Goal: Information Seeking & Learning: Find specific fact

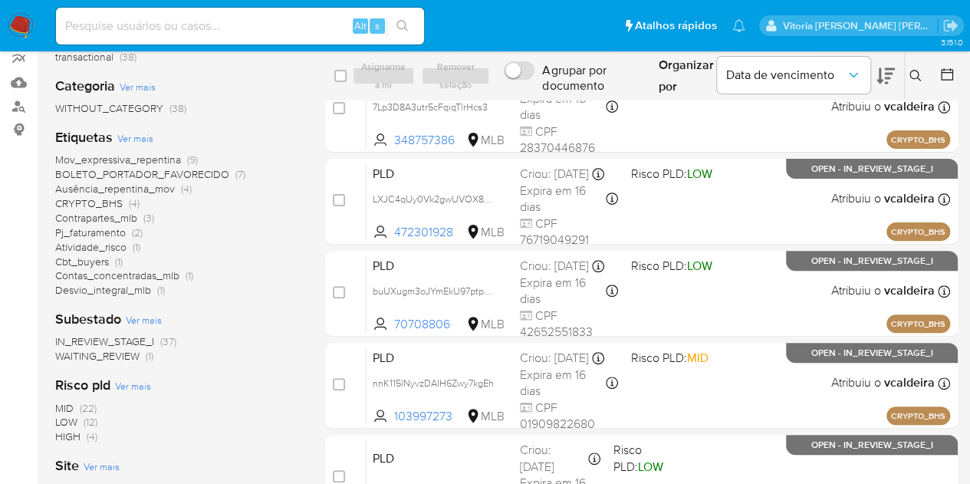
scroll to position [153, 0]
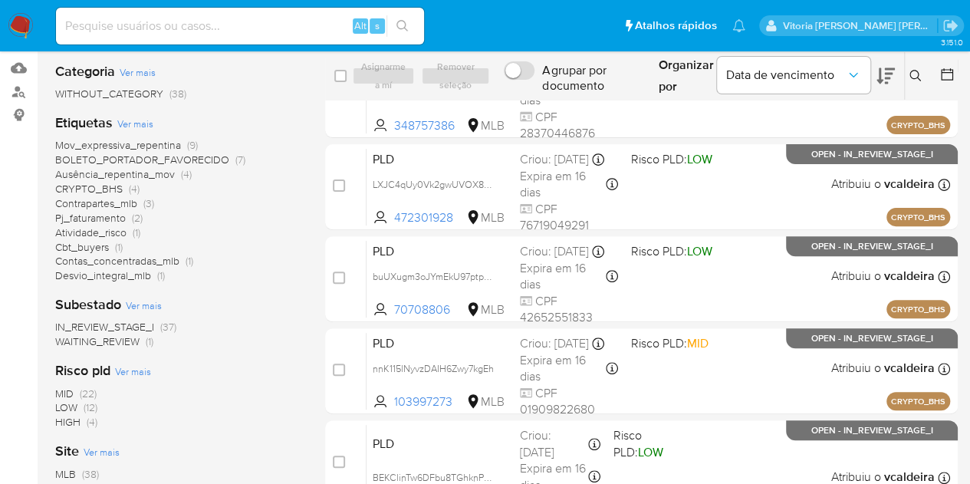
click at [166, 177] on span "Ausência_repentina_mov" at bounding box center [115, 173] width 120 height 15
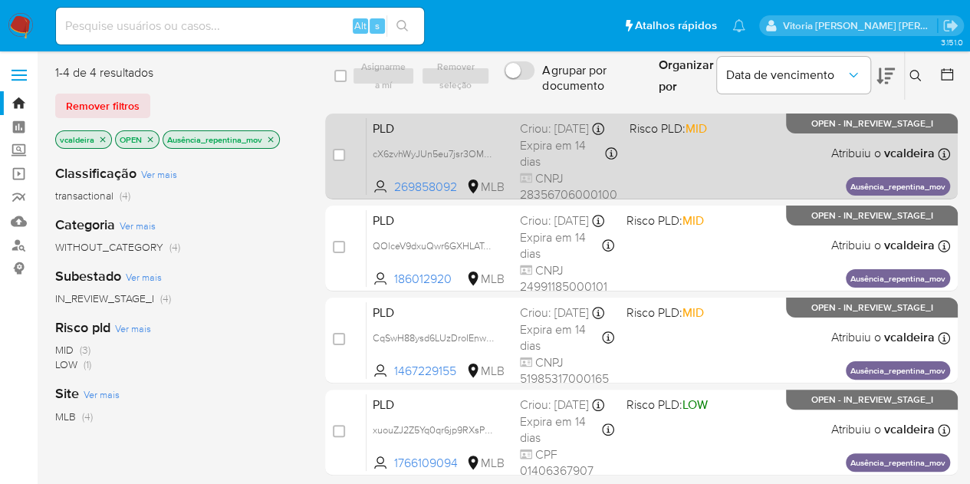
click at [887, 127] on span "OPEN - IN_REVIEW_STAGE_I" at bounding box center [873, 124] width 122 height 8
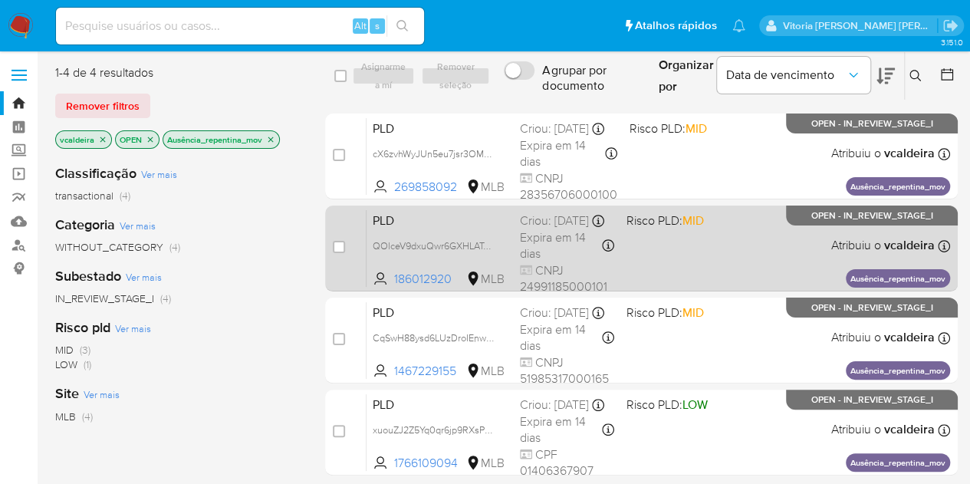
click at [821, 216] on span "OPEN - IN_REVIEW_STAGE_I" at bounding box center [873, 216] width 122 height 8
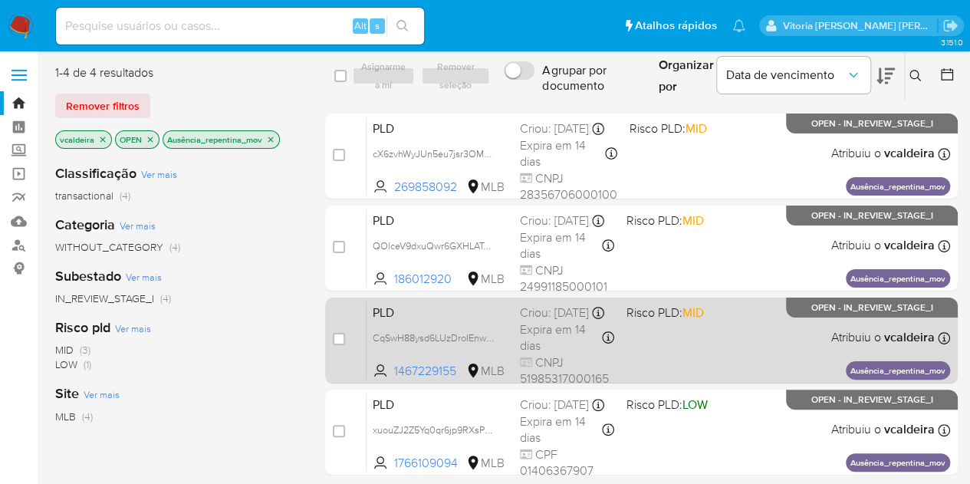
click at [842, 308] on span "OPEN - IN_REVIEW_STAGE_I" at bounding box center [873, 308] width 122 height 8
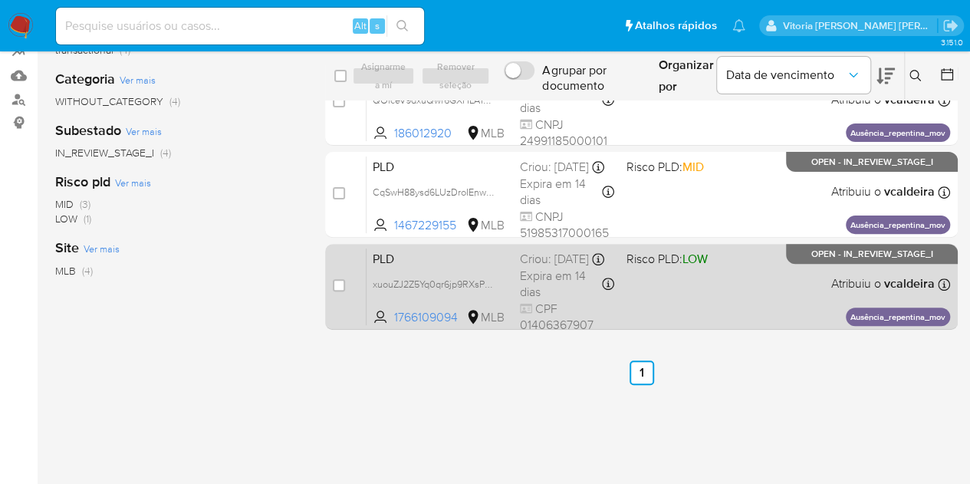
scroll to position [153, 0]
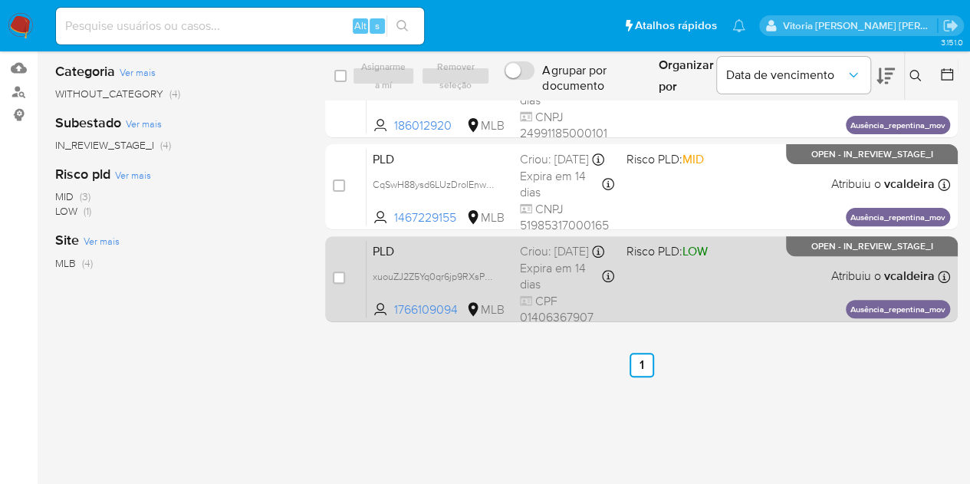
click at [823, 256] on div "PLD xuouZJ2Z5Yq0qr6jp9RXsPU7 1766109094 MLB Risco PLD: LOW Criou: 12/07/2025 Cr…" at bounding box center [659, 278] width 584 height 77
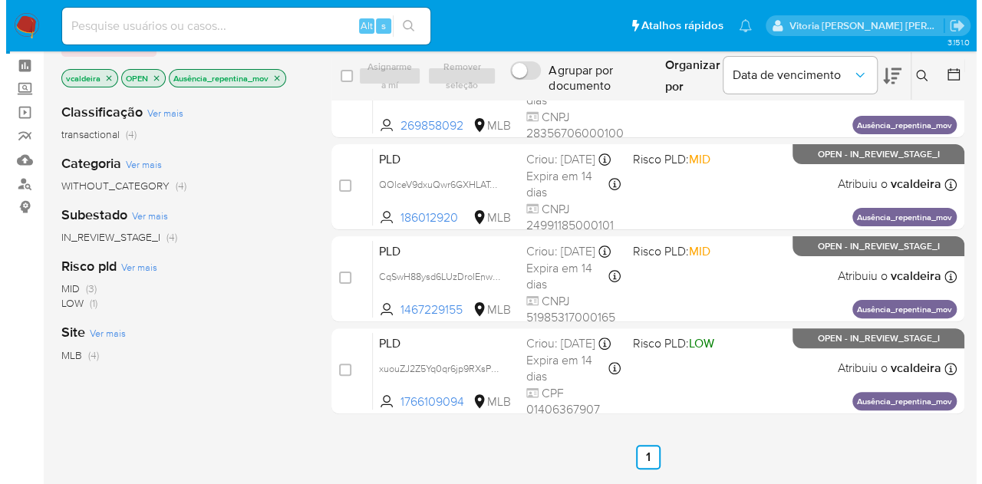
scroll to position [0, 0]
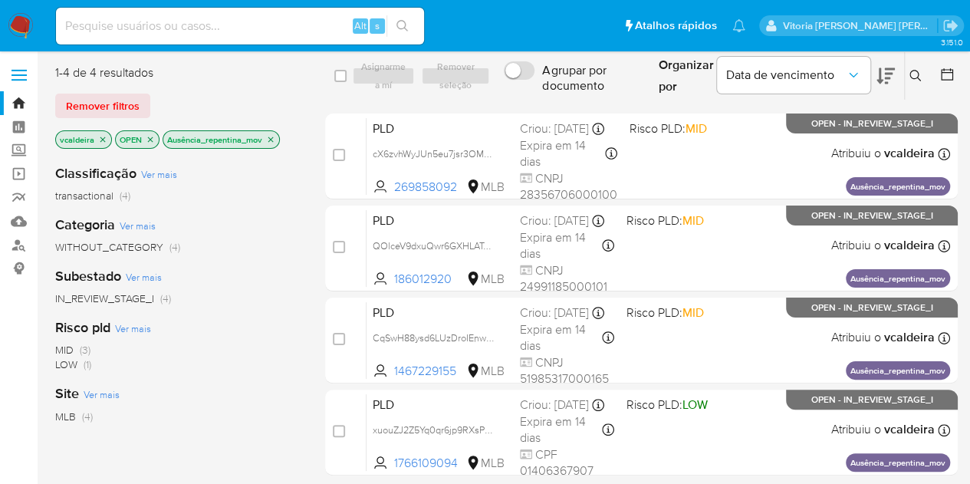
click at [270, 142] on icon "close-filter" at bounding box center [270, 139] width 9 height 9
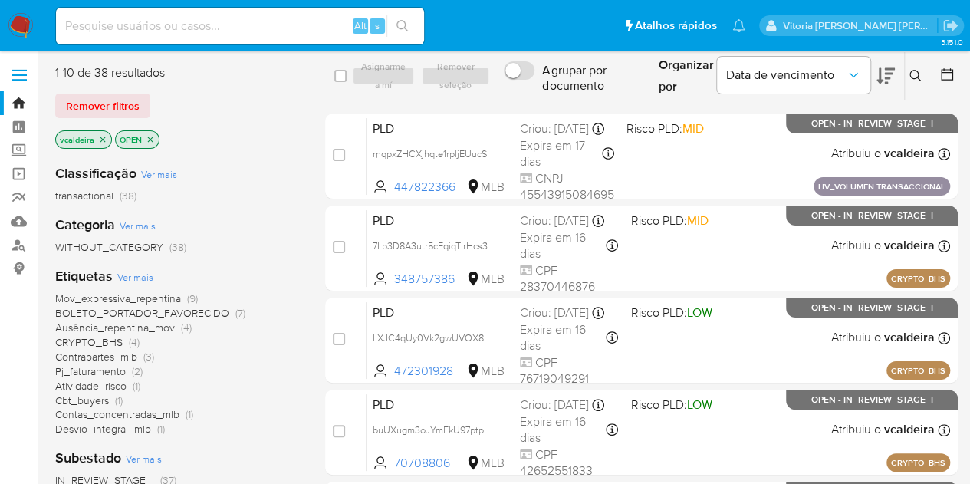
click at [177, 317] on span "BOLETO_PORTADOR_FAVORECIDO" at bounding box center [142, 312] width 174 height 15
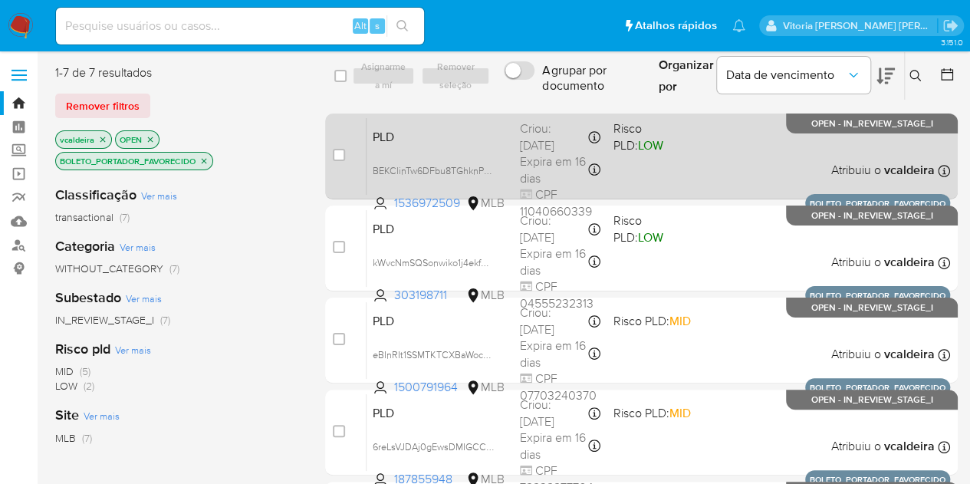
click at [852, 128] on span "OPEN - IN_REVIEW_STAGE_I" at bounding box center [873, 124] width 122 height 8
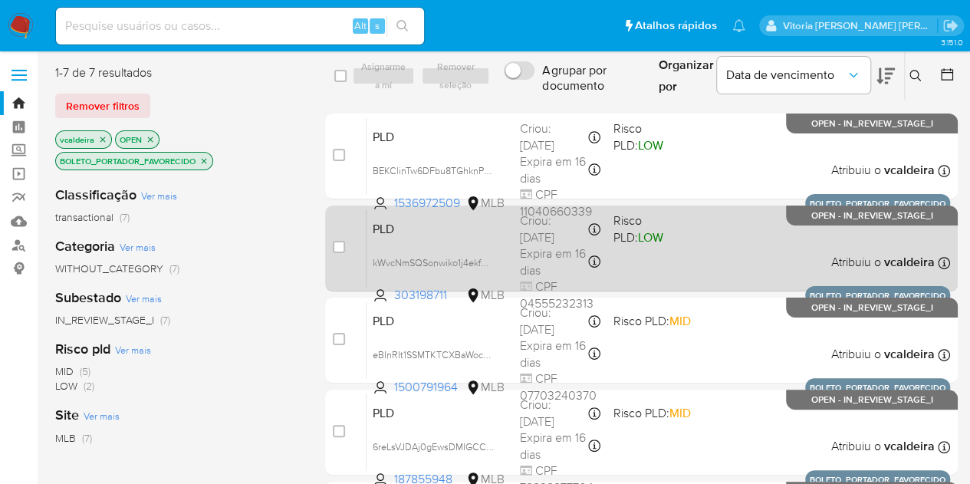
click at [858, 214] on span "OPEN - IN_REVIEW_STAGE_I" at bounding box center [873, 216] width 122 height 8
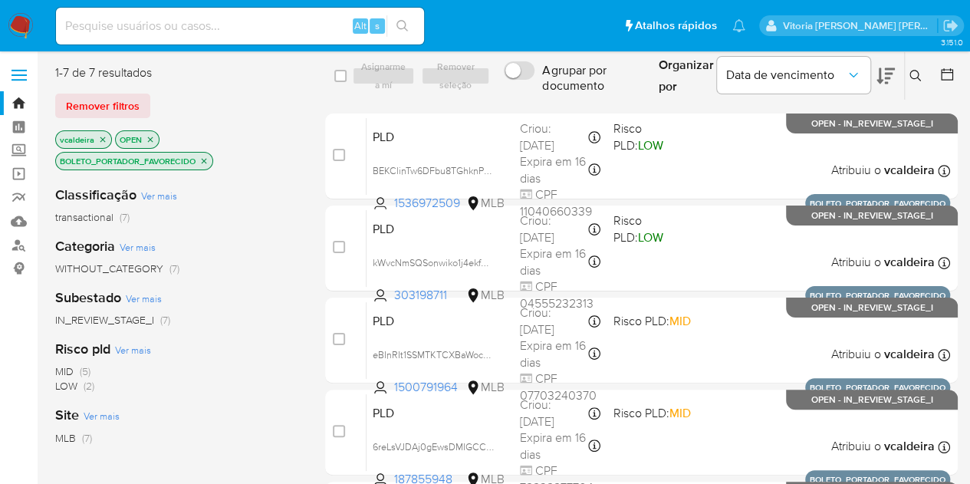
click at [154, 197] on span "Ver mais" at bounding box center [159, 196] width 36 height 14
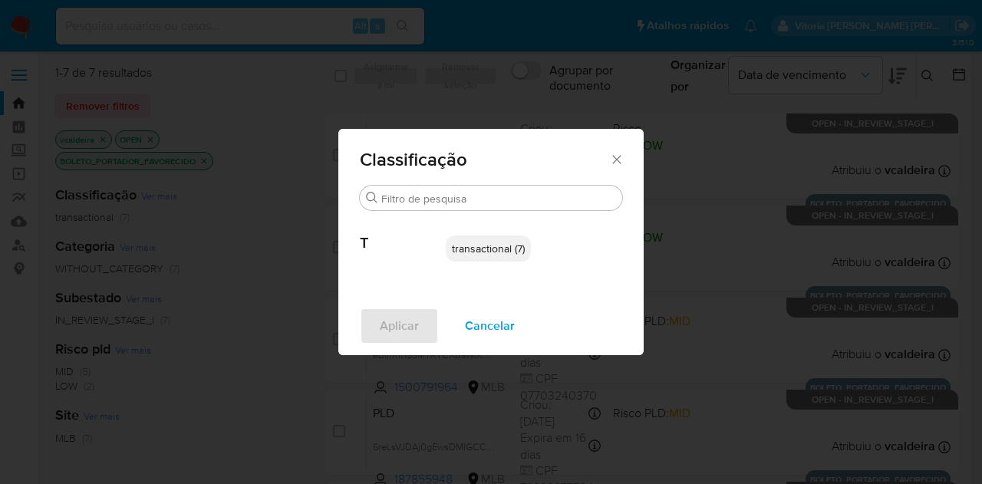
click at [485, 340] on span "Cancelar" at bounding box center [490, 326] width 50 height 34
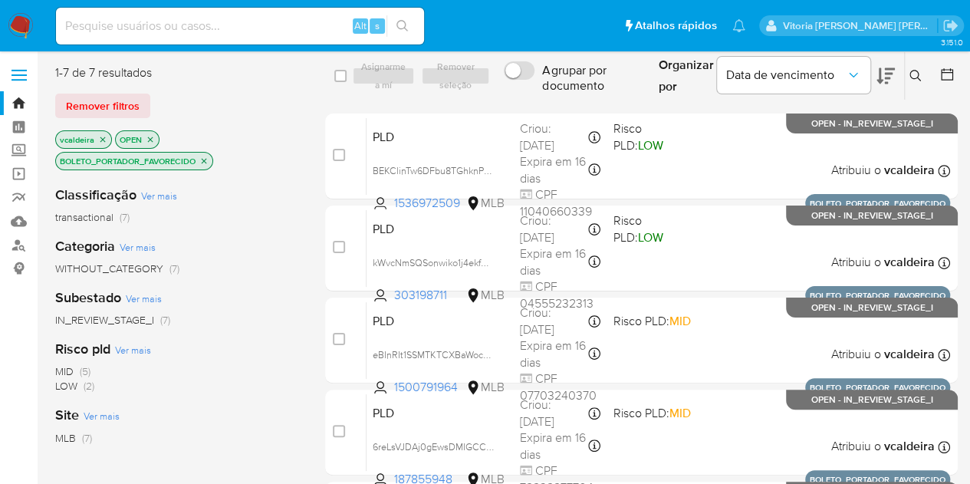
click at [206, 162] on icon "close-filter" at bounding box center [203, 160] width 9 height 9
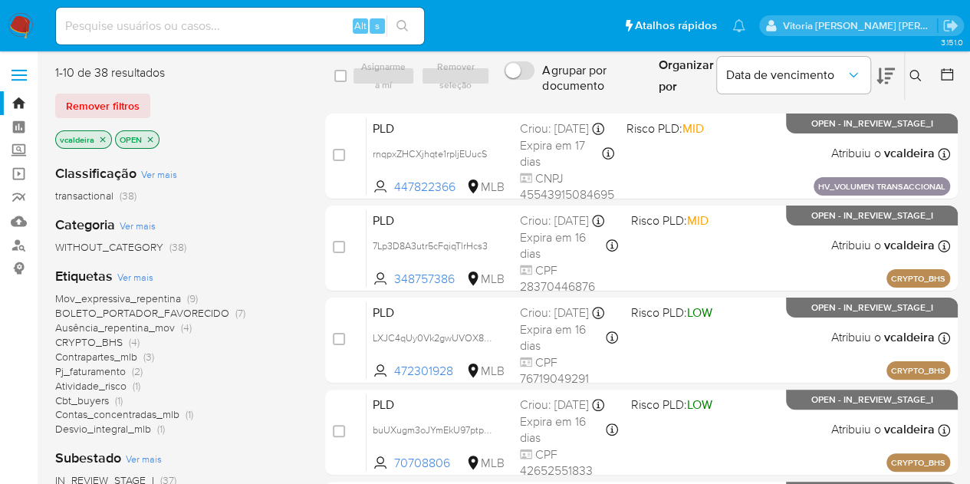
click at [141, 282] on span "Ver mais" at bounding box center [135, 277] width 36 height 14
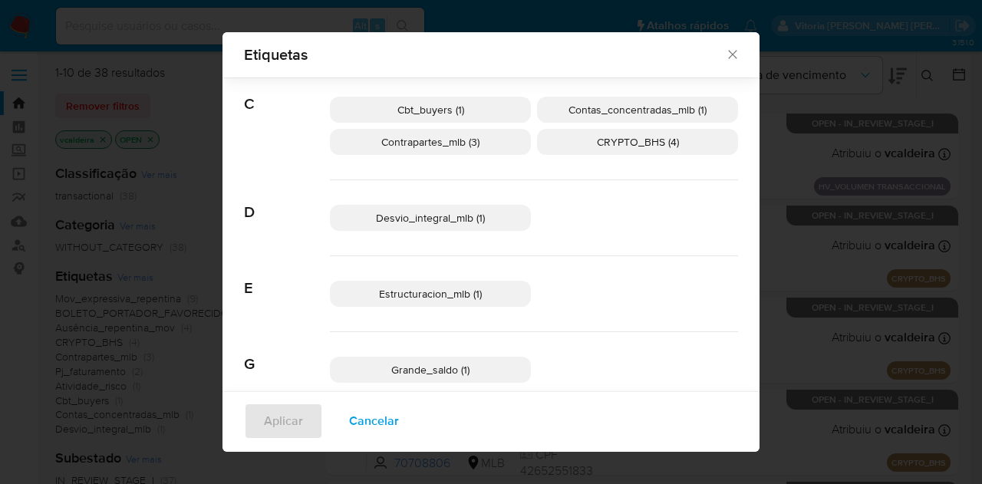
scroll to position [125, 0]
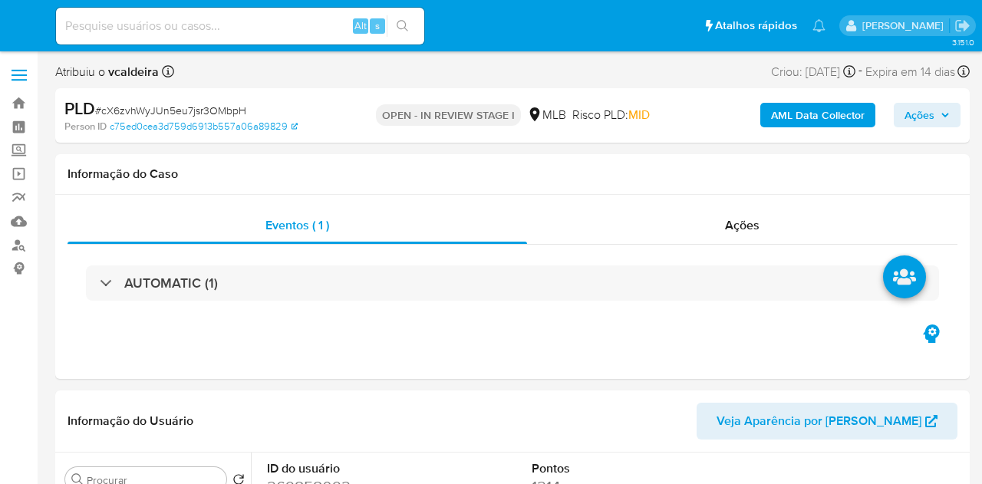
select select "10"
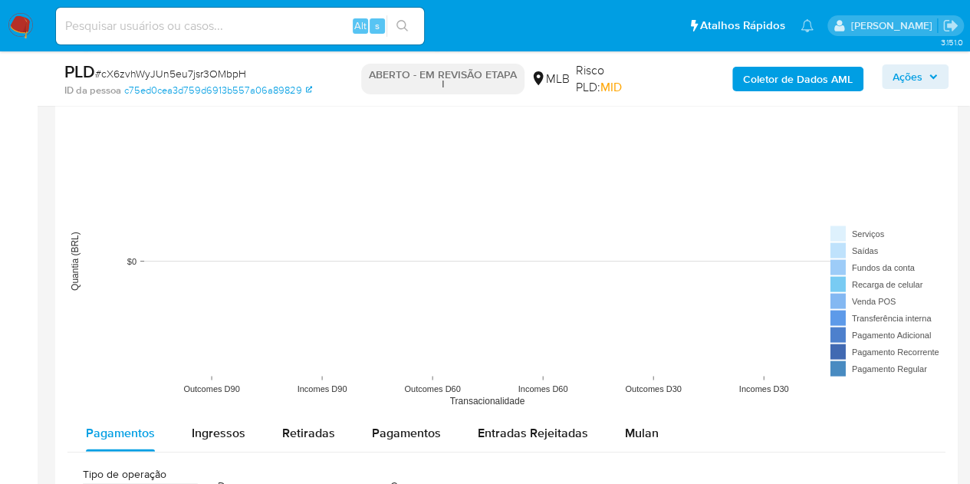
scroll to position [1611, 0]
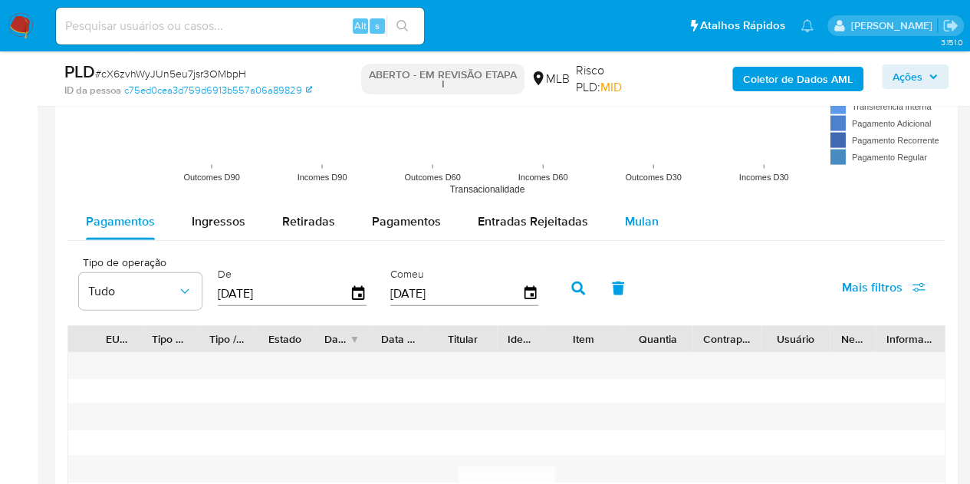
click at [637, 215] on font "Mulan" at bounding box center [642, 221] width 34 height 18
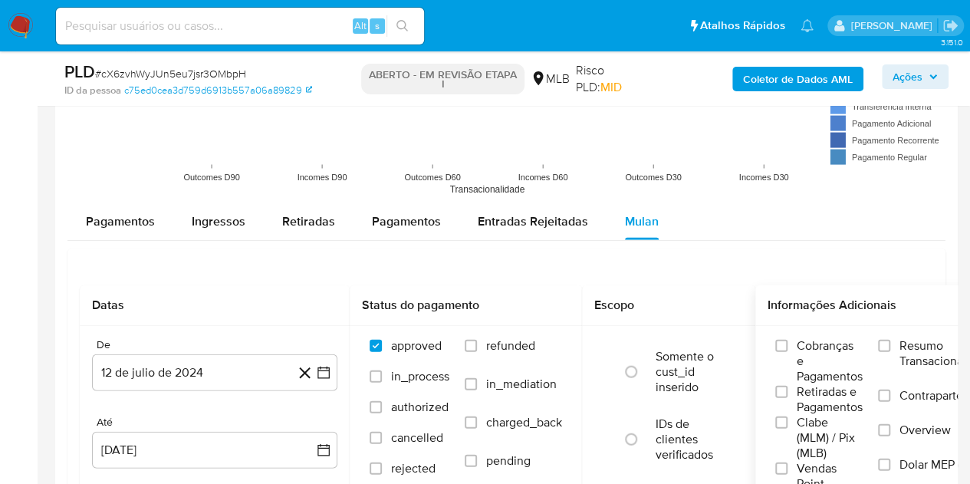
click at [904, 338] on span "Resumo Transacionalidade" at bounding box center [948, 353] width 97 height 31
click at [891, 340] on input "Resumo Transacionalidade" at bounding box center [884, 346] width 12 height 12
click at [129, 386] on button "12 de julio de 2024" at bounding box center [214, 372] width 245 height 37
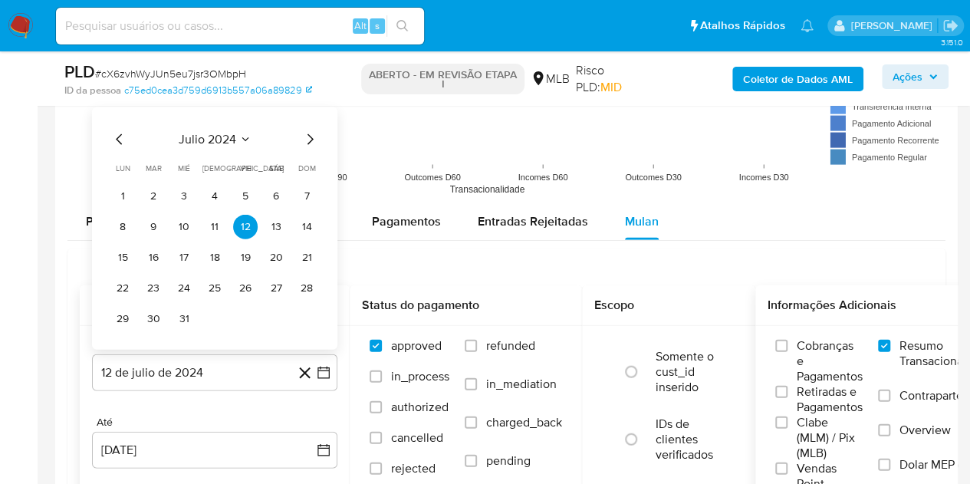
click at [237, 143] on div "julio 2024" at bounding box center [214, 139] width 209 height 18
click at [247, 132] on button "julio 2024" at bounding box center [215, 139] width 73 height 15
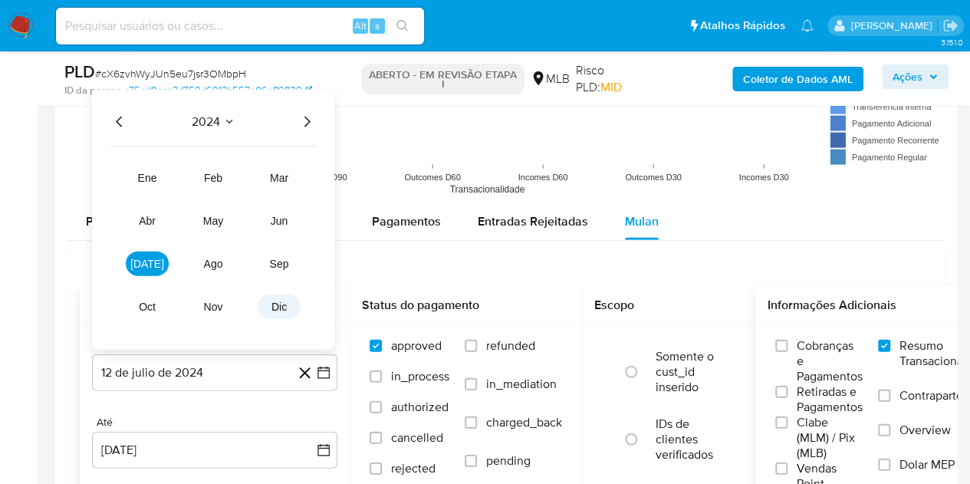
click at [285, 306] on span "dic" at bounding box center [279, 307] width 15 height 12
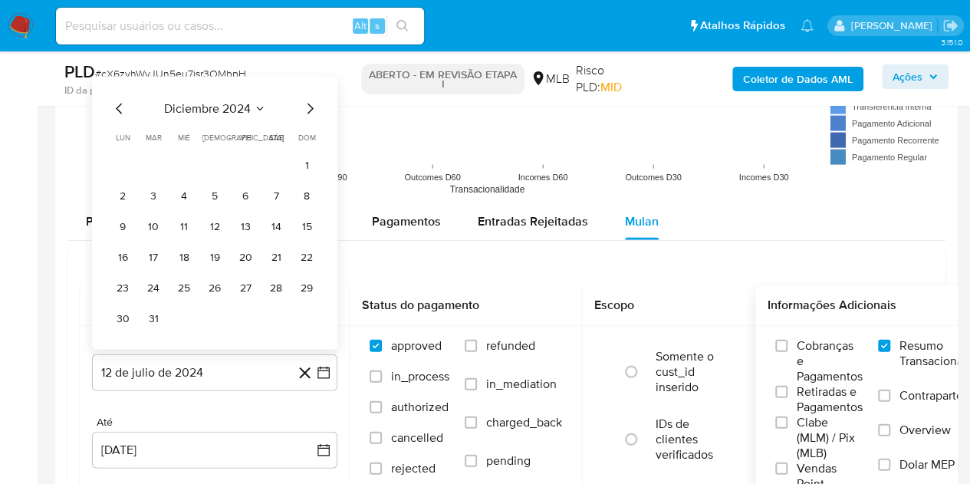
click at [310, 154] on button "1" at bounding box center [307, 165] width 25 height 25
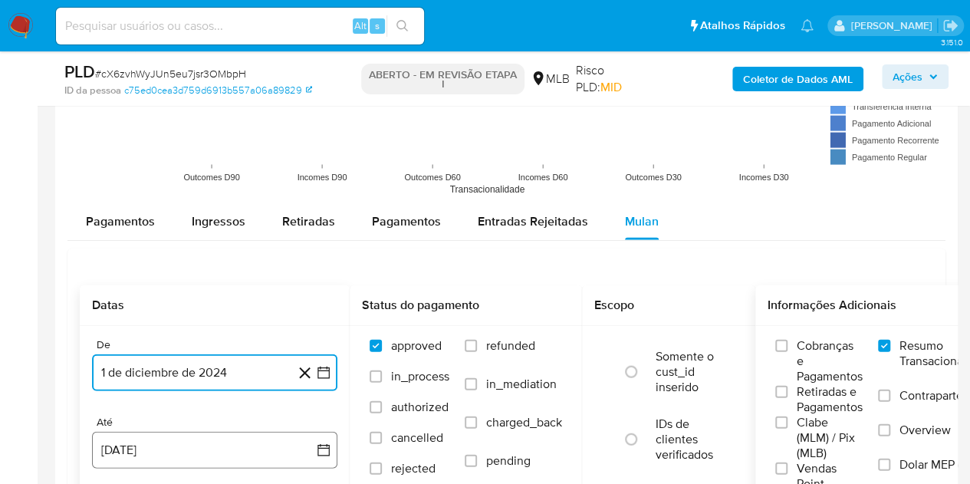
click at [179, 446] on button "12 [PERSON_NAME] de 2025" at bounding box center [214, 450] width 245 height 37
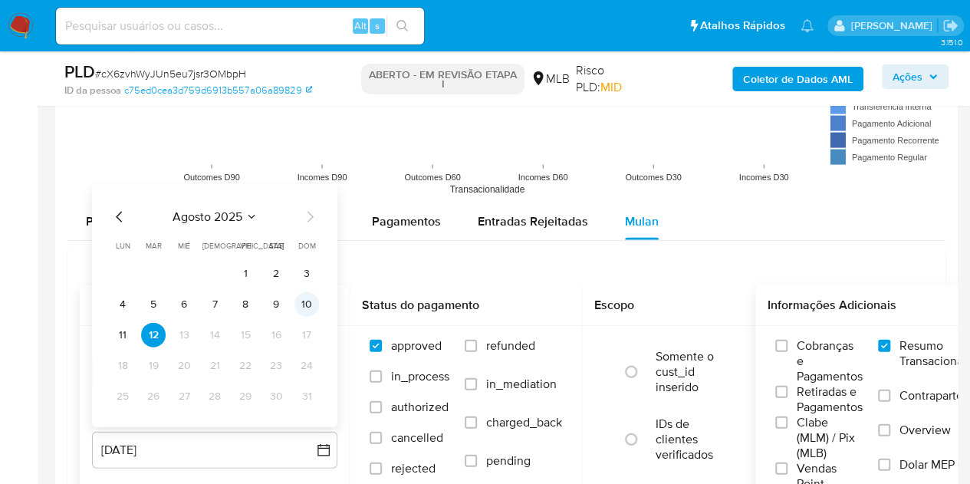
click at [296, 305] on button "10" at bounding box center [307, 304] width 25 height 25
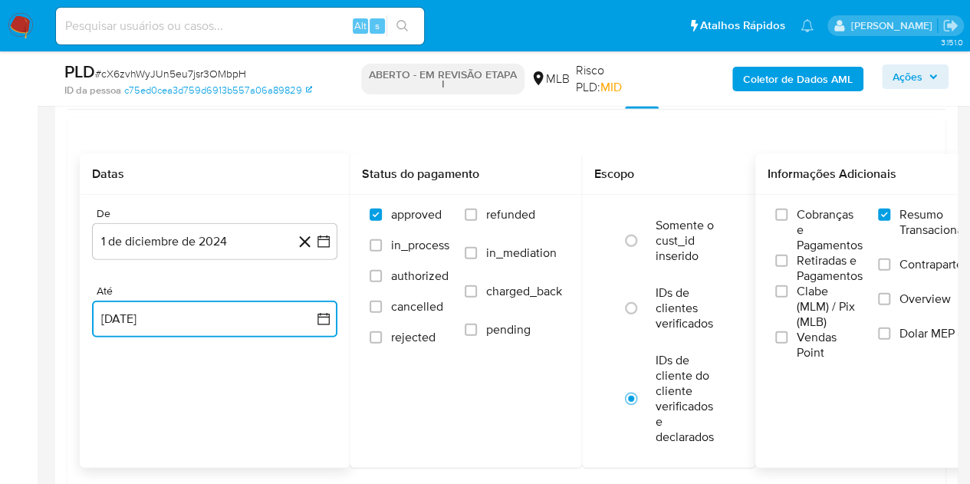
scroll to position [2071, 0]
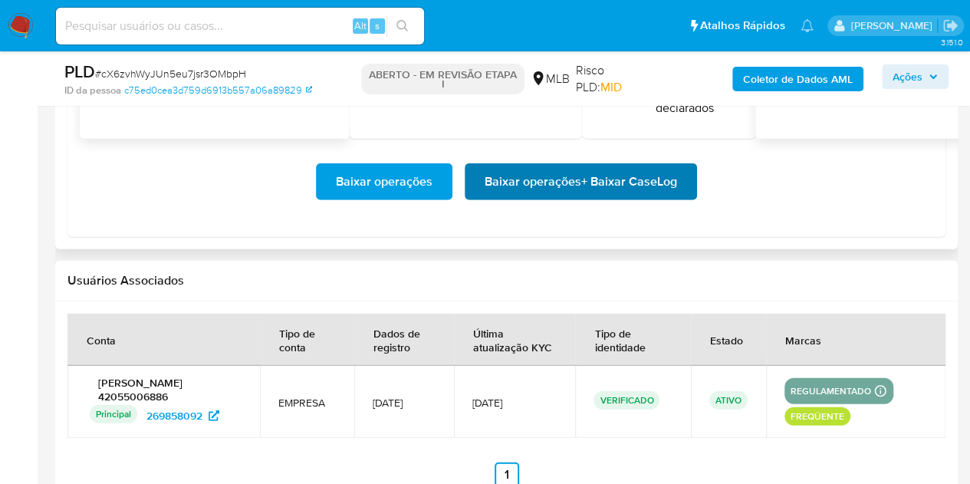
click at [526, 186] on span "Baixar operações + Baixar CaseLog" at bounding box center [581, 182] width 193 height 34
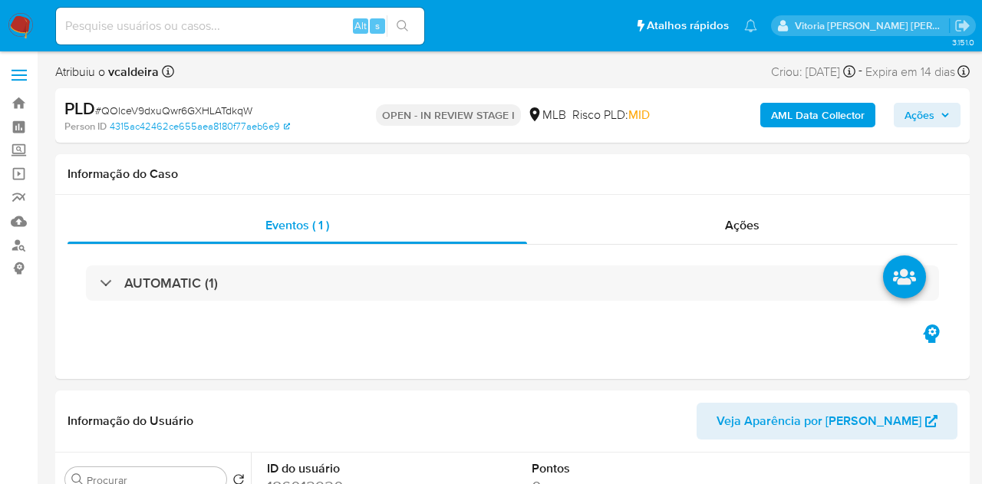
select select "10"
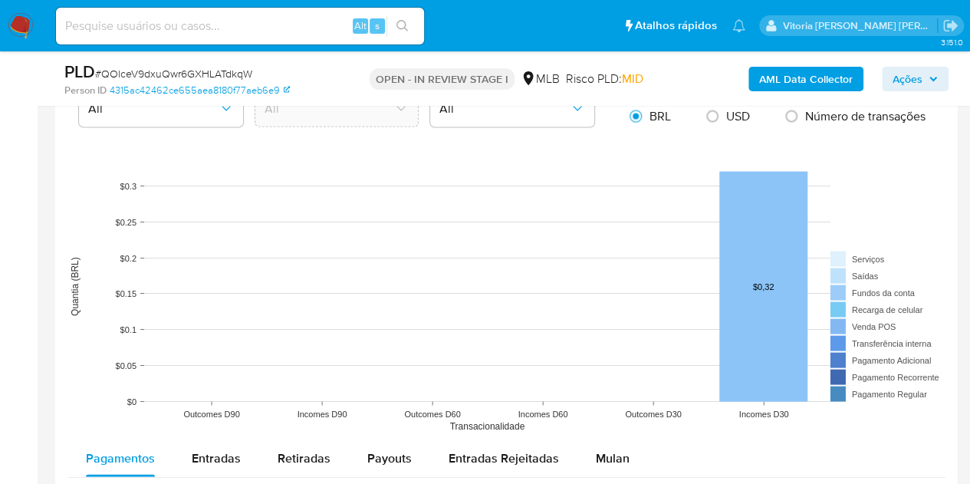
scroll to position [1611, 0]
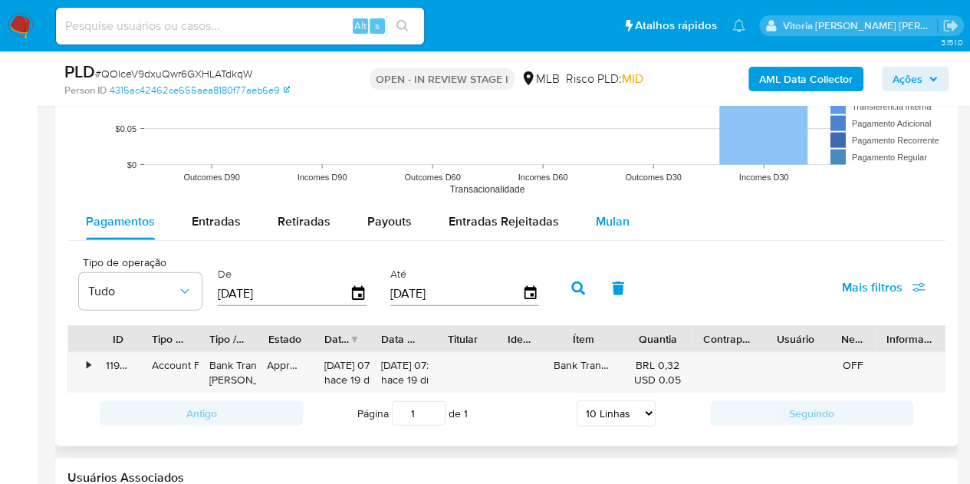
drag, startPoint x: 611, startPoint y: 223, endPoint x: 608, endPoint y: 235, distance: 11.7
click at [608, 223] on span "Mulan" at bounding box center [613, 221] width 34 height 18
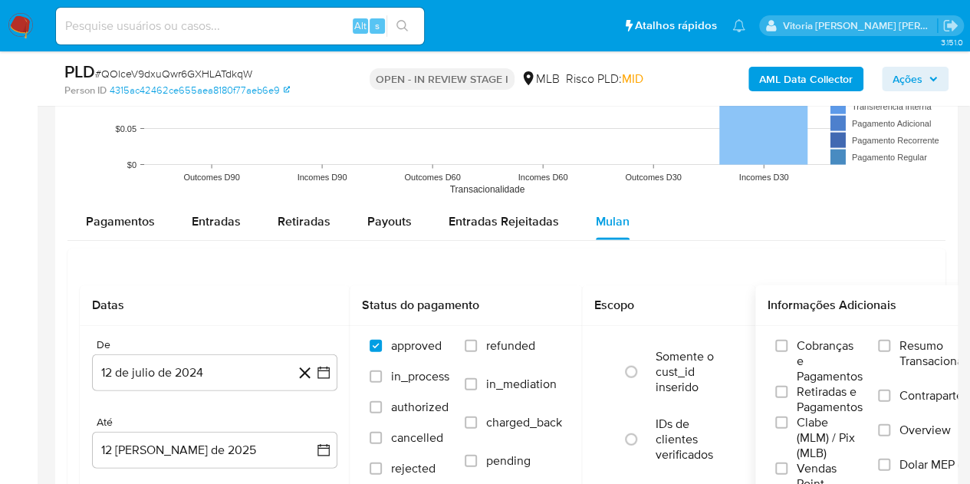
click at [902, 344] on label "Resumo Transacionalidade" at bounding box center [937, 363] width 118 height 50
click at [891, 344] on input "Resumo Transacionalidade" at bounding box center [884, 346] width 12 height 12
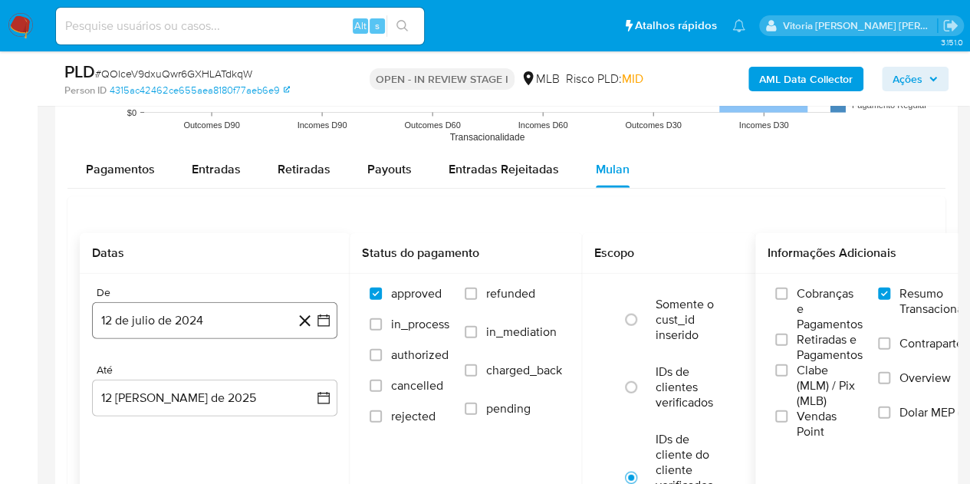
scroll to position [1688, 0]
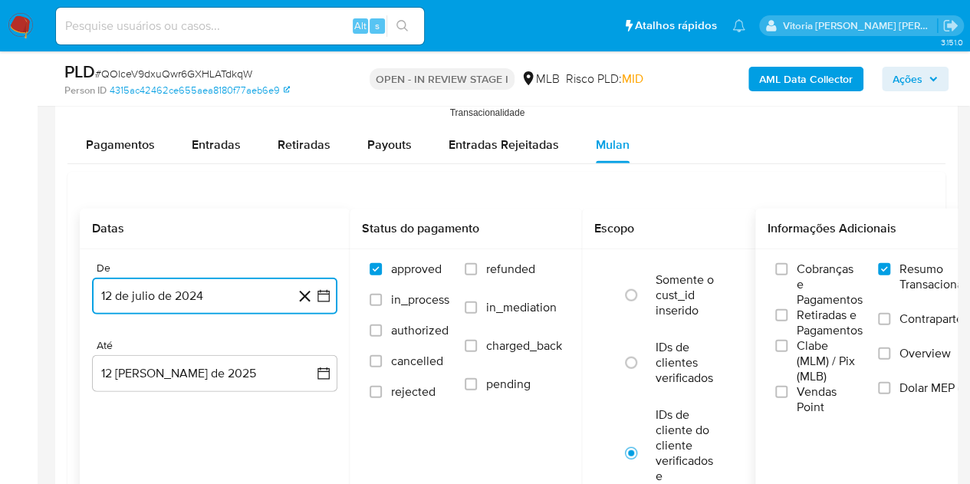
click at [161, 288] on button "12 de julio de 2024" at bounding box center [214, 296] width 245 height 37
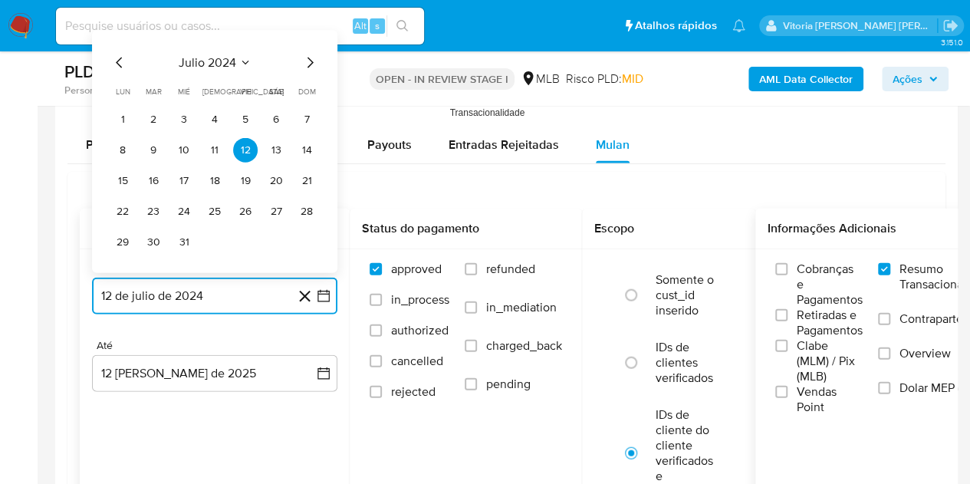
click at [241, 62] on icon "Seleccionar mes y año" at bounding box center [245, 63] width 12 height 12
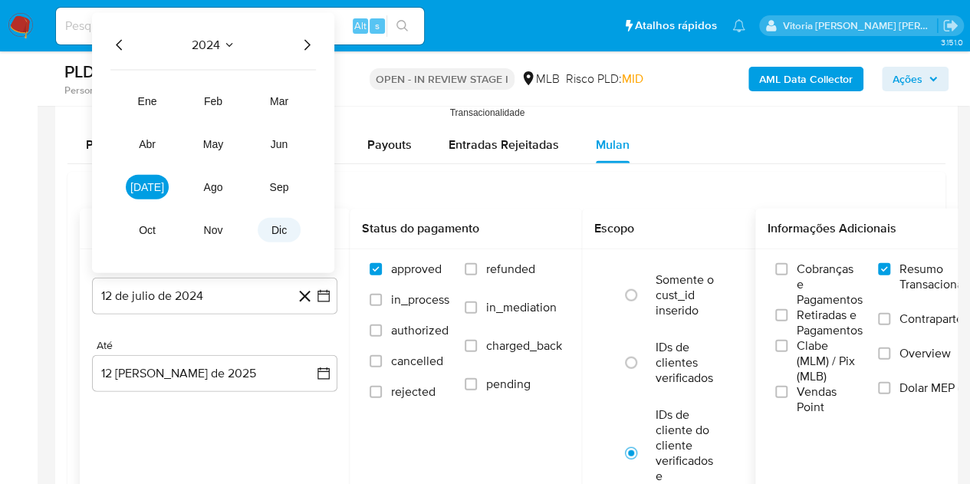
click at [294, 235] on button "dic" at bounding box center [279, 230] width 43 height 25
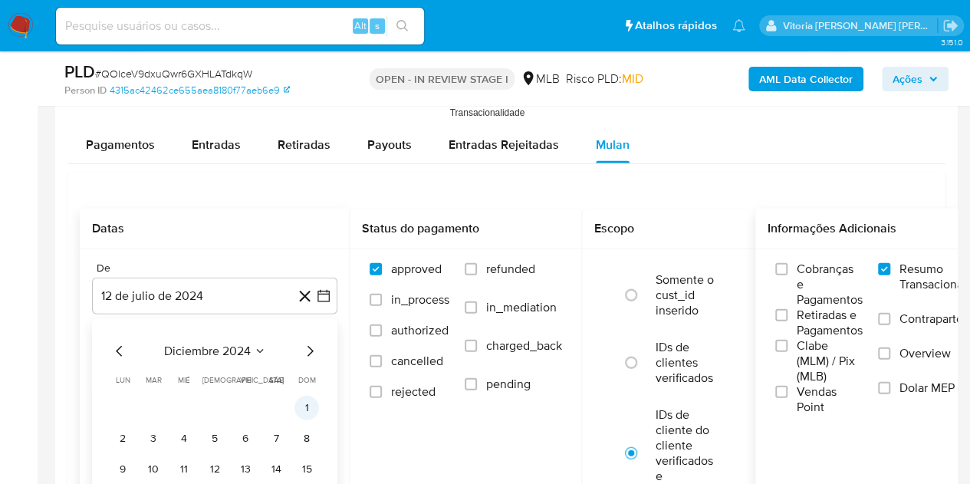
click at [310, 401] on button "1" at bounding box center [307, 408] width 25 height 25
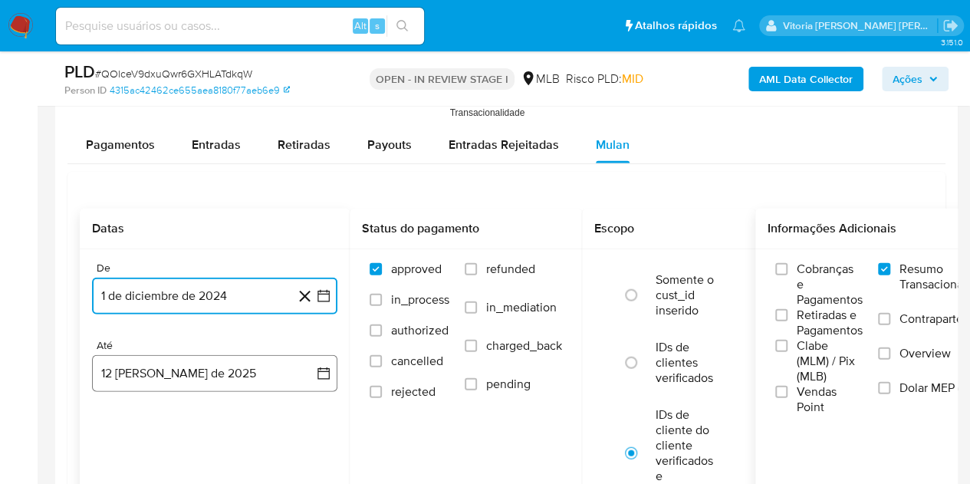
click at [203, 364] on button "12 de agosto de 2025" at bounding box center [214, 373] width 245 height 37
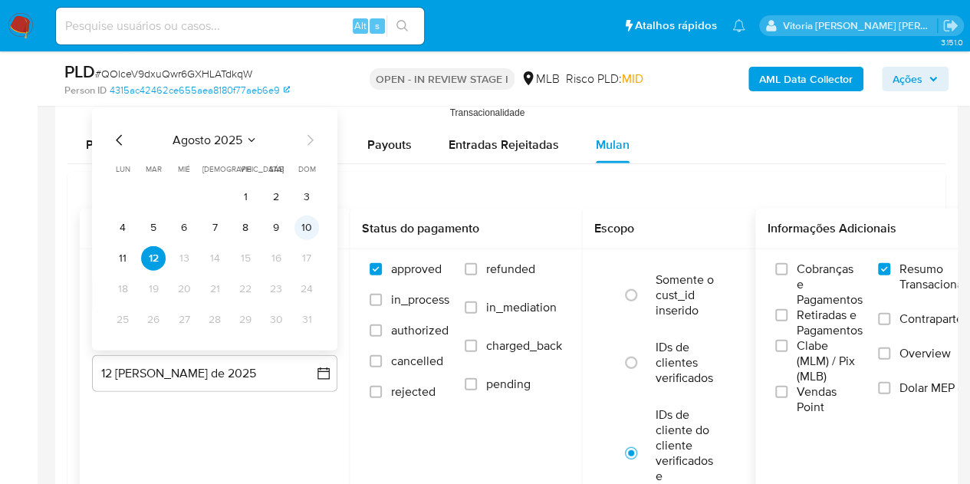
click at [301, 220] on button "10" at bounding box center [307, 228] width 25 height 25
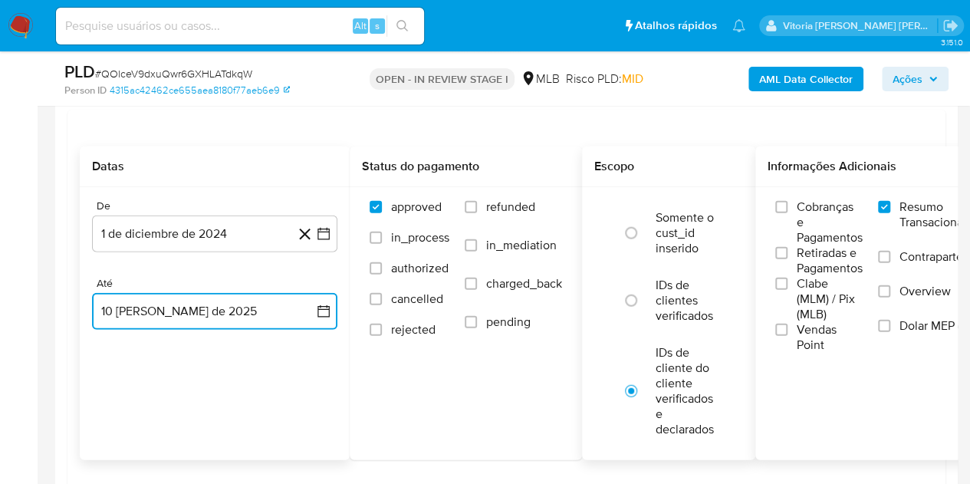
scroll to position [1764, 0]
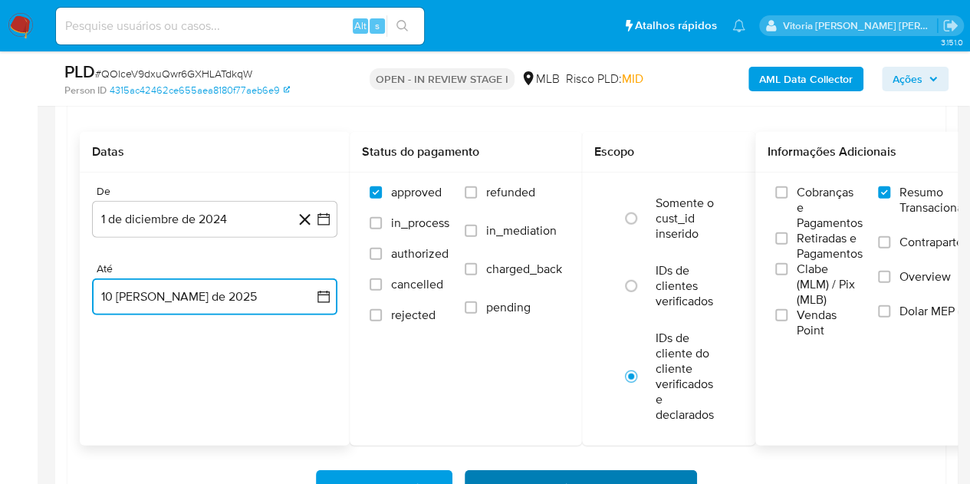
click at [575, 477] on span "Baixar operações + Baixar CaseLog" at bounding box center [581, 489] width 193 height 34
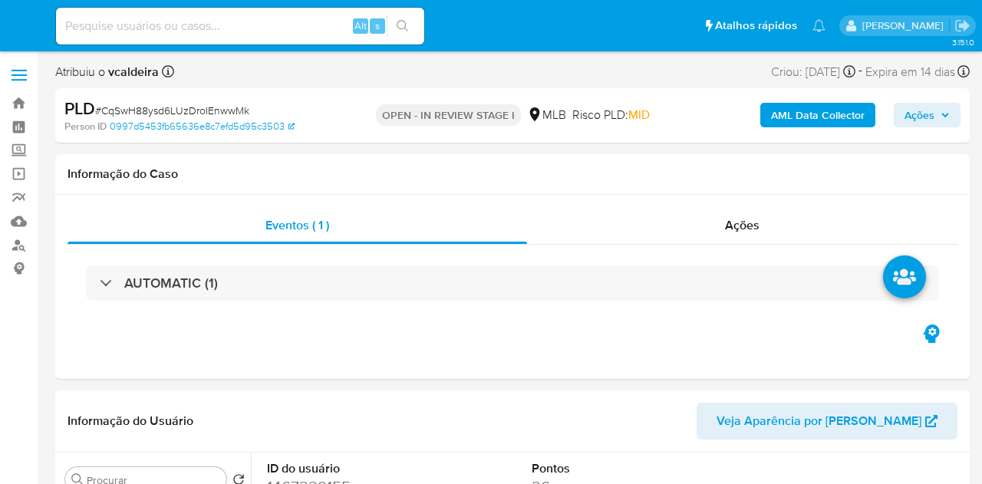
select select "10"
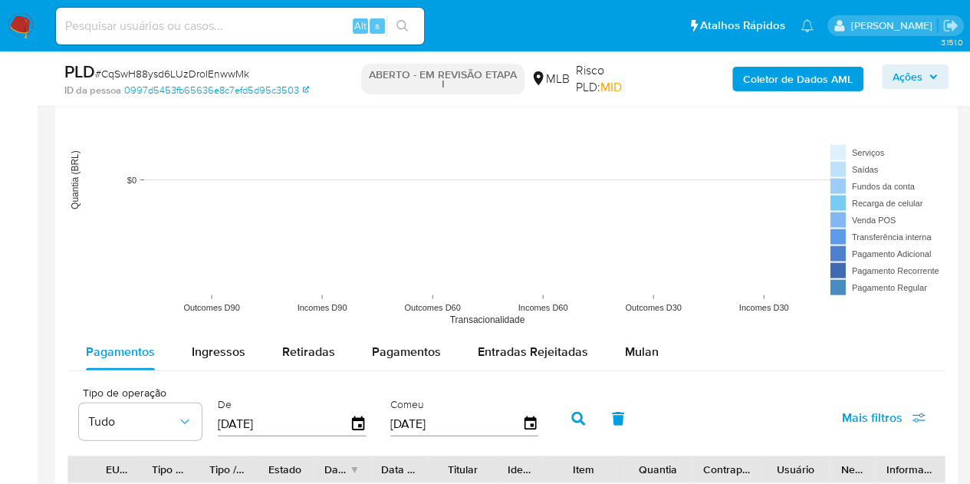
scroll to position [1688, 0]
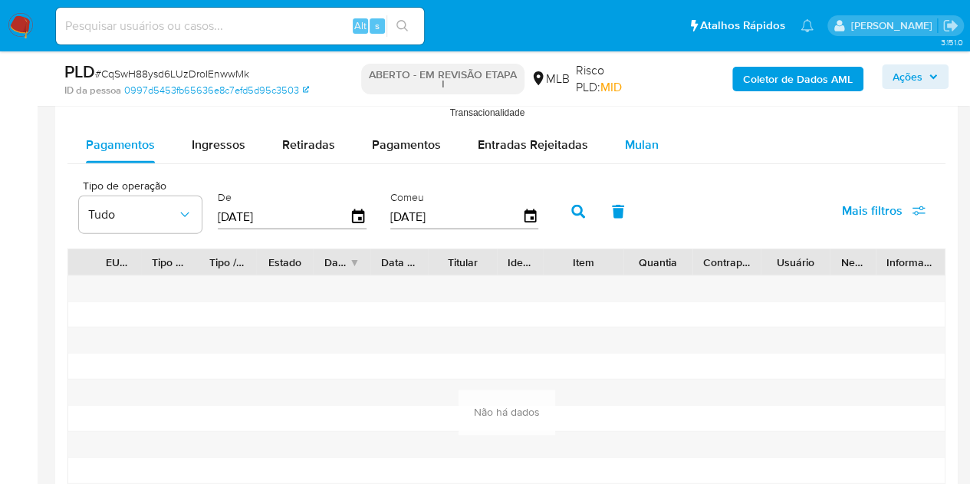
drag, startPoint x: 637, startPoint y: 137, endPoint x: 653, endPoint y: 156, distance: 24.5
click at [637, 139] on font "Mulan" at bounding box center [642, 145] width 34 height 18
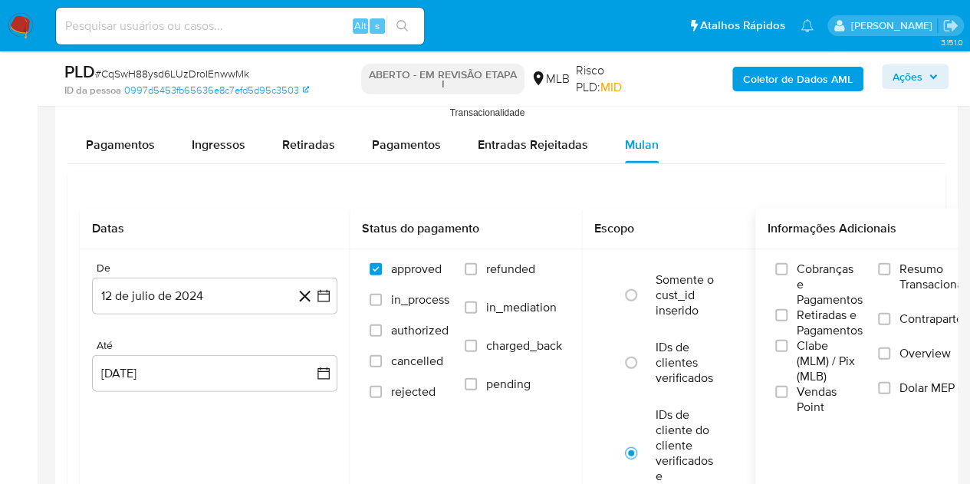
click at [898, 268] on label "Resumo Transacionalidade" at bounding box center [937, 287] width 118 height 50
click at [891, 268] on input "Resumo Transacionalidade" at bounding box center [884, 269] width 12 height 12
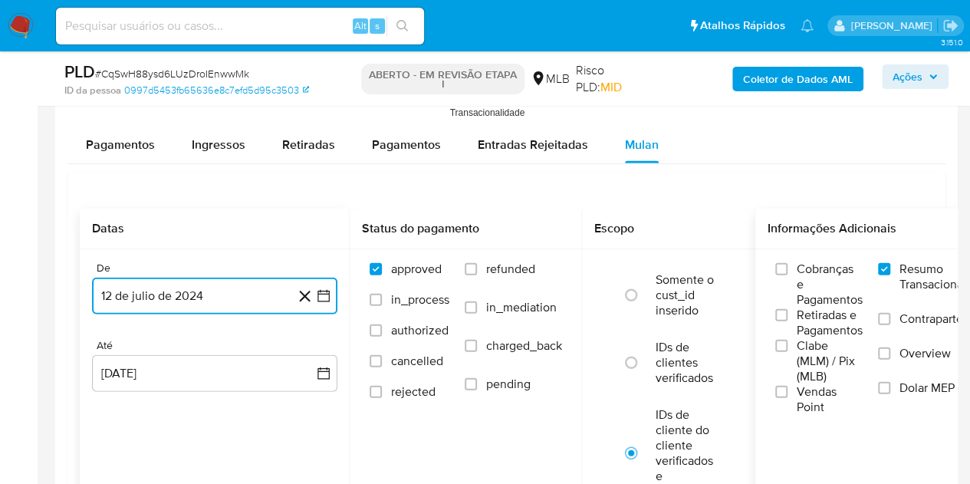
click at [212, 301] on button "12 de julio de 2024" at bounding box center [214, 296] width 245 height 37
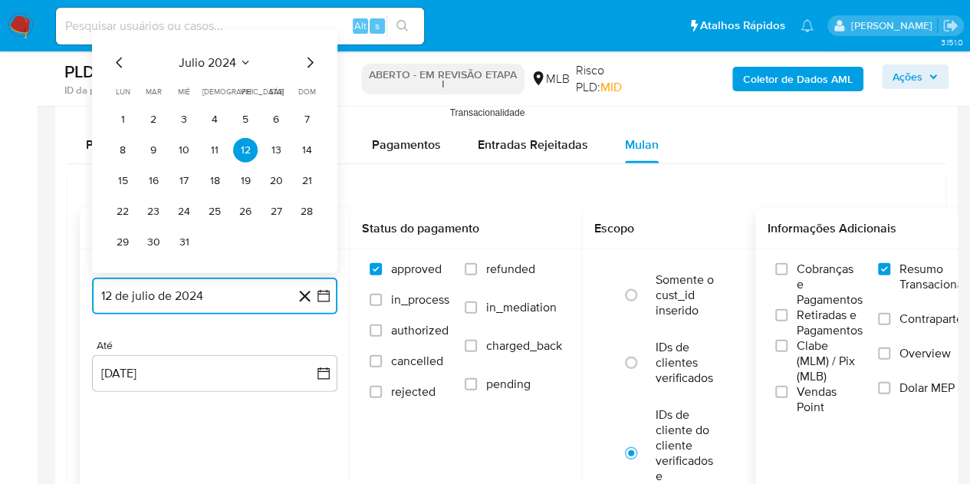
click at [245, 61] on icon "Seleccionar mes y año" at bounding box center [245, 63] width 7 height 4
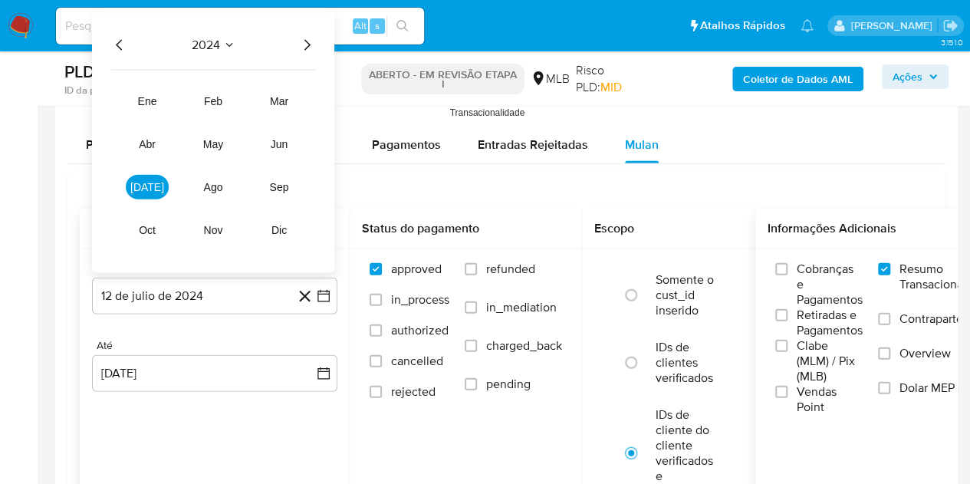
click at [306, 48] on icon "Año siguiente" at bounding box center [307, 45] width 18 height 18
click at [122, 45] on icon "Año anterior" at bounding box center [119, 45] width 18 height 18
click at [282, 237] on button "dic" at bounding box center [279, 230] width 43 height 25
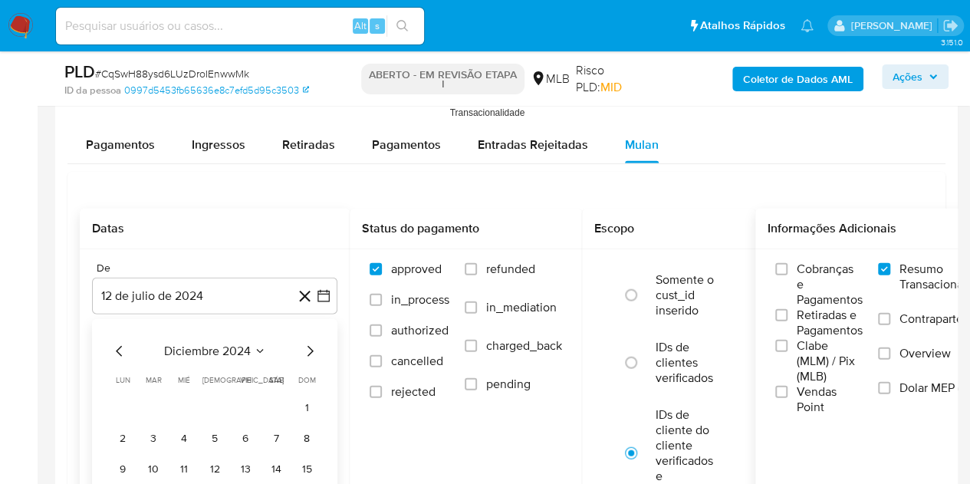
click at [311, 406] on button "1" at bounding box center [307, 408] width 25 height 25
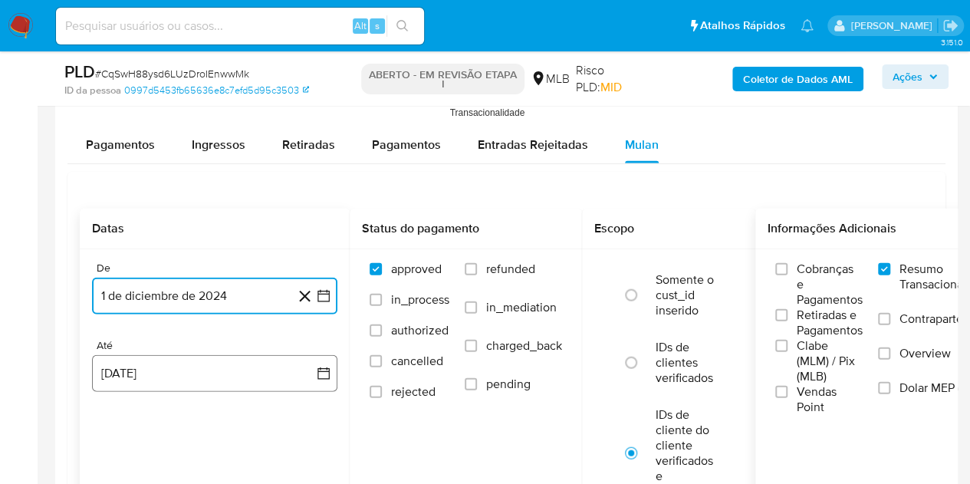
click at [227, 381] on button "12 de agosto de 2025" at bounding box center [214, 373] width 245 height 37
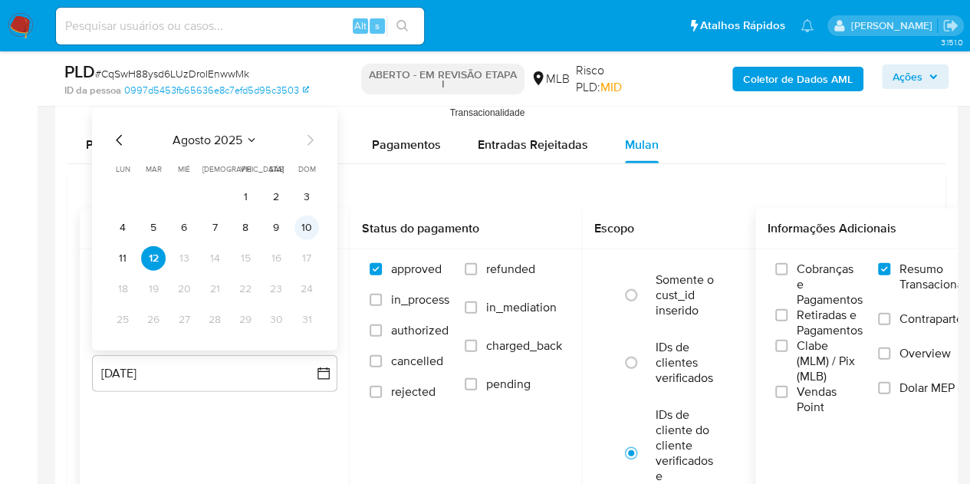
click at [305, 219] on button "10" at bounding box center [307, 228] width 25 height 25
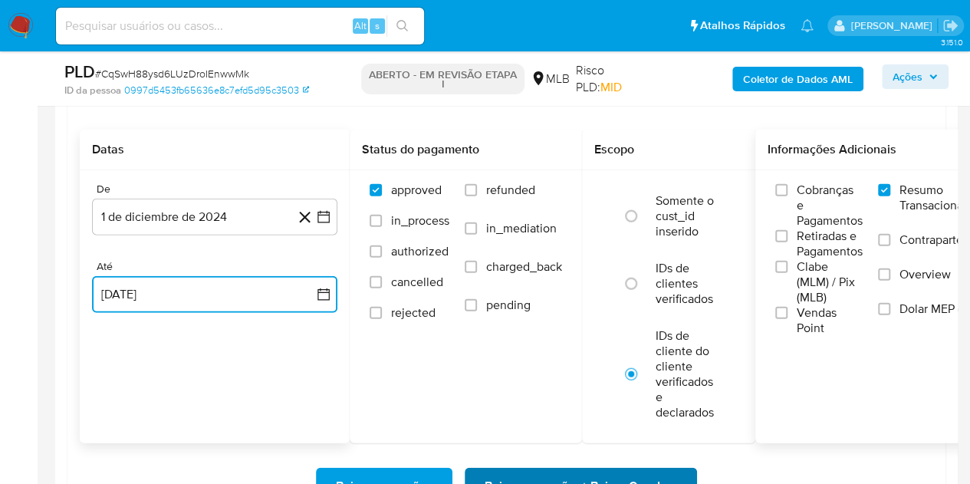
scroll to position [1841, 0]
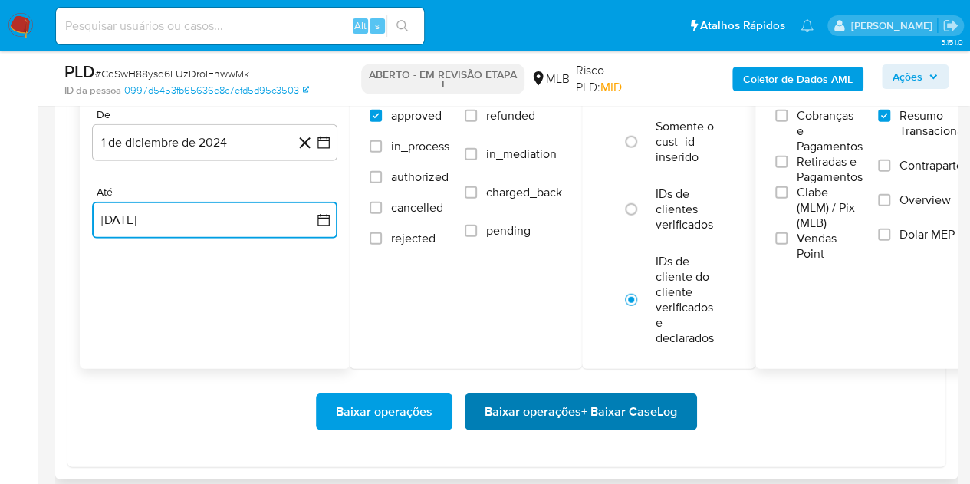
click at [562, 416] on span "Baixar operações + Baixar CaseLog" at bounding box center [581, 412] width 193 height 34
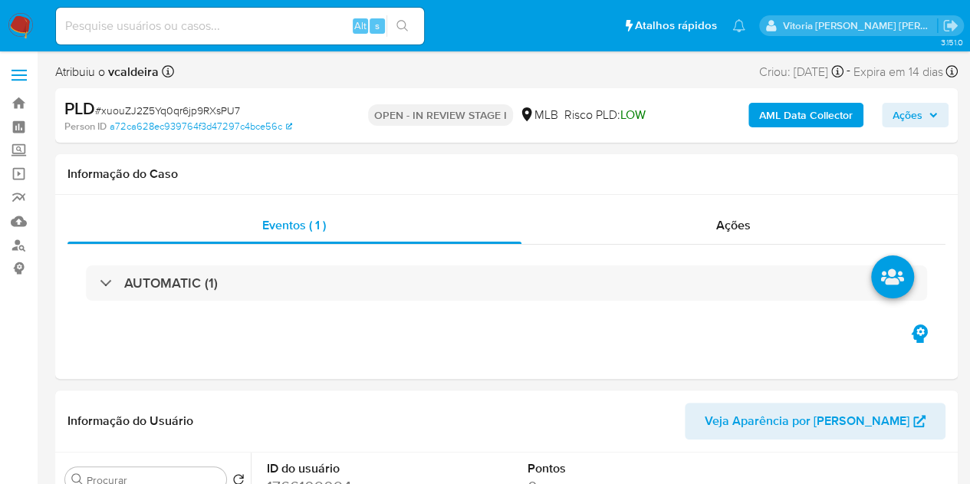
select select "10"
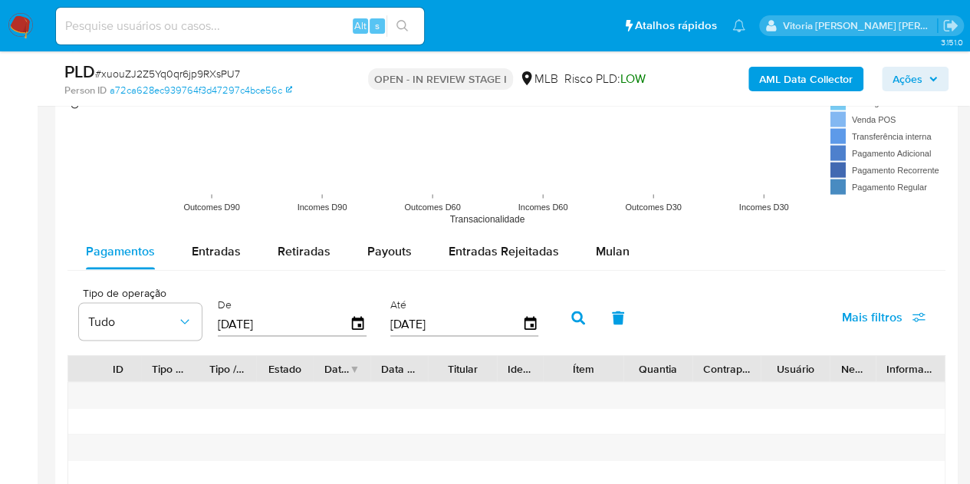
scroll to position [1400, 0]
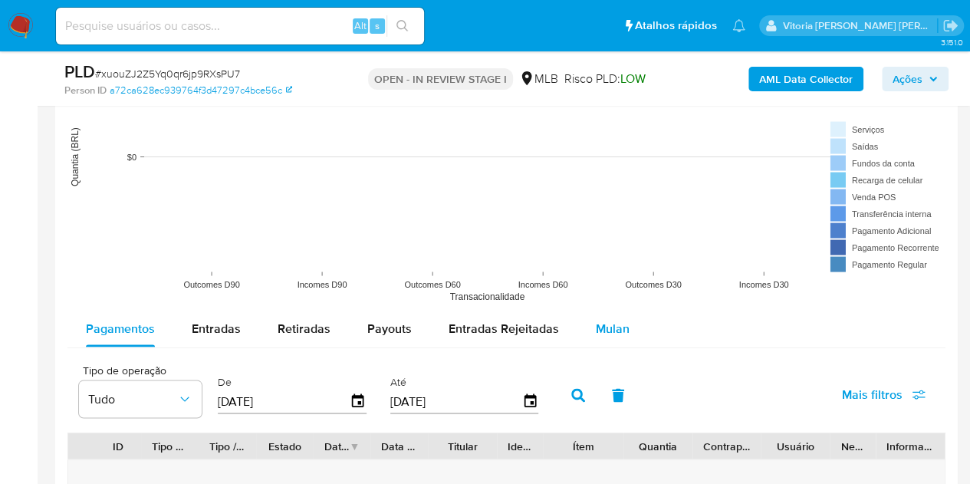
drag, startPoint x: 612, startPoint y: 327, endPoint x: 632, endPoint y: 338, distance: 23.0
click at [611, 326] on span "Mulan" at bounding box center [613, 328] width 34 height 18
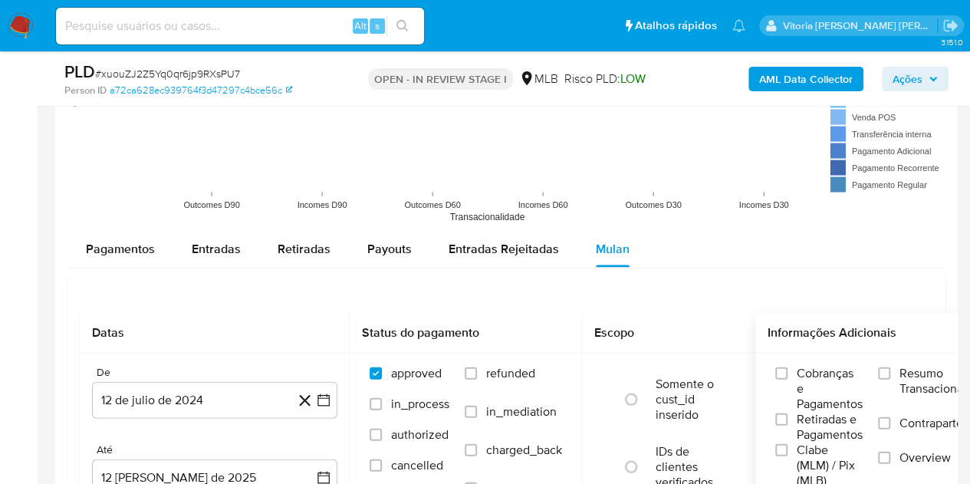
scroll to position [1630, 0]
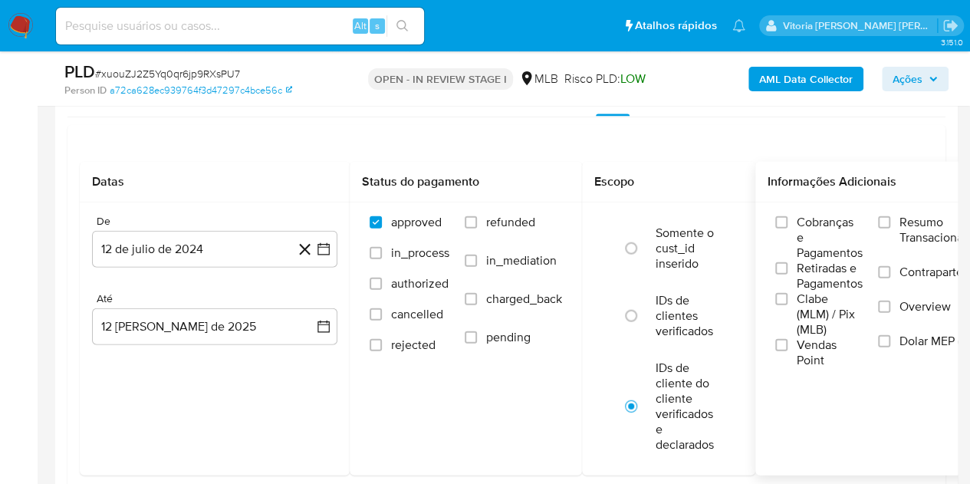
click at [908, 223] on span "Resumo Transacionalidade" at bounding box center [948, 230] width 97 height 31
click at [891, 223] on input "Resumo Transacionalidade" at bounding box center [884, 222] width 12 height 12
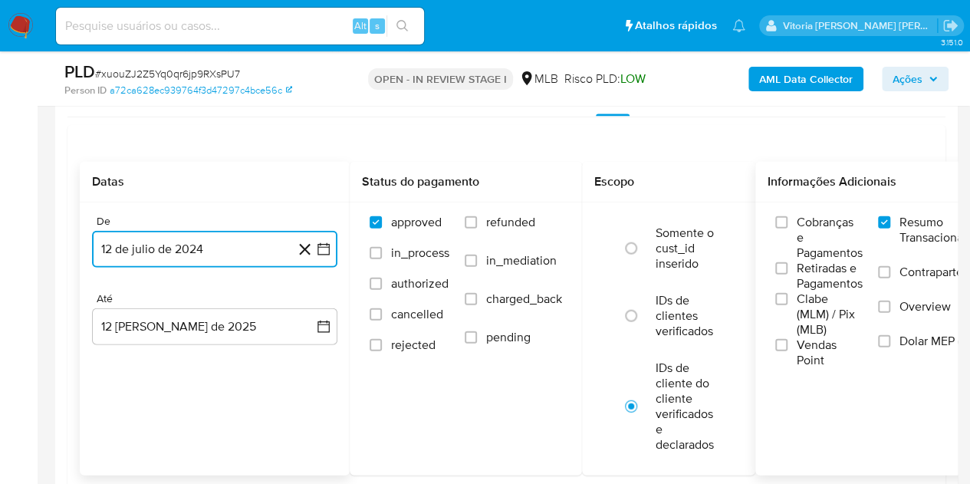
click at [147, 256] on button "12 de julio de 2024" at bounding box center [214, 249] width 245 height 37
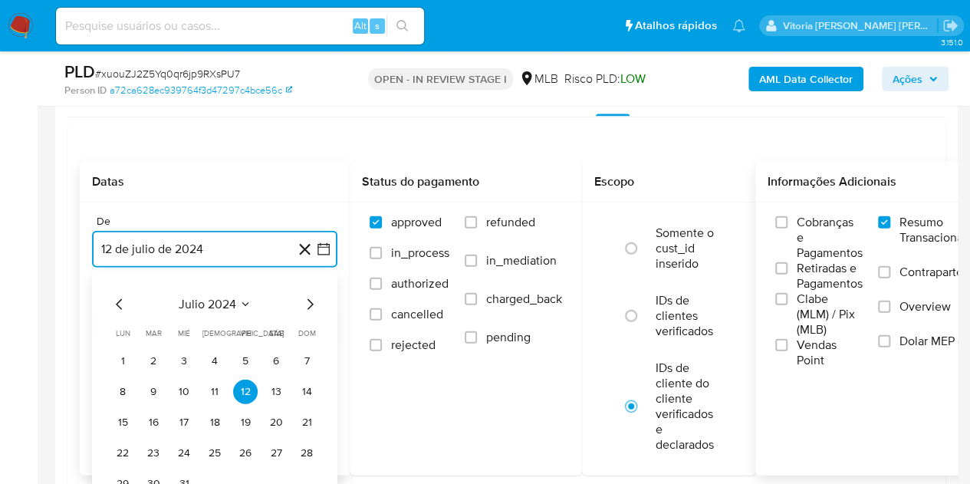
click at [244, 304] on icon "Seleccionar mes y año" at bounding box center [245, 304] width 12 height 12
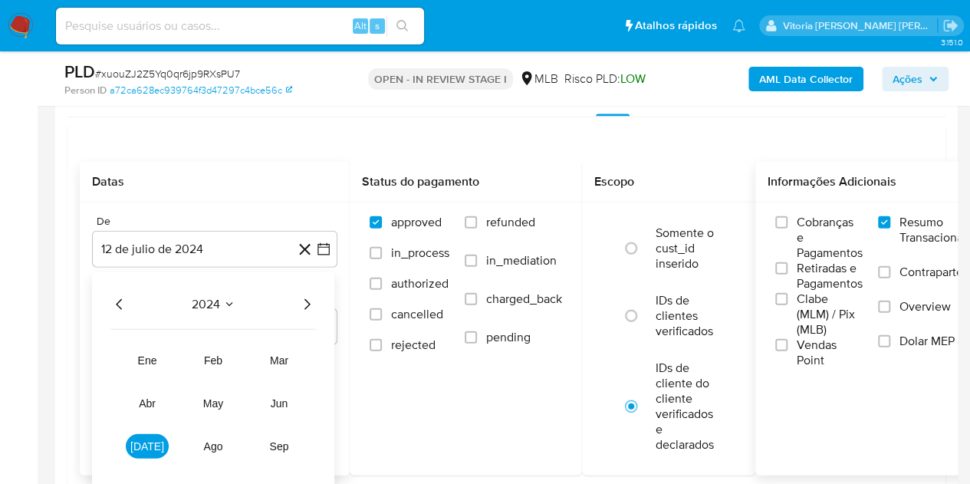
click at [307, 301] on icon "Año siguiente" at bounding box center [307, 304] width 18 height 18
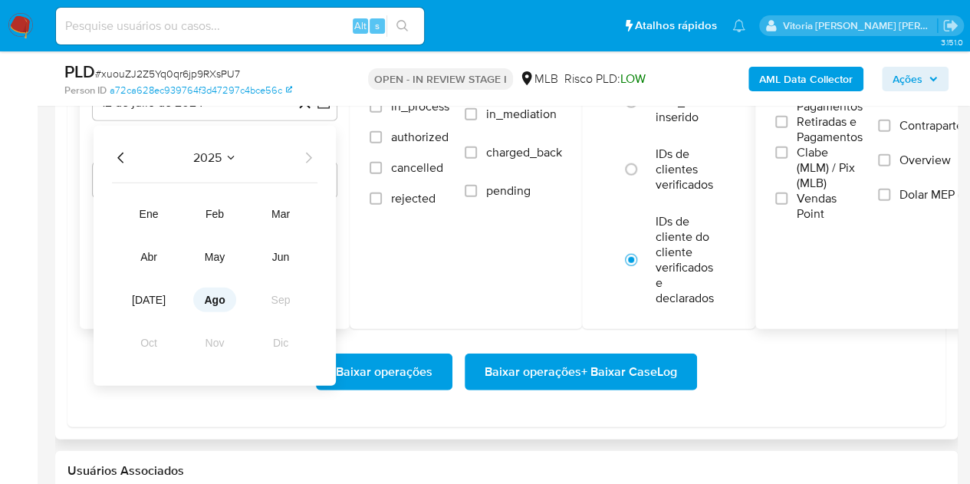
scroll to position [1784, 0]
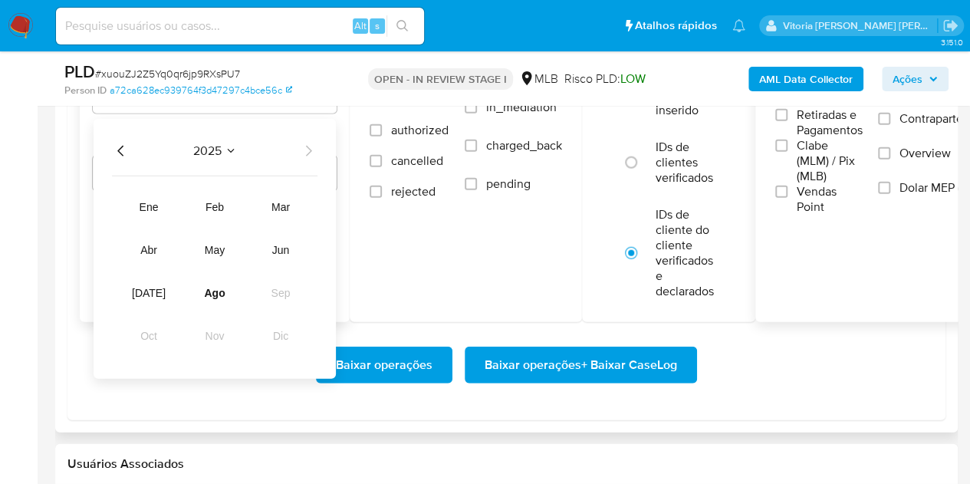
drag, startPoint x: 126, startPoint y: 141, endPoint x: 137, endPoint y: 158, distance: 20.4
click at [124, 142] on icon "Año anterior" at bounding box center [121, 151] width 18 height 18
click at [273, 333] on span "dic" at bounding box center [280, 336] width 15 height 12
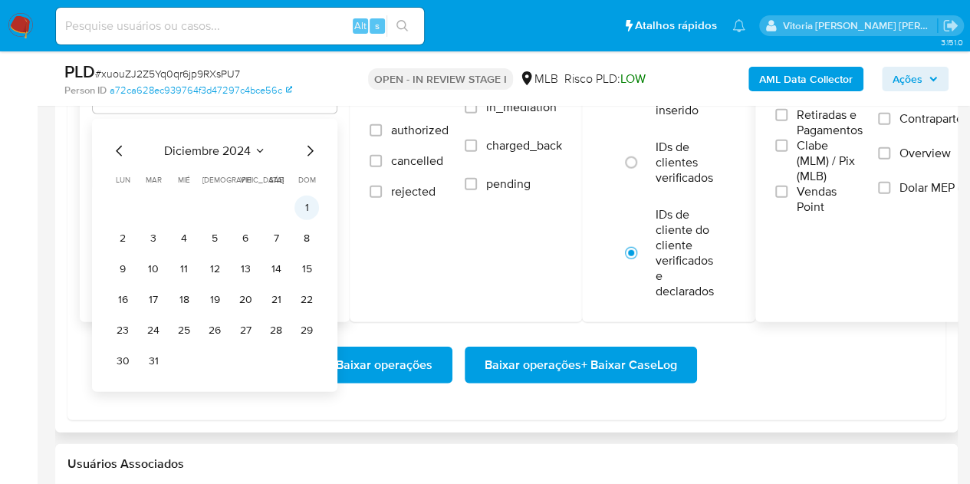
click at [301, 197] on button "1" at bounding box center [307, 208] width 25 height 25
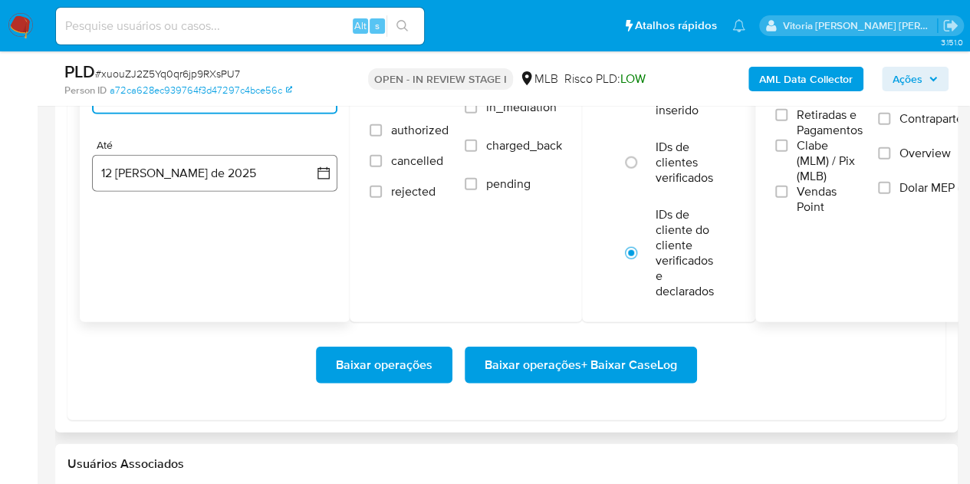
click at [230, 173] on button "12 [PERSON_NAME] de 2025" at bounding box center [214, 173] width 245 height 37
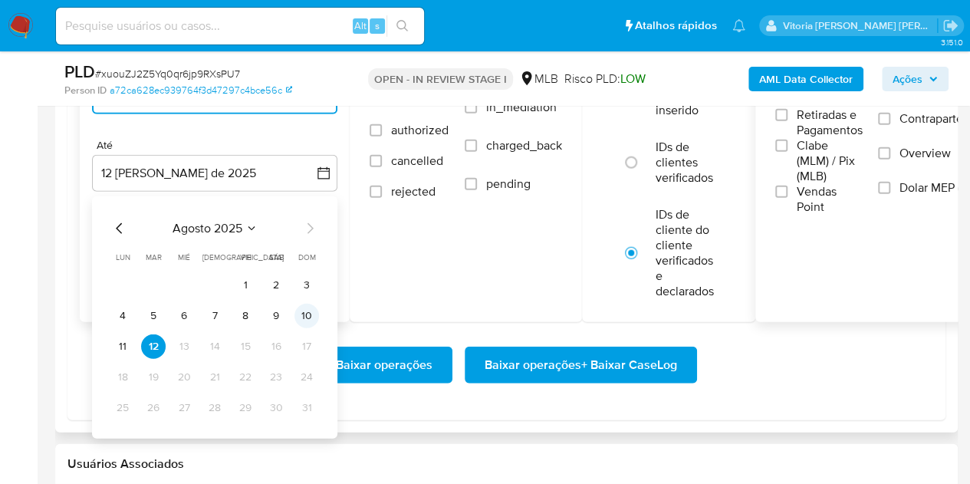
click at [313, 312] on button "10" at bounding box center [307, 316] width 25 height 25
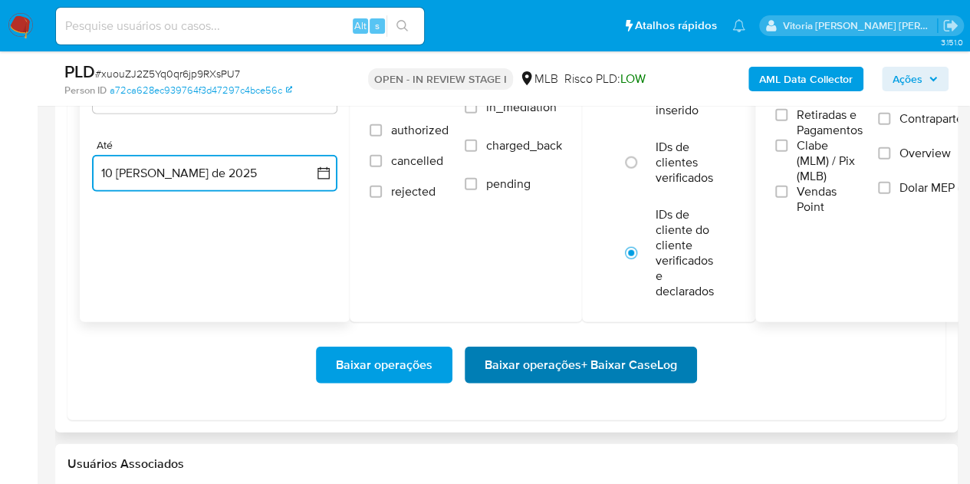
click at [532, 368] on span "Baixar operações + Baixar CaseLog" at bounding box center [581, 365] width 193 height 34
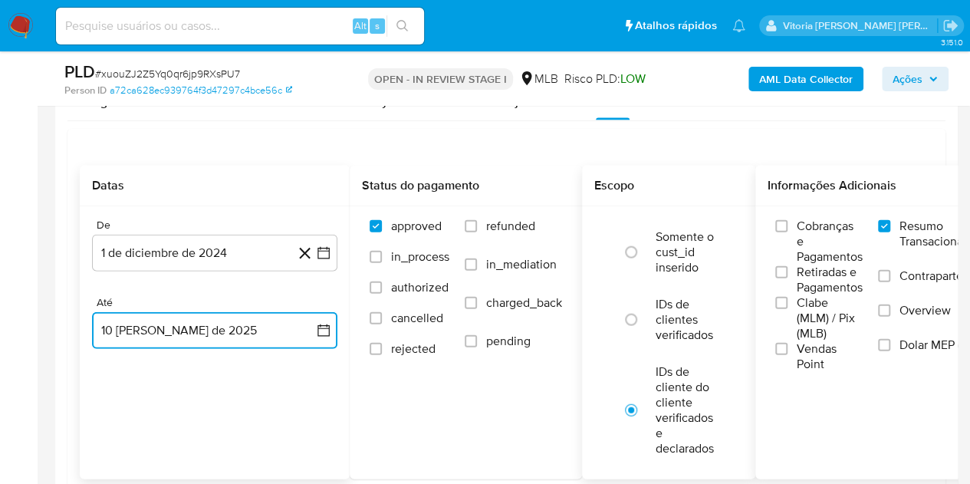
scroll to position [1553, 0]
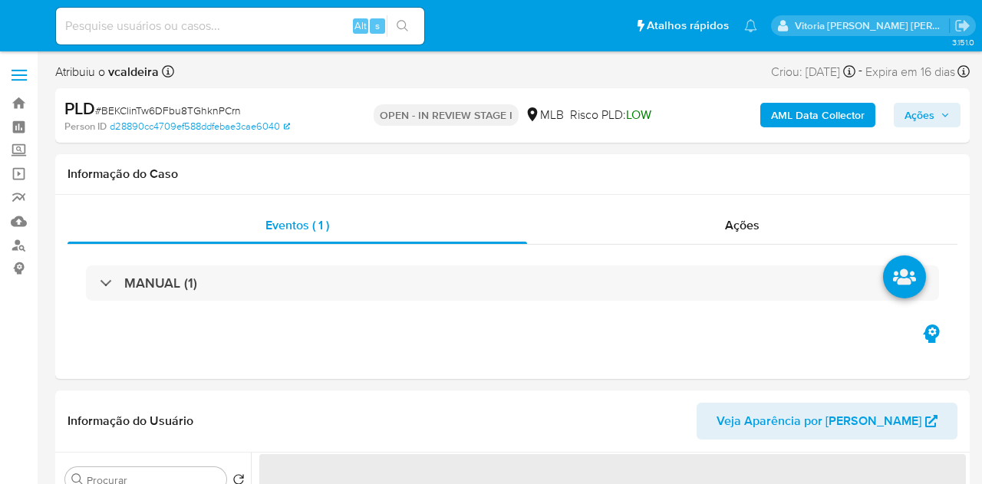
select select "10"
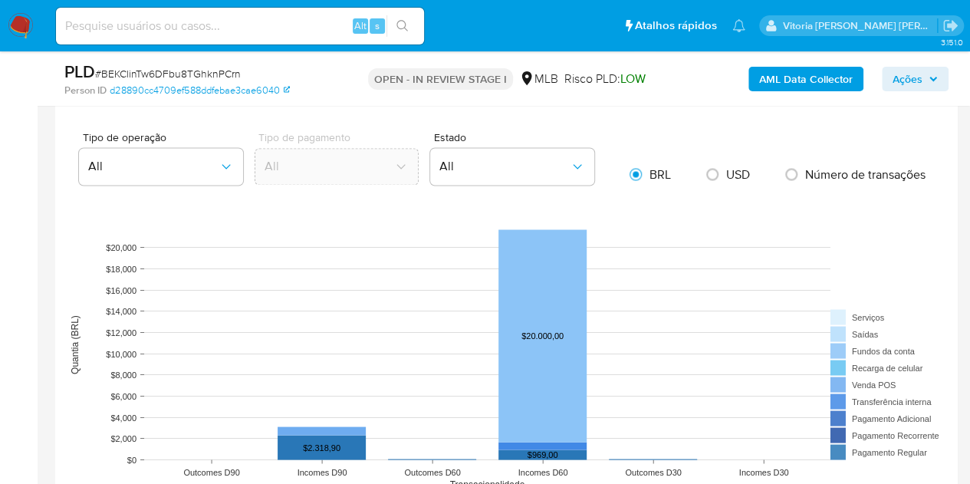
scroll to position [1458, 0]
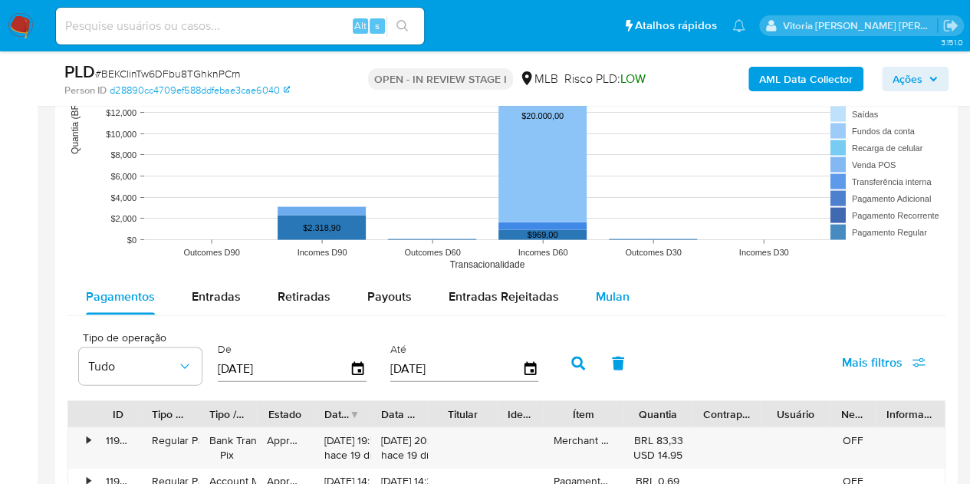
click at [616, 295] on span "Mulan" at bounding box center [613, 297] width 34 height 18
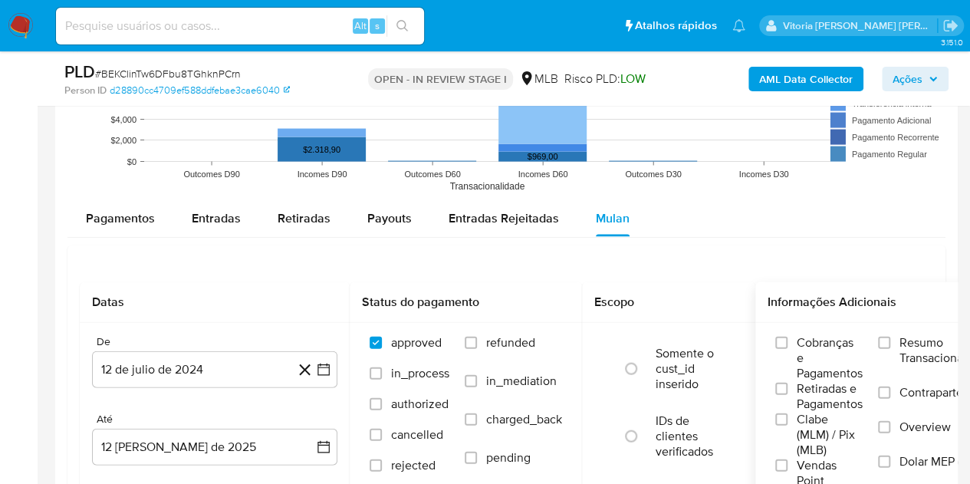
scroll to position [1611, 0]
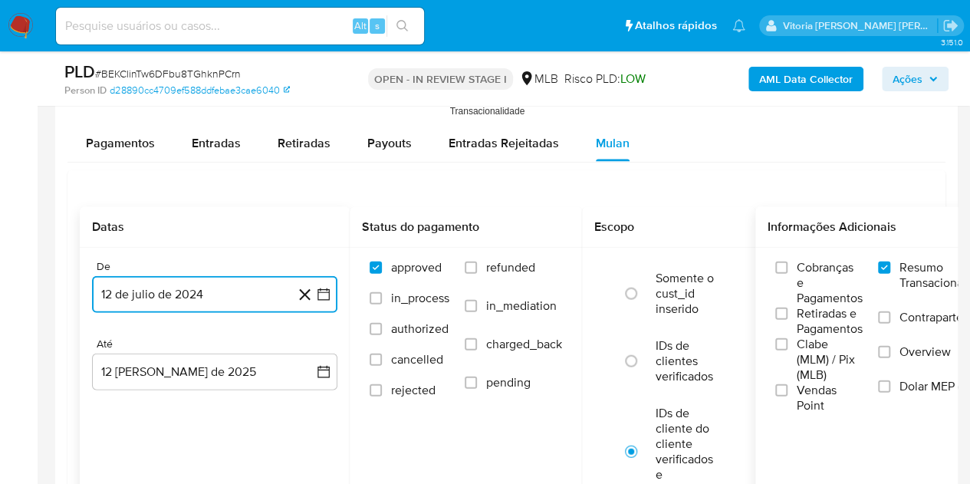
click at [235, 301] on button "12 de julio de 2024" at bounding box center [214, 294] width 245 height 37
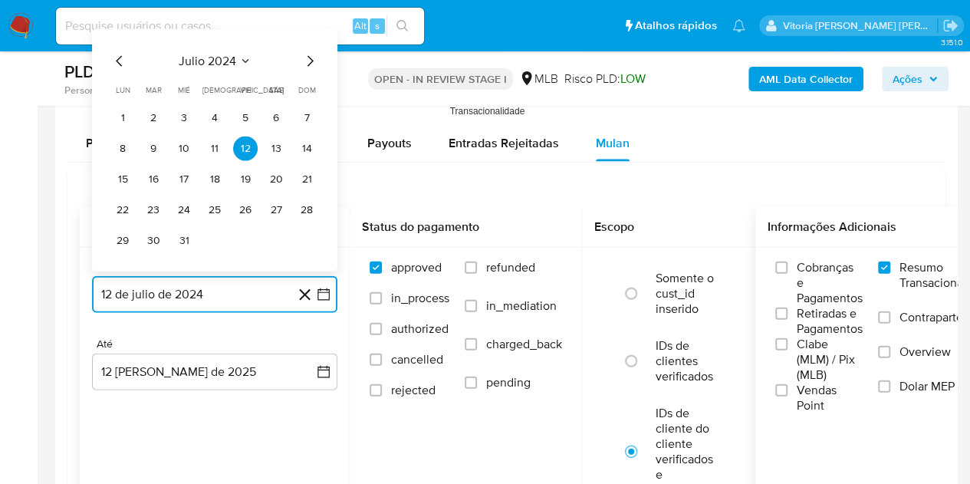
click at [231, 58] on span "julio 2024" at bounding box center [208, 61] width 58 height 15
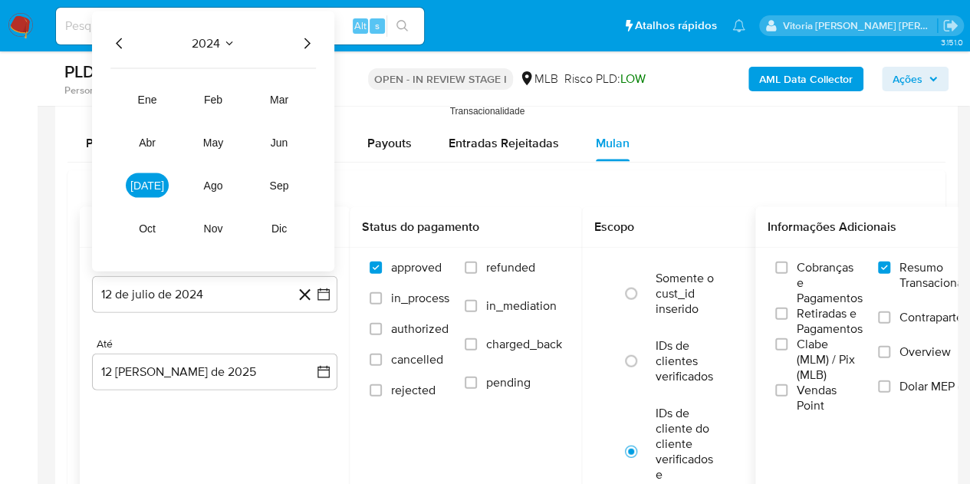
click at [311, 41] on icon "Año siguiente" at bounding box center [307, 44] width 18 height 18
click at [272, 143] on span "jun" at bounding box center [280, 143] width 18 height 12
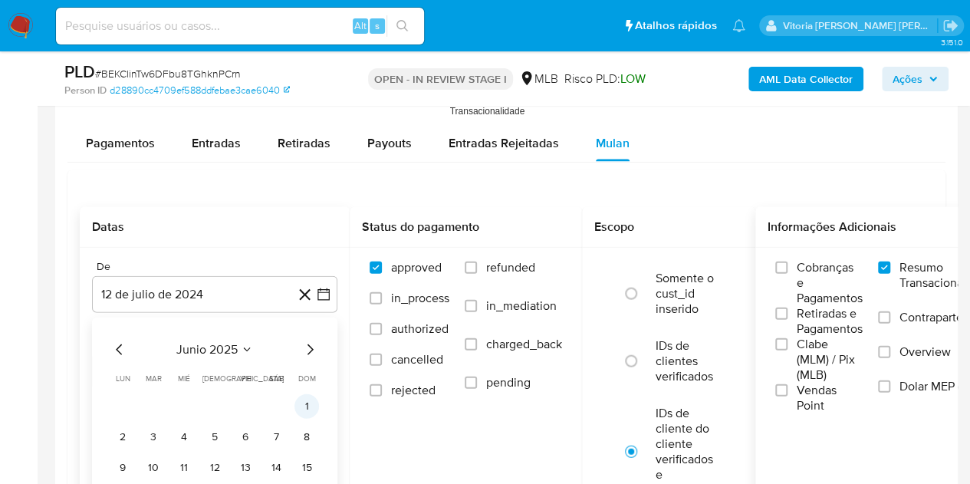
click at [301, 401] on button "1" at bounding box center [307, 406] width 25 height 25
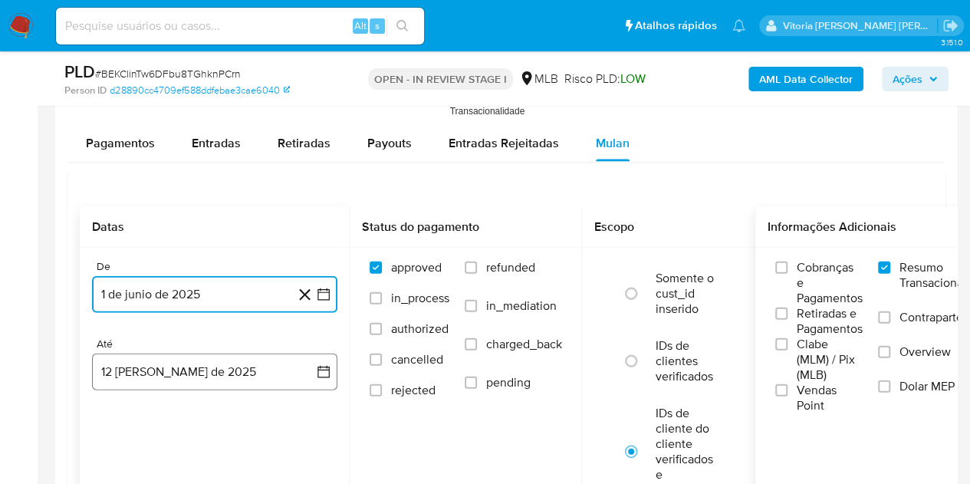
click at [181, 371] on button "12 de agosto de 2025" at bounding box center [214, 372] width 245 height 37
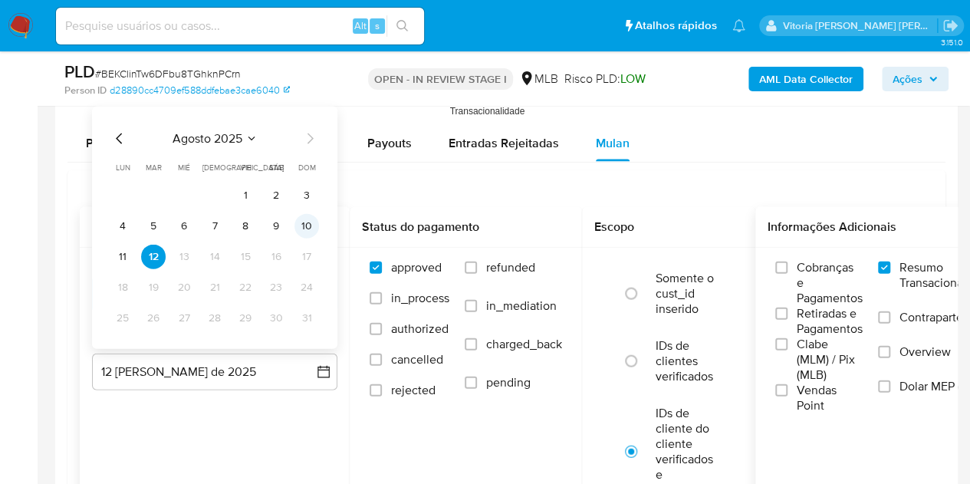
click at [309, 226] on button "10" at bounding box center [307, 226] width 25 height 25
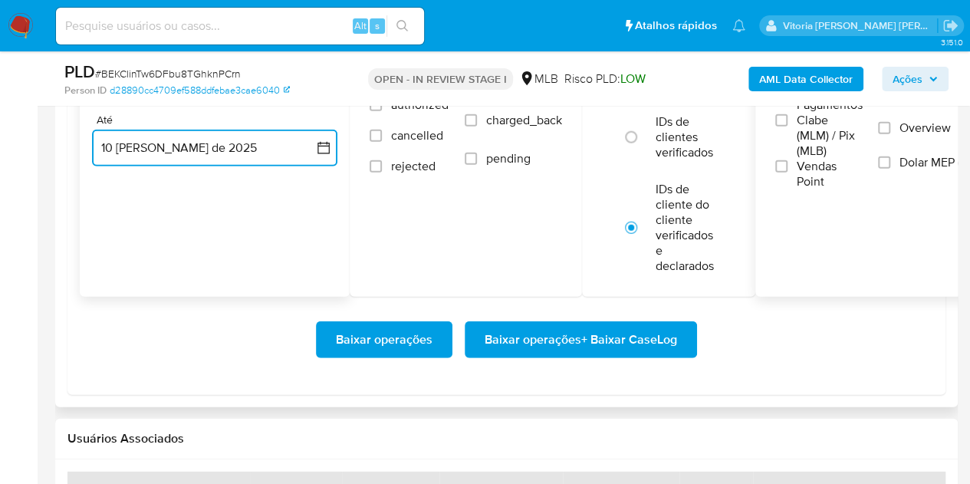
scroll to position [1841, 0]
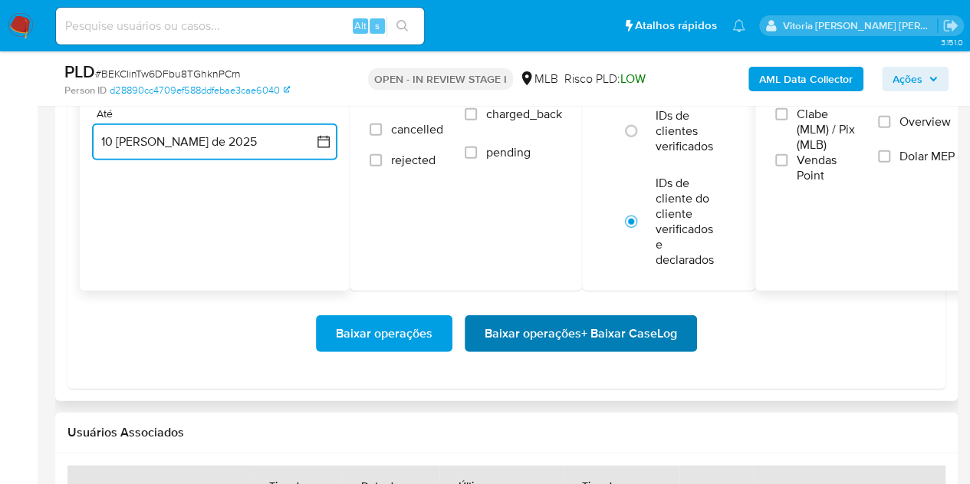
click at [578, 335] on span "Baixar operações + Baixar CaseLog" at bounding box center [581, 334] width 193 height 34
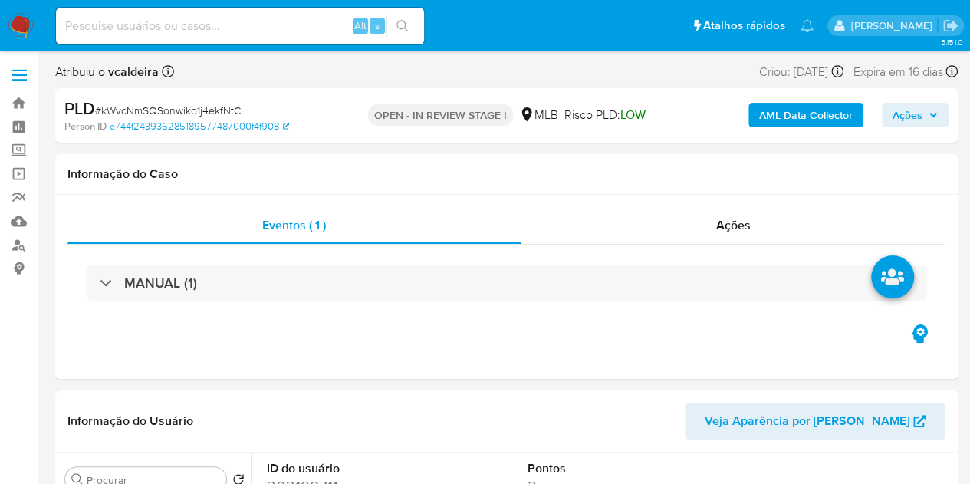
select select "10"
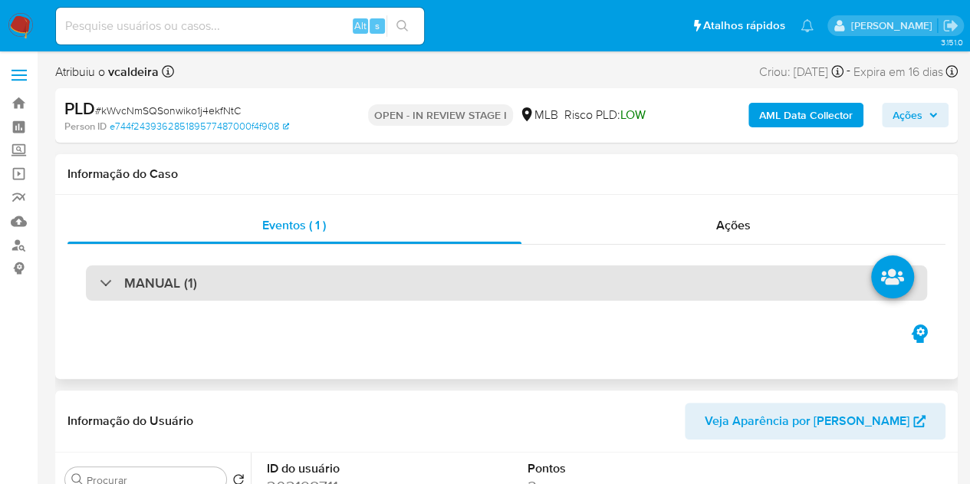
click at [179, 295] on div "MANUAL (1)" at bounding box center [507, 282] width 842 height 35
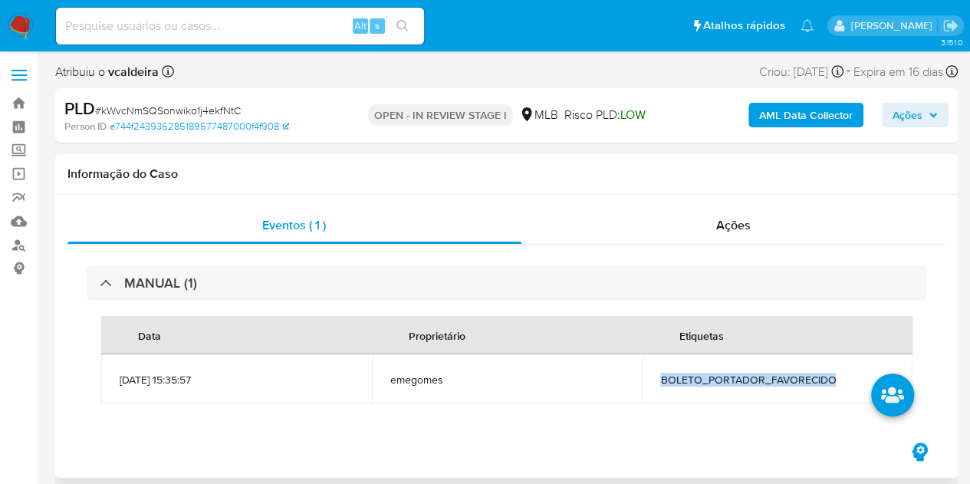
drag, startPoint x: 833, startPoint y: 379, endPoint x: 611, endPoint y: 379, distance: 222.5
click at [611, 379] on tr "[DATE] 15:35:57 emegomes BOLETO_PORTADOR_FAVORECIDO" at bounding box center [507, 378] width 812 height 49
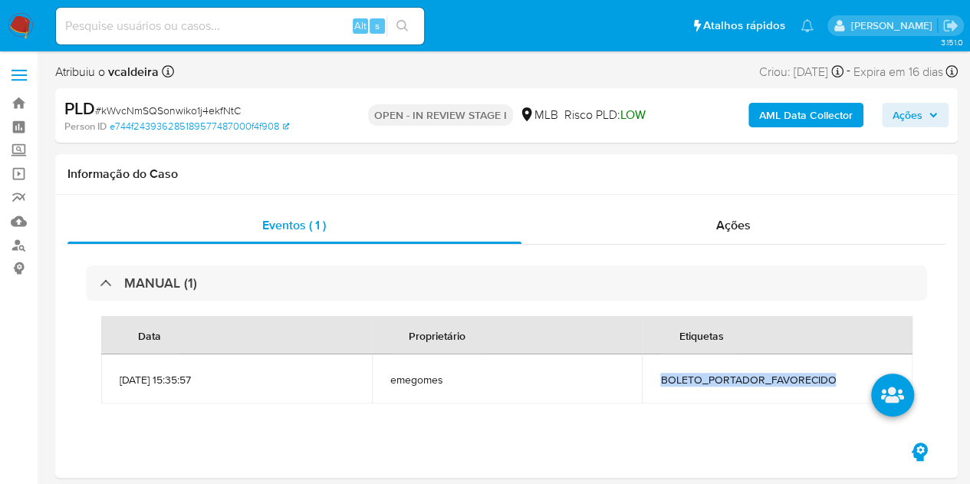
copy tr "BOLETO_PORTADOR_FAVORECIDO"
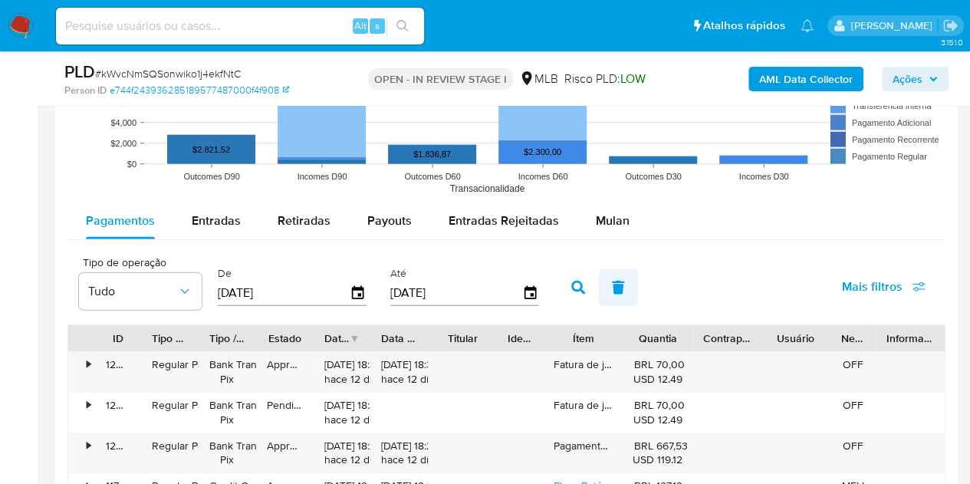
scroll to position [1688, 0]
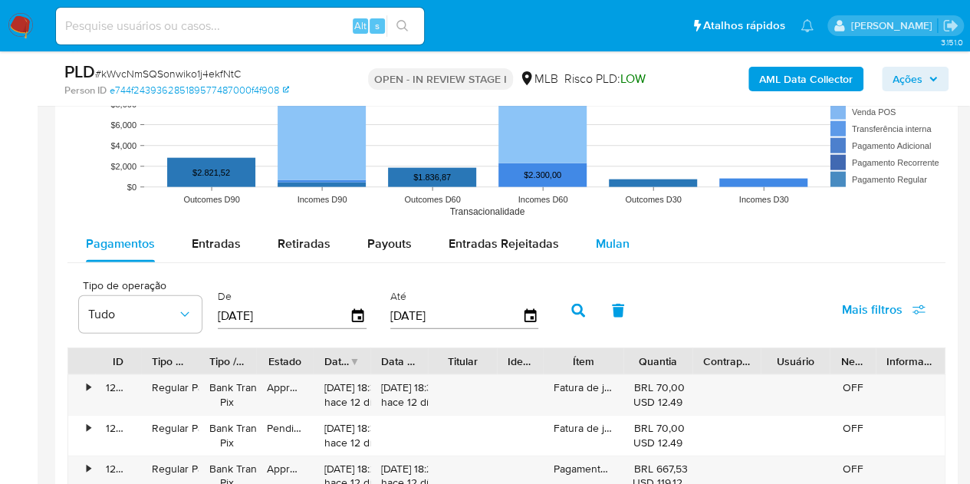
click at [614, 237] on span "Mulan" at bounding box center [613, 244] width 34 height 18
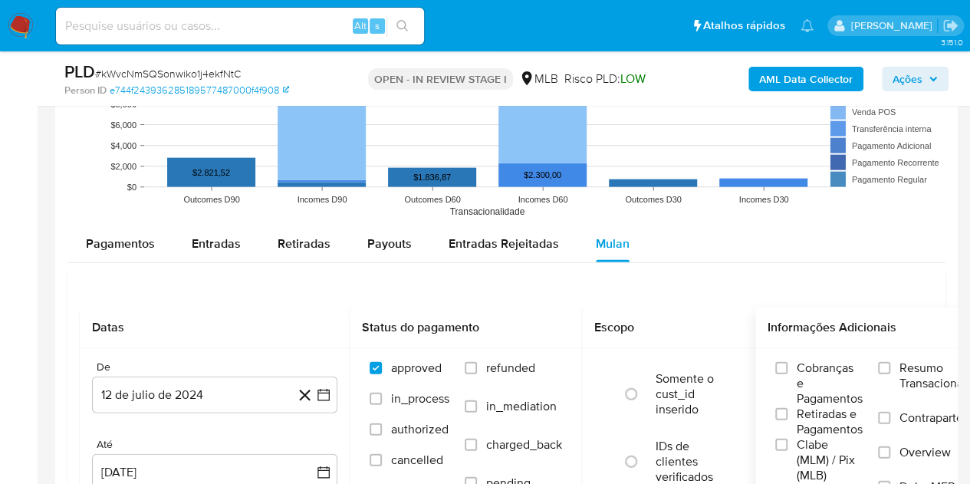
click at [896, 371] on label "Resumo Transacionalidade" at bounding box center [937, 386] width 118 height 50
click at [891, 371] on input "Resumo Transacionalidade" at bounding box center [884, 368] width 12 height 12
drag, startPoint x: 226, startPoint y: 417, endPoint x: 216, endPoint y: 413, distance: 10.3
click at [224, 417] on div "De [DATE] [DATE] Até [DATE] [DATE]" at bounding box center [215, 438] width 270 height 180
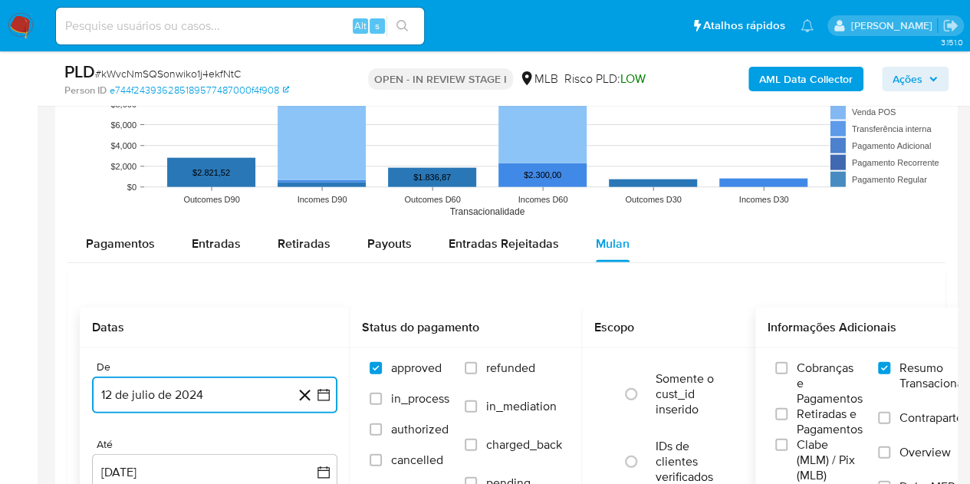
click at [212, 404] on button "12 de julio de 2024" at bounding box center [214, 395] width 245 height 37
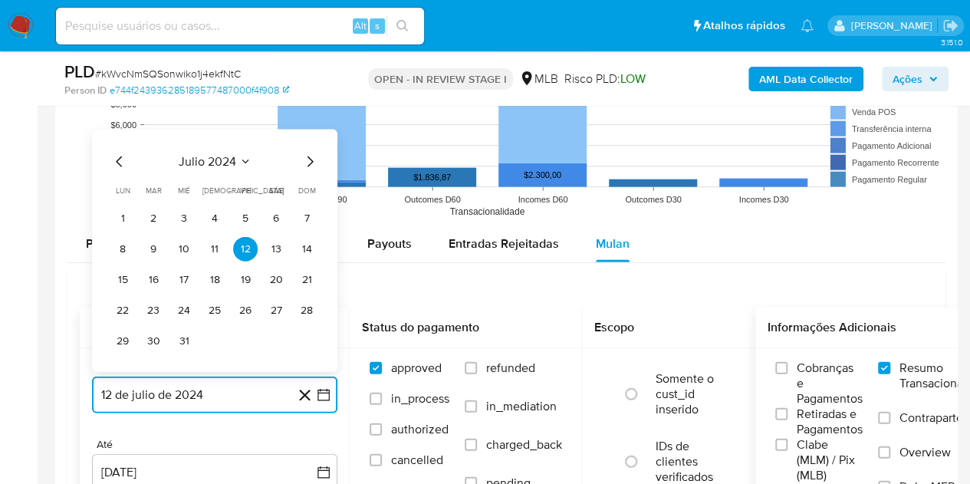
click at [243, 160] on icon "Seleccionar mes y año" at bounding box center [245, 162] width 12 height 12
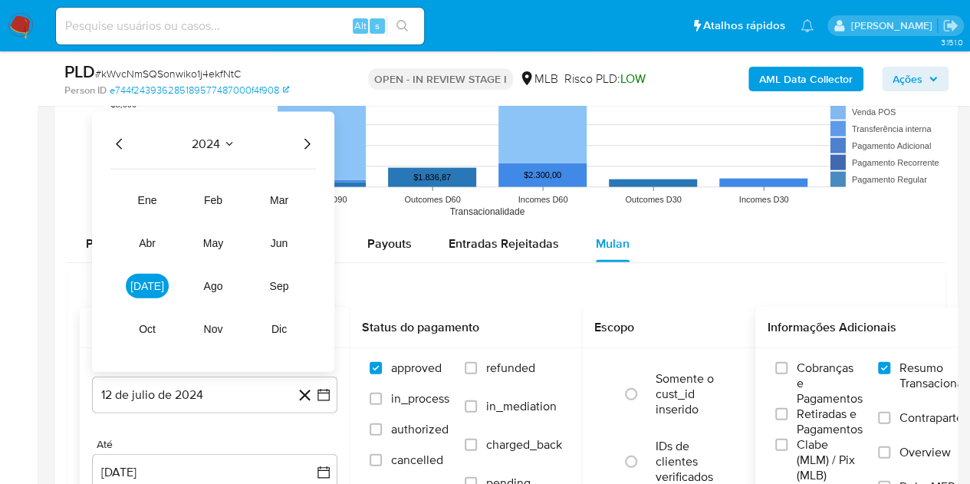
click at [307, 141] on icon "Año siguiente" at bounding box center [307, 144] width 18 height 18
click at [272, 232] on button "jun" at bounding box center [279, 243] width 43 height 25
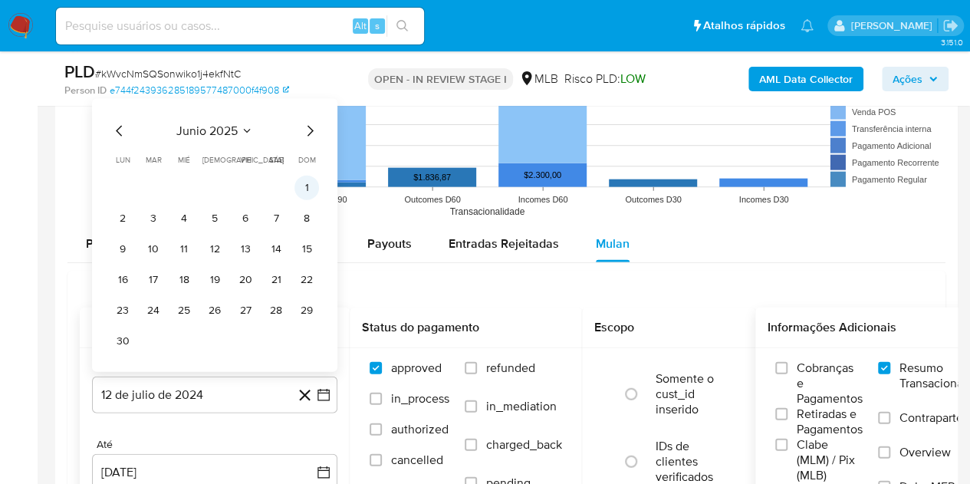
click at [304, 190] on button "1" at bounding box center [307, 188] width 25 height 25
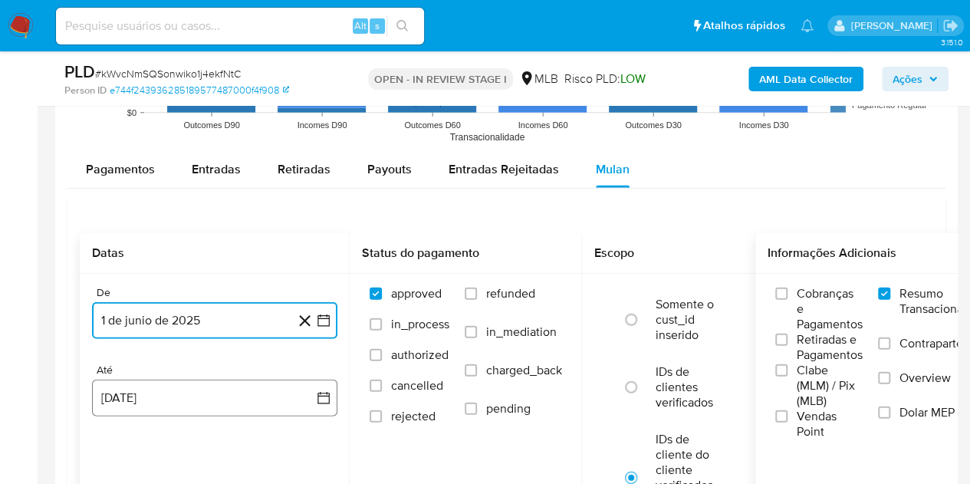
scroll to position [1764, 0]
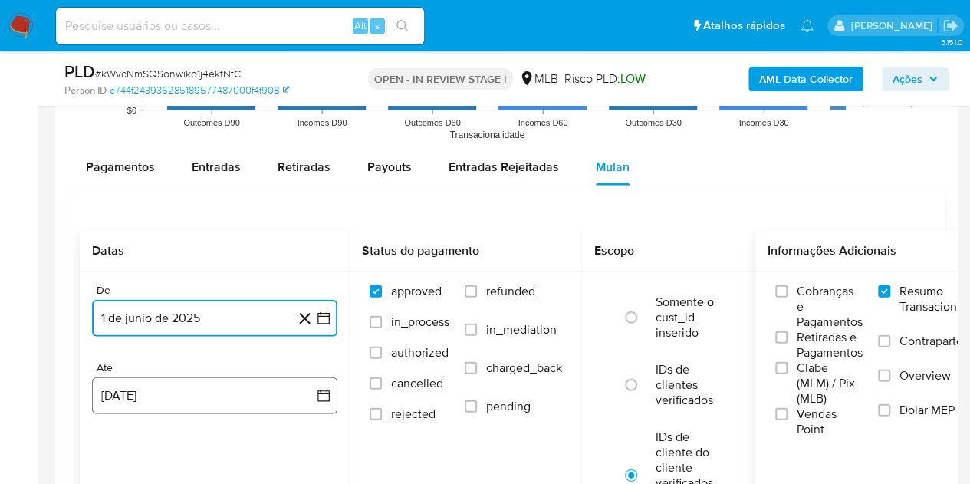
click at [134, 383] on button "[DATE]" at bounding box center [214, 395] width 245 height 37
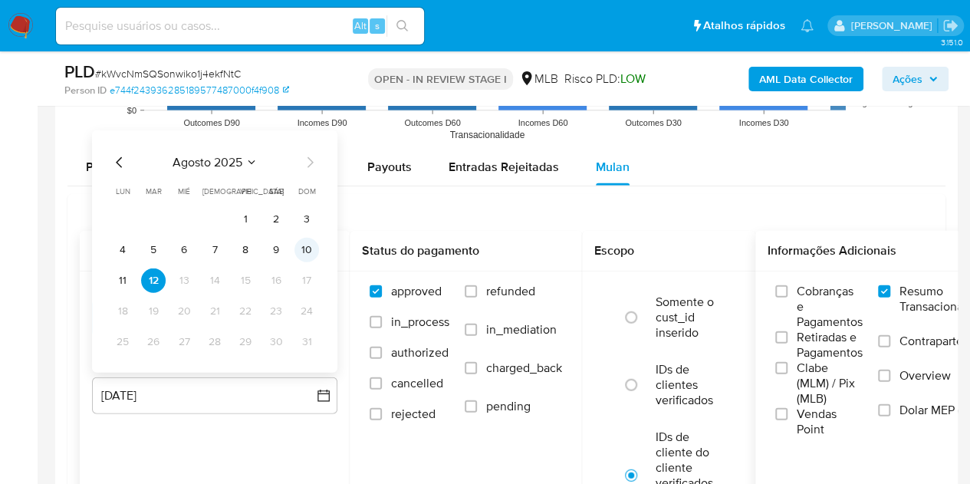
click at [306, 248] on button "10" at bounding box center [307, 250] width 25 height 25
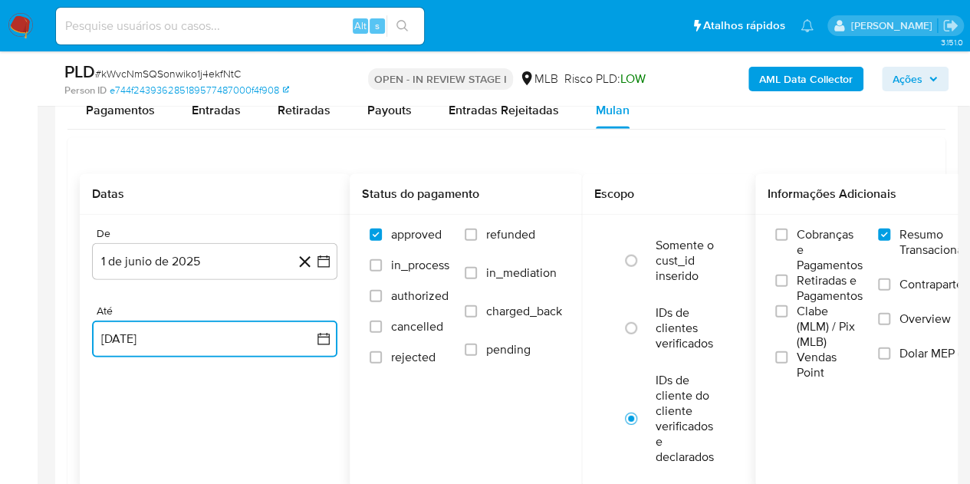
scroll to position [1918, 0]
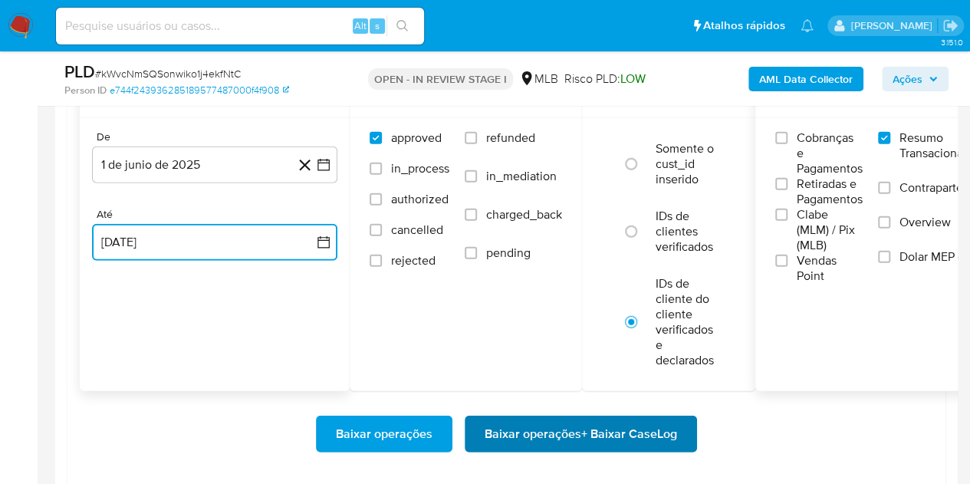
click at [565, 427] on span "Baixar operações + Baixar CaseLog" at bounding box center [581, 434] width 193 height 34
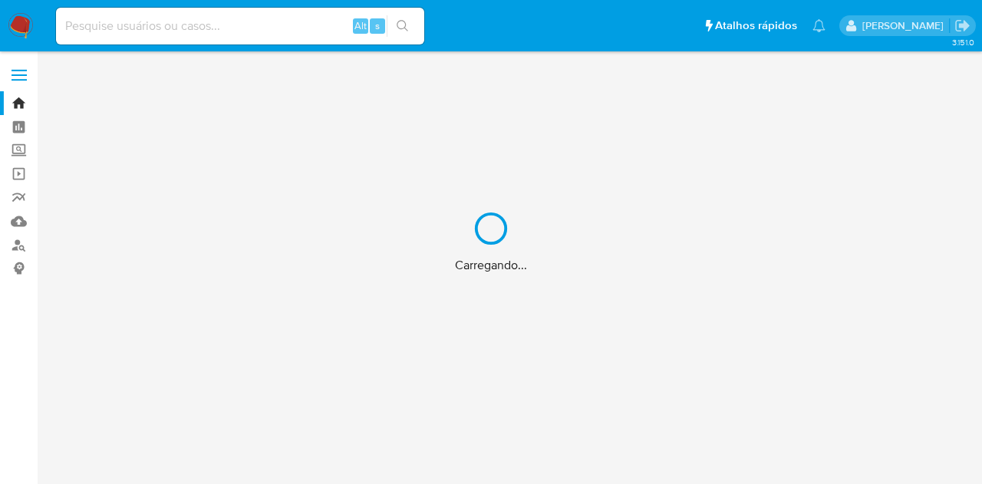
drag, startPoint x: 121, startPoint y: 25, endPoint x: 137, endPoint y: 25, distance: 16.1
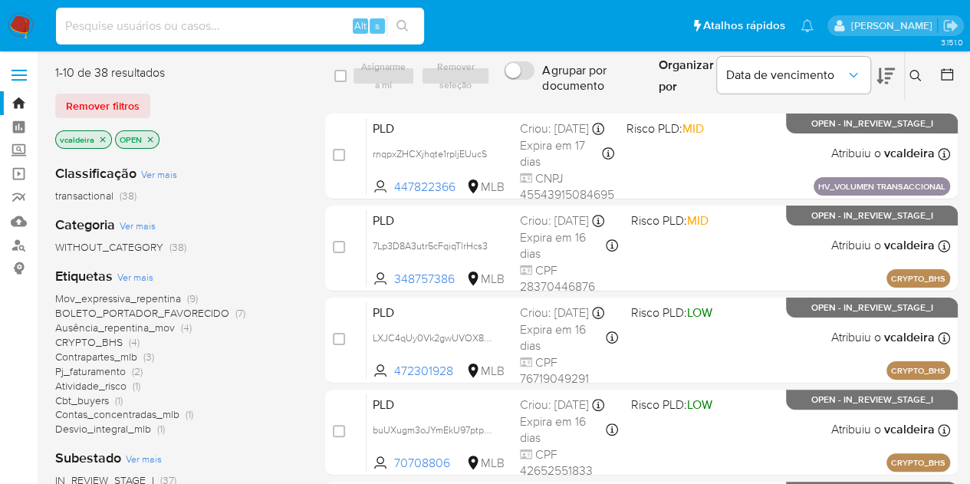
click at [229, 34] on input at bounding box center [240, 26] width 368 height 20
paste input "LXJC4qUy0Vk2gwUVOX8JutCD"
type input "LXJC4qUy0Vk2gwUVOX8JutCD"
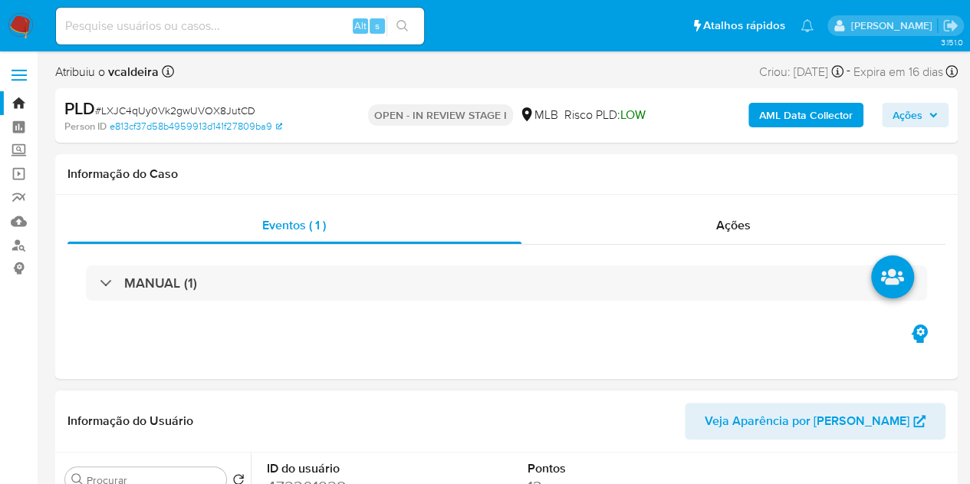
select select "10"
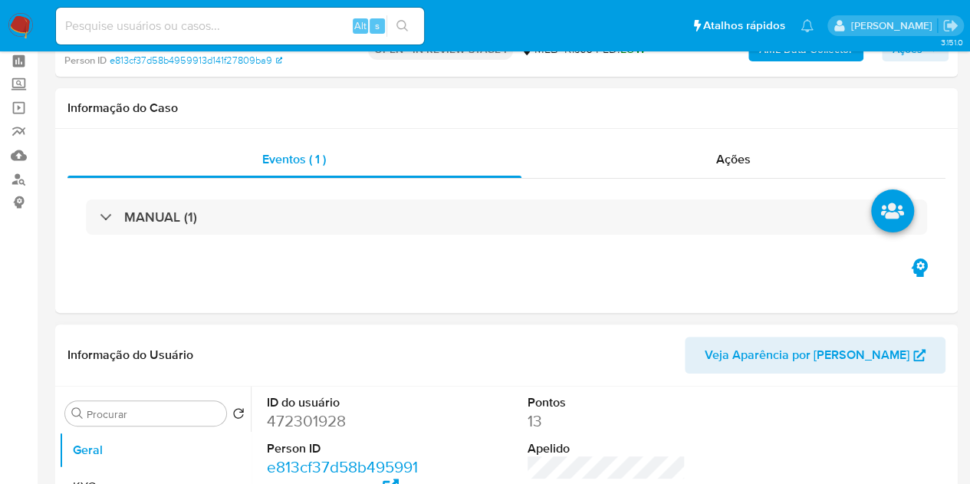
scroll to position [153, 0]
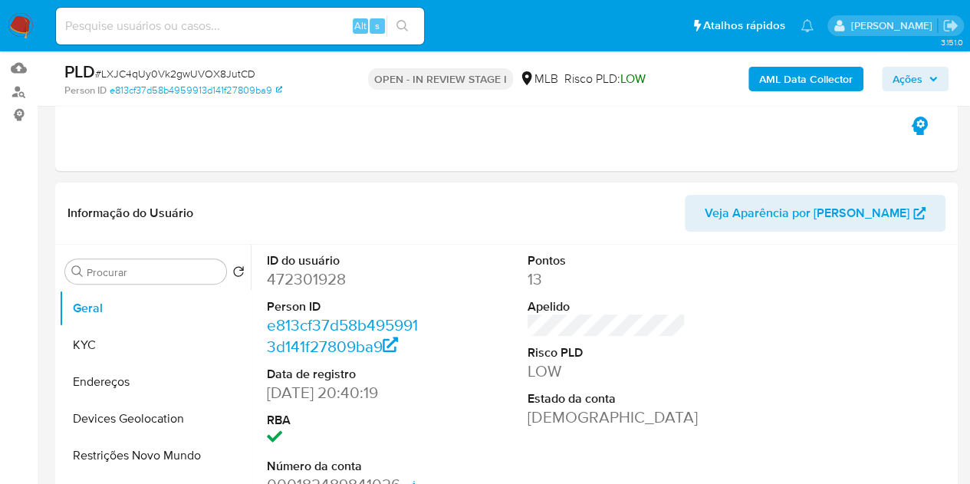
click at [318, 274] on dd "472301928" at bounding box center [346, 278] width 159 height 21
copy dd "472301928"
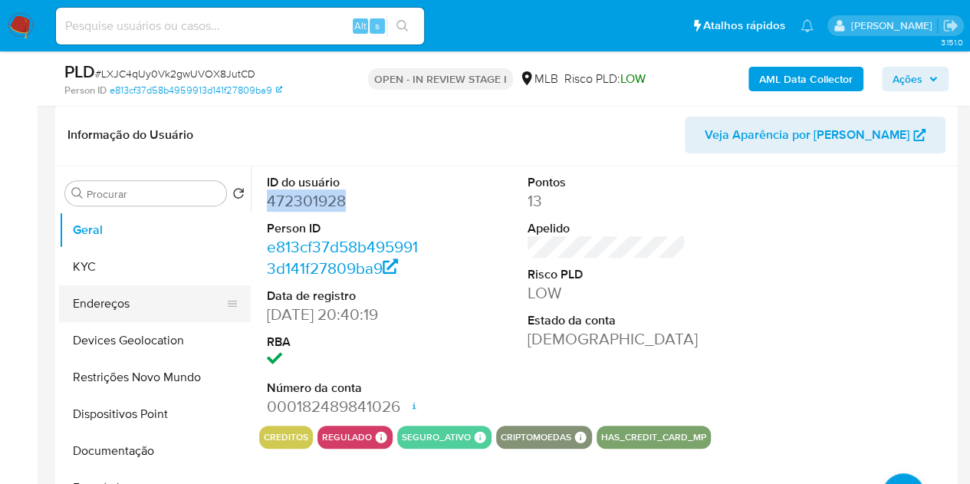
scroll to position [307, 0]
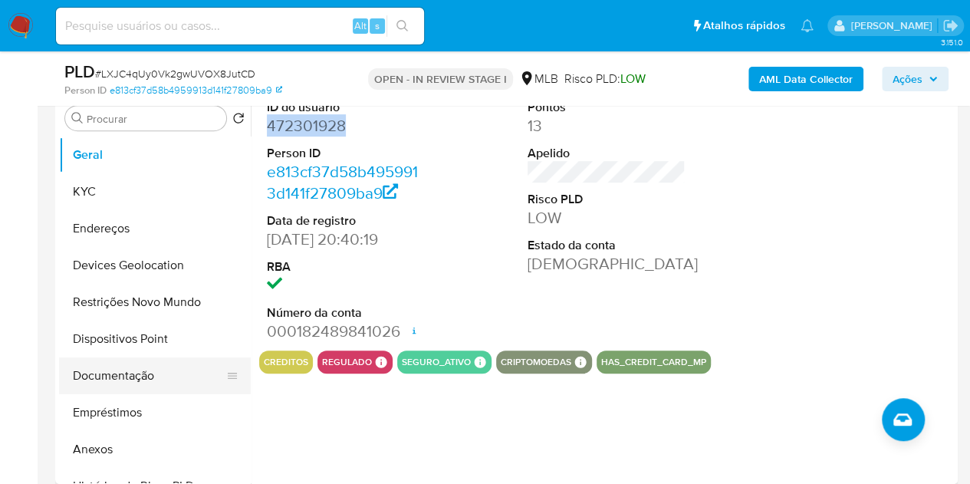
click at [114, 377] on button "Documentação" at bounding box center [149, 375] width 180 height 37
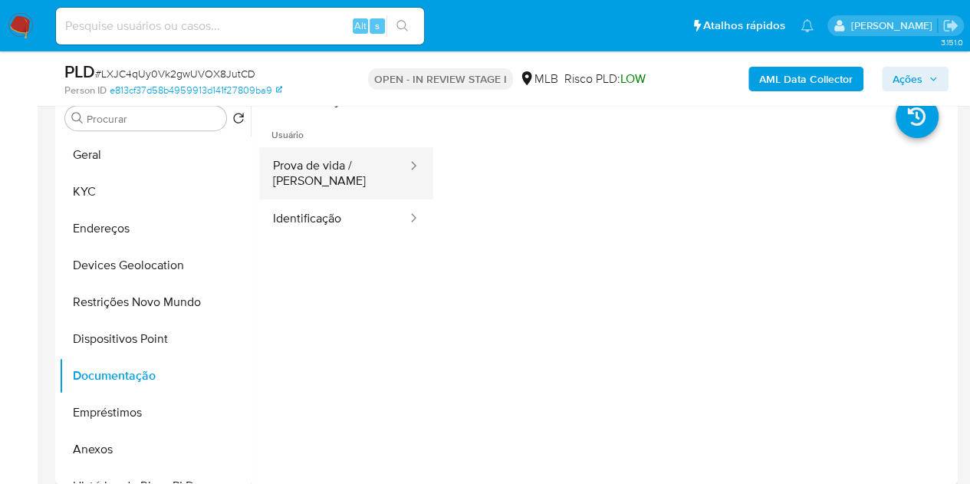
drag, startPoint x: 351, startPoint y: 156, endPoint x: 350, endPoint y: 163, distance: 7.8
click at [349, 156] on button "Prova de vida / [PERSON_NAME]" at bounding box center [334, 173] width 150 height 52
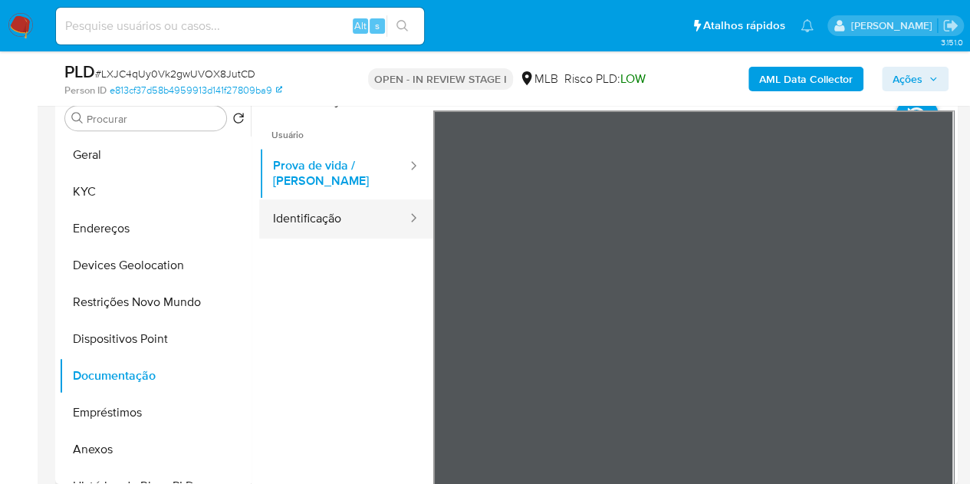
click at [339, 200] on button "Identificação" at bounding box center [334, 218] width 150 height 39
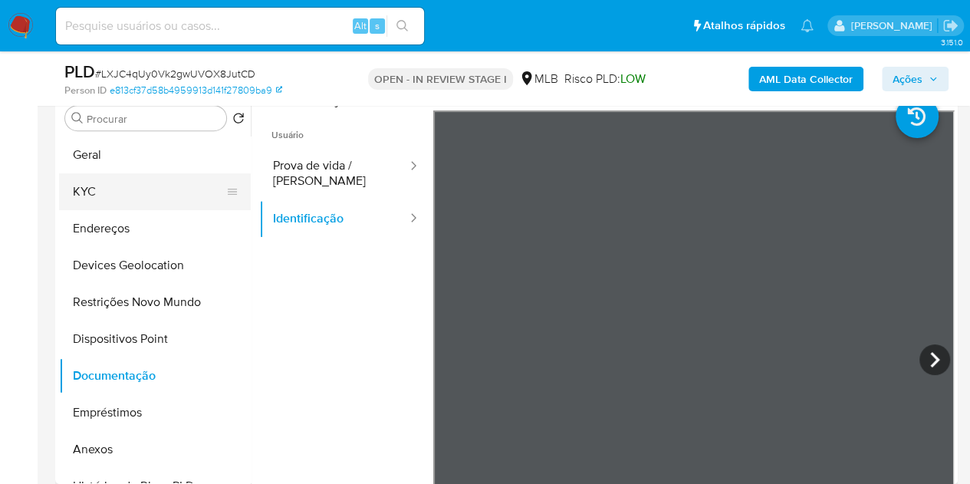
click at [138, 192] on button "KYC" at bounding box center [149, 191] width 180 height 37
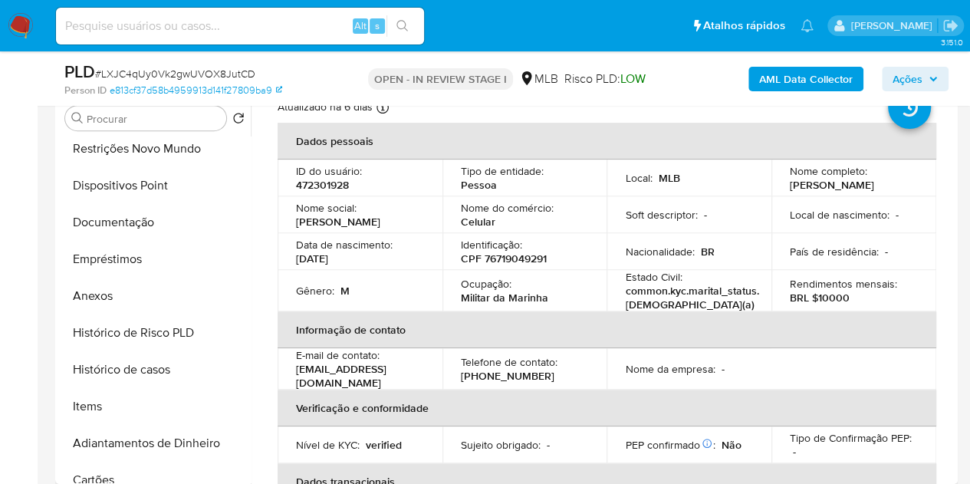
scroll to position [0, 0]
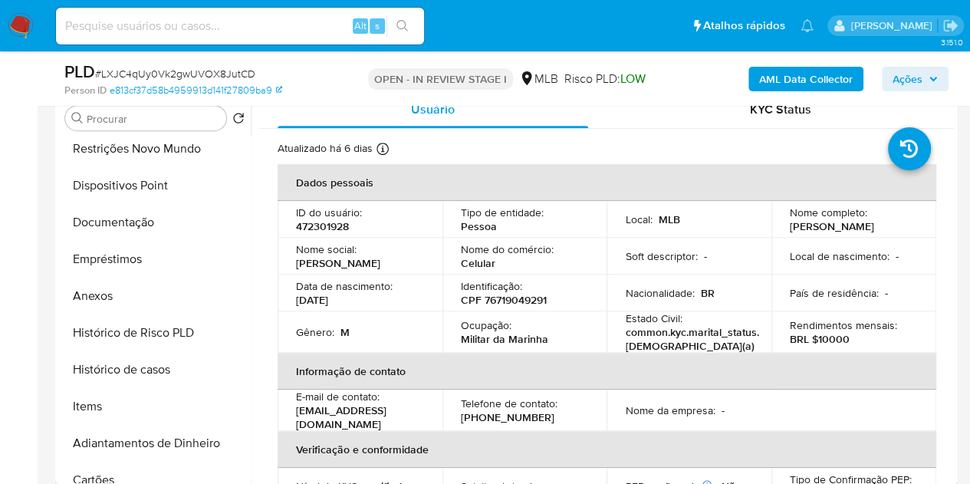
drag, startPoint x: 816, startPoint y: 236, endPoint x: 783, endPoint y: 222, distance: 35.8
click at [783, 222] on td "Nome completo : [PERSON_NAME]" at bounding box center [854, 219] width 165 height 37
copy p "[PERSON_NAME]"
drag, startPoint x: 353, startPoint y: 305, endPoint x: 281, endPoint y: 306, distance: 72.1
click at [281, 306] on td "Data de nascimento : [DEMOGRAPHIC_DATA]" at bounding box center [360, 293] width 165 height 37
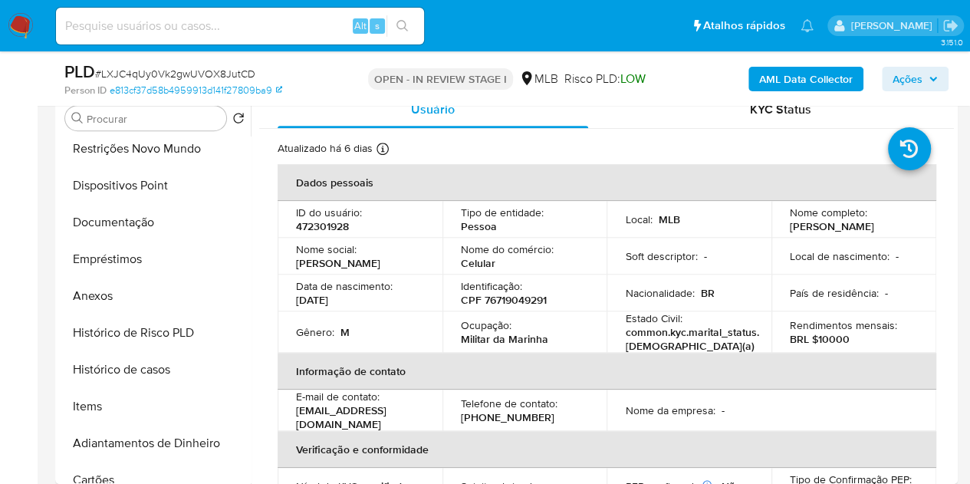
copy p "[DATE]"
click at [501, 301] on p "CPF 76719049291" at bounding box center [504, 300] width 86 height 14
copy p "76719049291"
click at [807, 74] on b "AML Data Collector" at bounding box center [806, 79] width 94 height 25
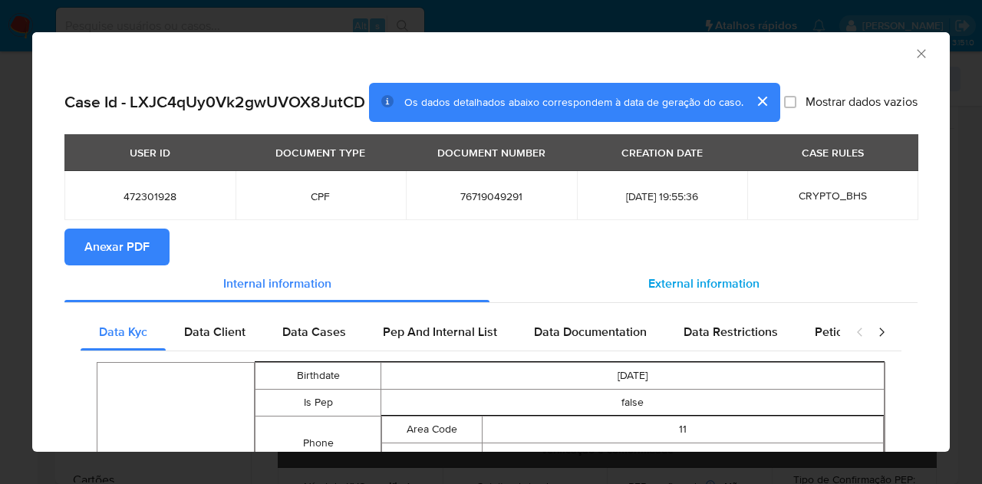
click at [661, 292] on span "External information" at bounding box center [703, 284] width 111 height 18
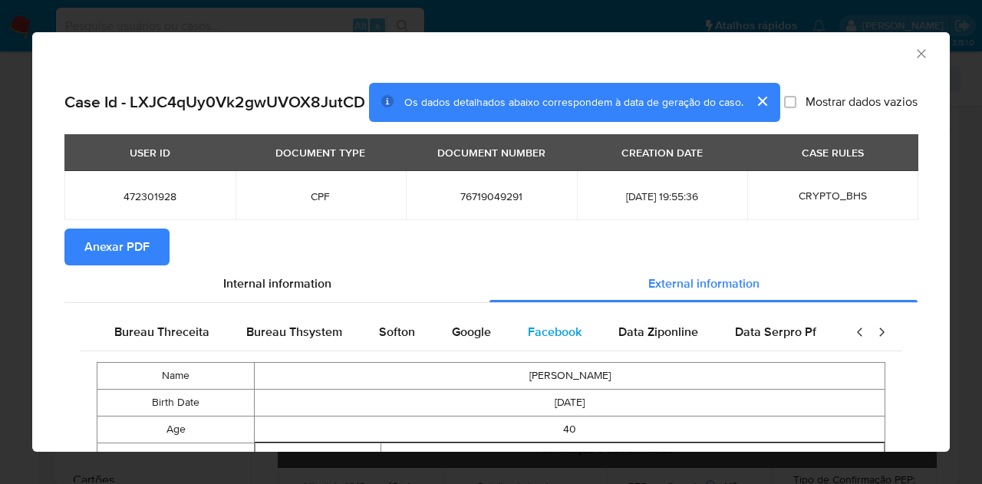
scroll to position [0, 519]
click at [468, 341] on span "Google" at bounding box center [463, 332] width 39 height 18
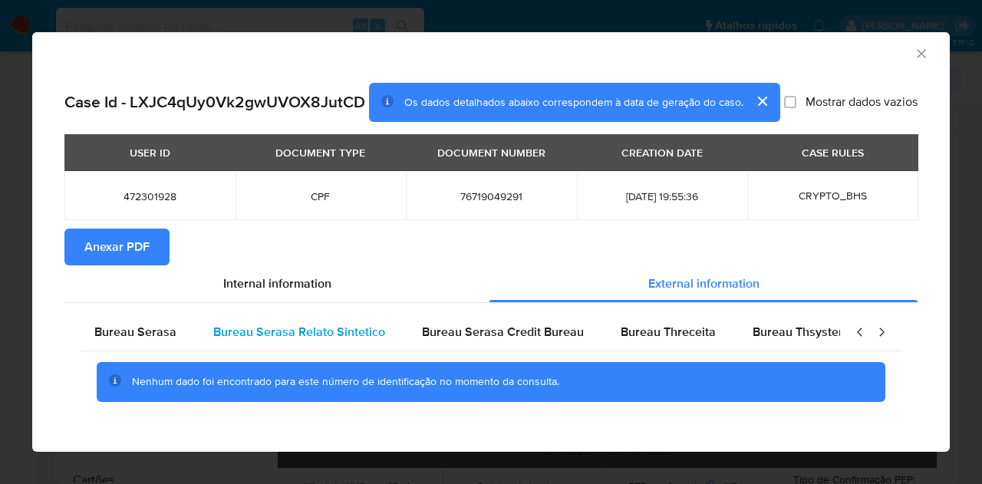
scroll to position [0, 0]
drag, startPoint x: 172, startPoint y: 335, endPoint x: 170, endPoint y: 321, distance: 14.7
click at [171, 319] on div "Bureau Serasa Bureau Serasa Relato Sintetico Bureau Serasa Credit Bureau Bureau…" at bounding box center [490, 363] width 853 height 120
click at [163, 341] on span "Bureau Serasa" at bounding box center [140, 332] width 82 height 18
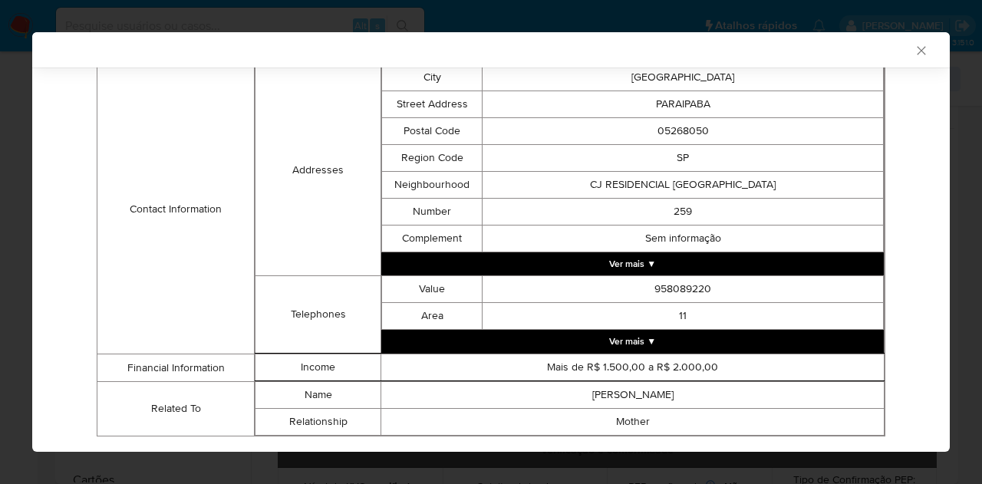
scroll to position [457, 0]
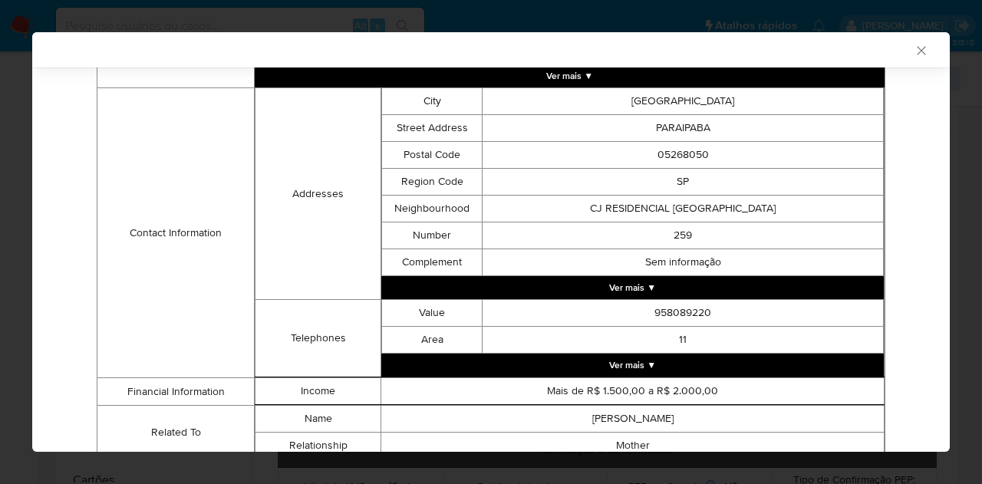
click at [898, 200] on div "Bureau Serasa Bureau Serasa Relato Sintetico Bureau Serasa Credit Bureau Bureau…" at bounding box center [490, 162] width 853 height 639
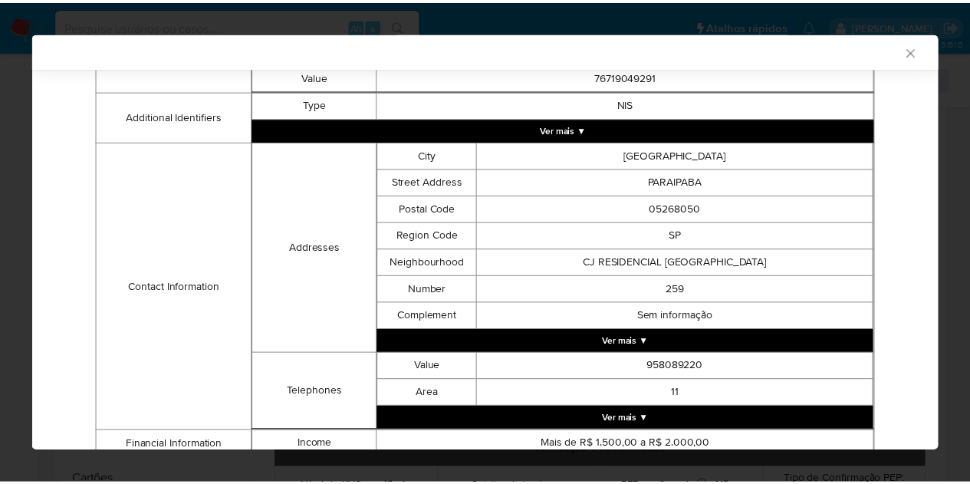
scroll to position [304, 0]
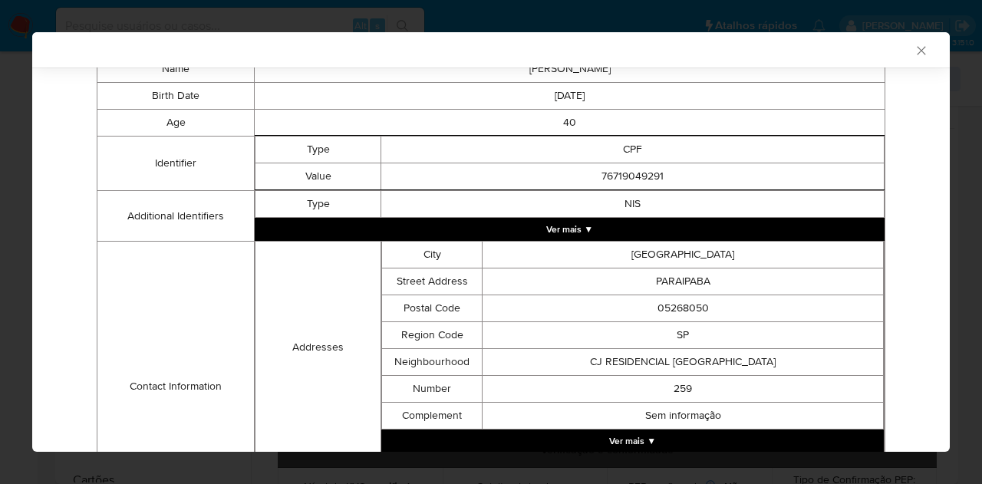
click at [915, 58] on div "AML Data Collector" at bounding box center [490, 49] width 917 height 35
click at [895, 43] on div "AML Data Collector" at bounding box center [478, 50] width 871 height 14
click at [914, 54] on icon "Fechar a janela" at bounding box center [921, 50] width 15 height 15
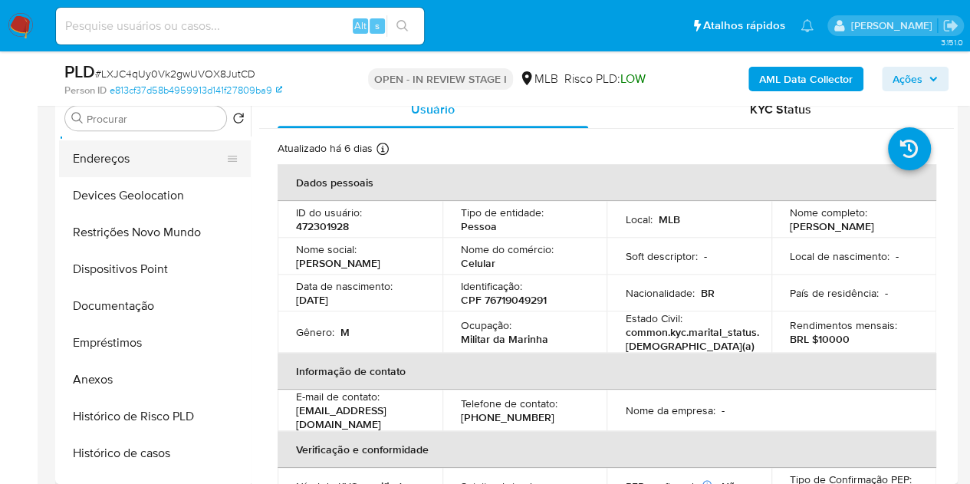
scroll to position [0, 0]
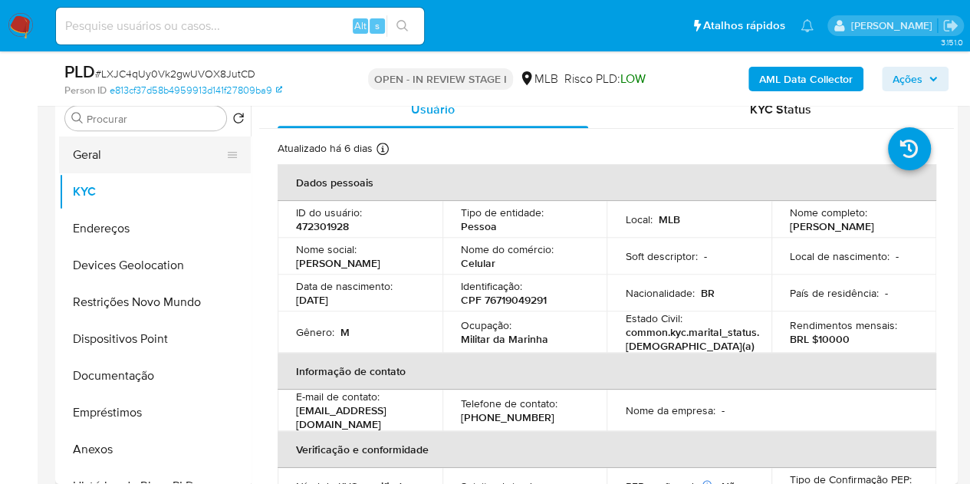
click at [109, 157] on button "Geral" at bounding box center [149, 155] width 180 height 37
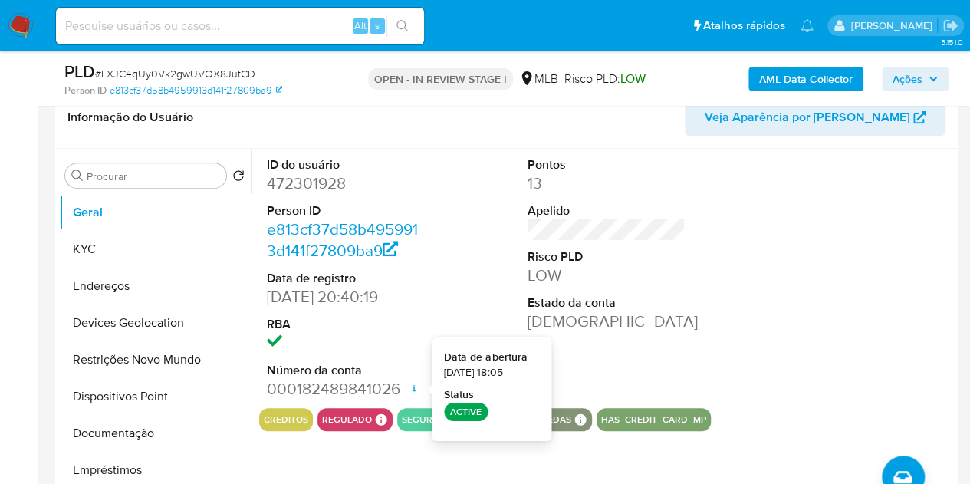
scroll to position [230, 0]
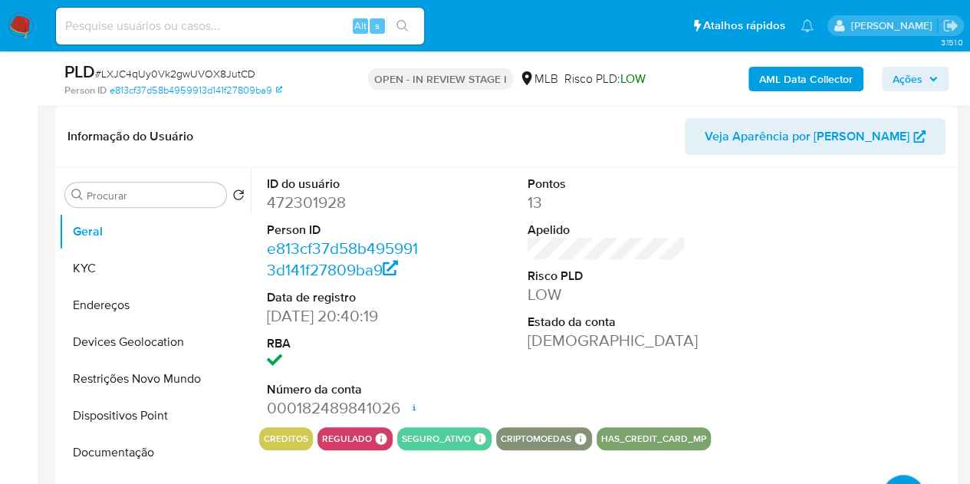
click at [796, 296] on div at bounding box center [868, 297] width 174 height 259
click at [129, 265] on button "KYC" at bounding box center [149, 268] width 180 height 37
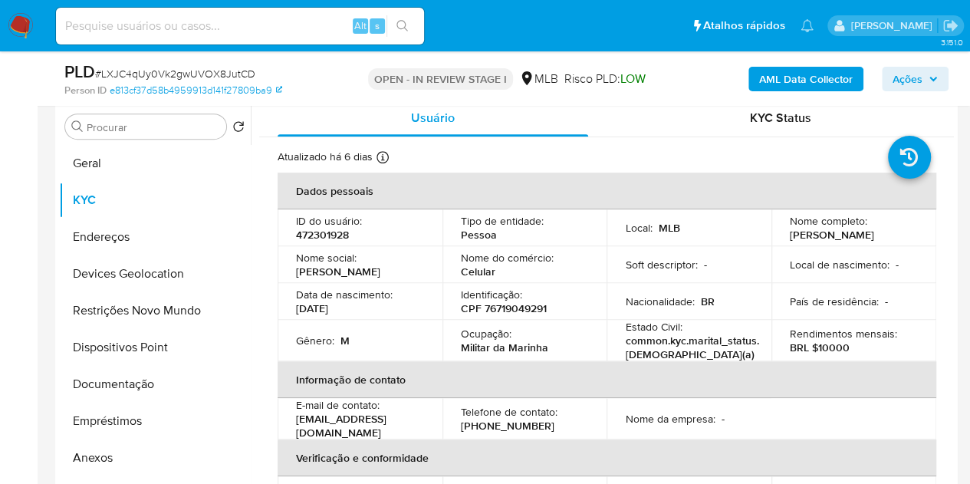
scroll to position [291, 0]
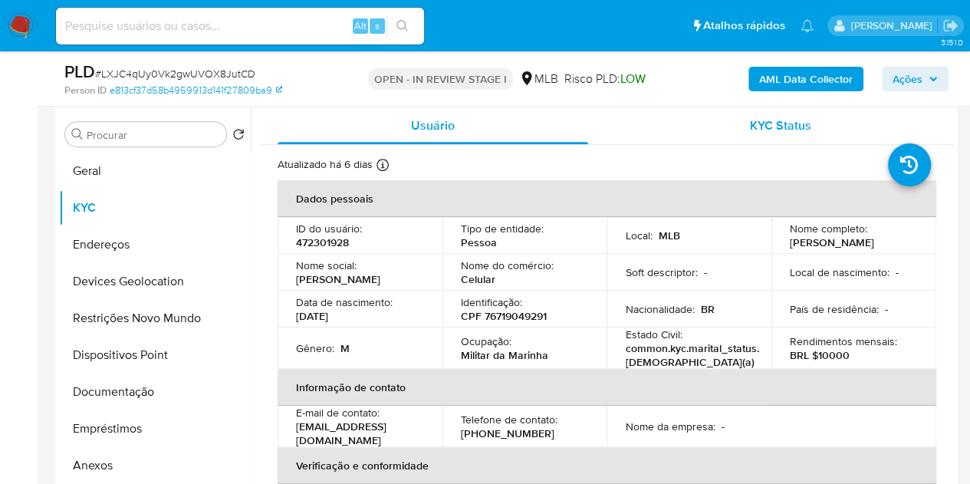
click at [833, 135] on div "KYC Status" at bounding box center [780, 125] width 311 height 37
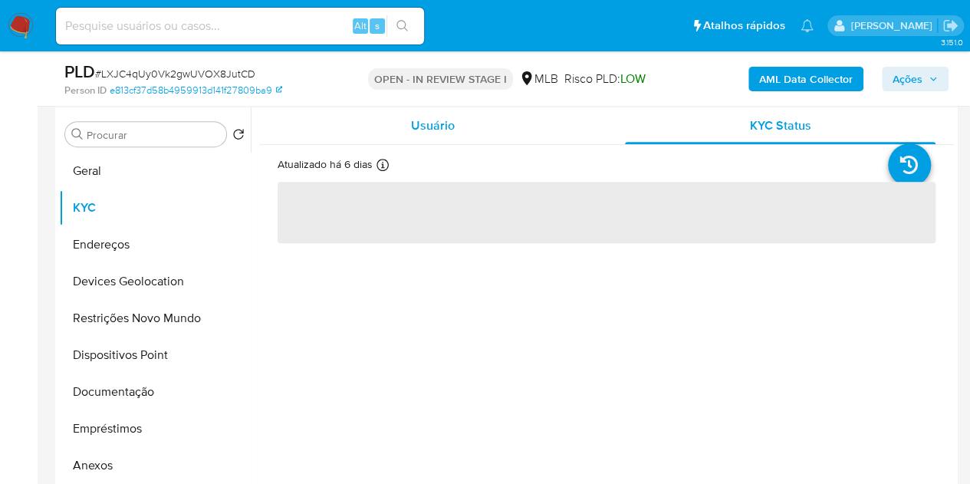
click at [463, 139] on div "Usuário" at bounding box center [433, 125] width 311 height 37
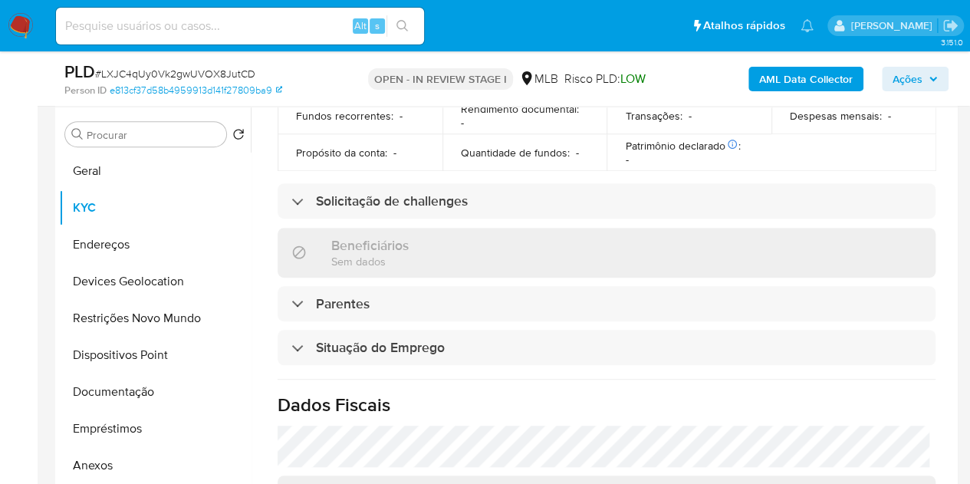
scroll to position [710, 0]
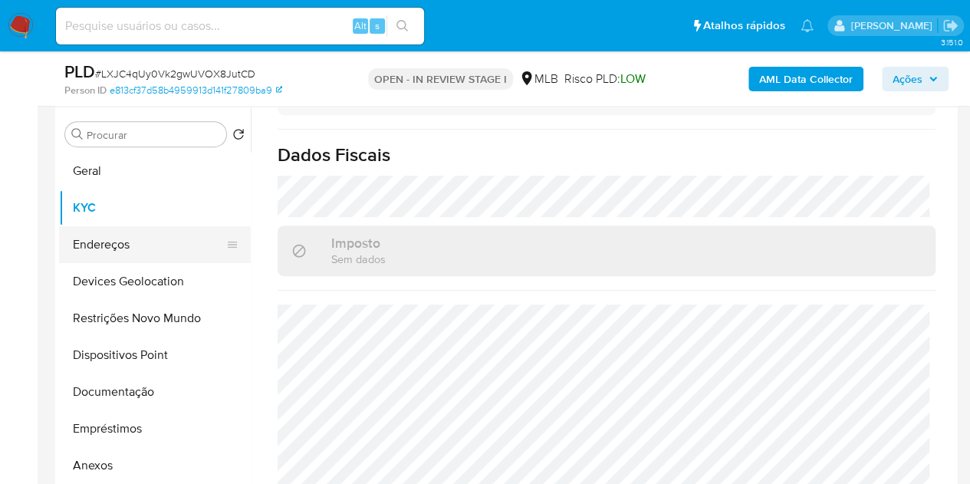
click at [92, 245] on button "Endereços" at bounding box center [149, 244] width 180 height 37
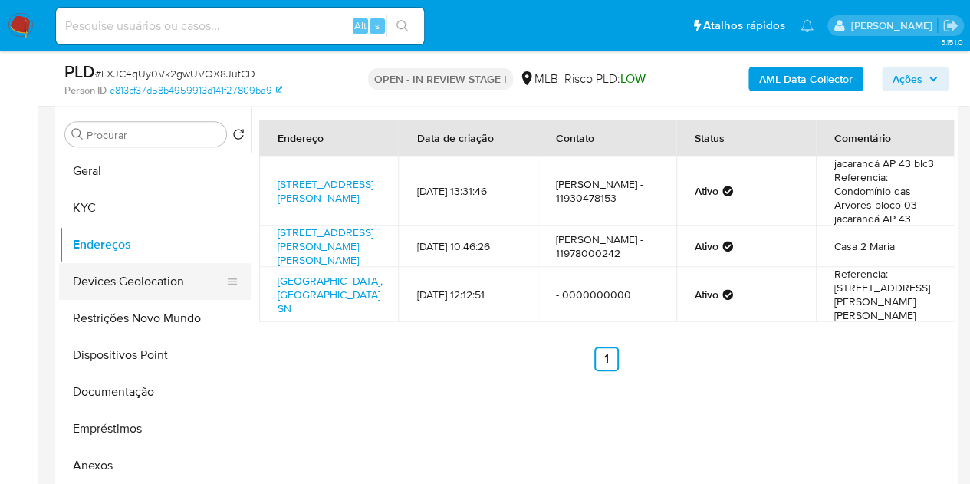
click at [101, 286] on button "Devices Geolocation" at bounding box center [149, 281] width 180 height 37
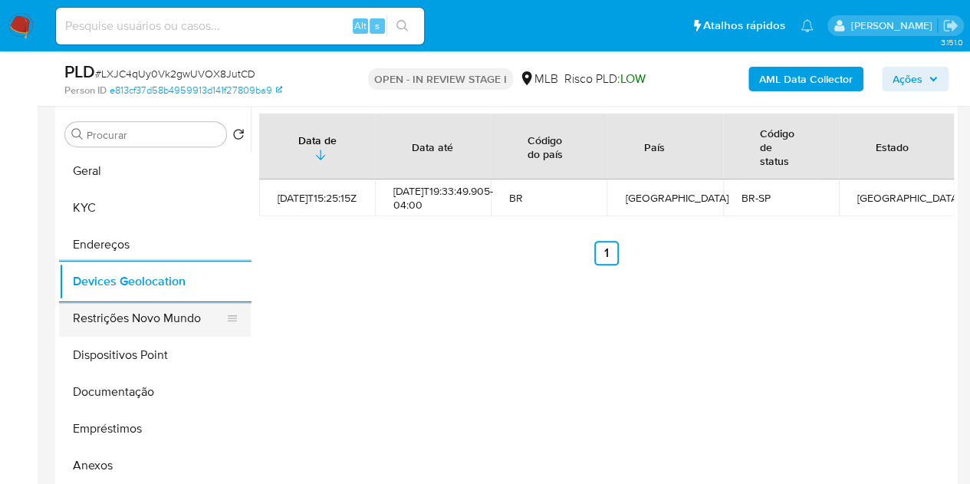
click at [143, 311] on button "Restrições Novo Mundo" at bounding box center [149, 318] width 180 height 37
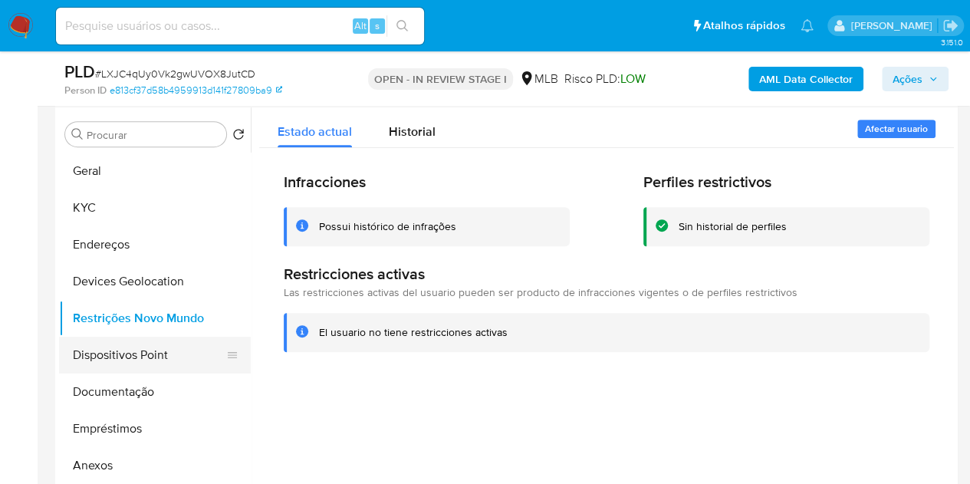
click at [118, 352] on button "Dispositivos Point" at bounding box center [149, 355] width 180 height 37
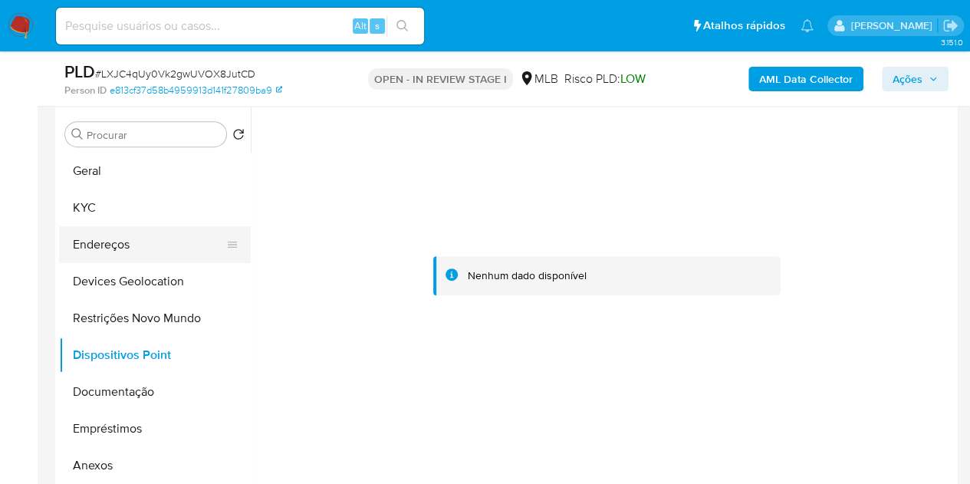
click at [68, 240] on button "Endereços" at bounding box center [149, 244] width 180 height 37
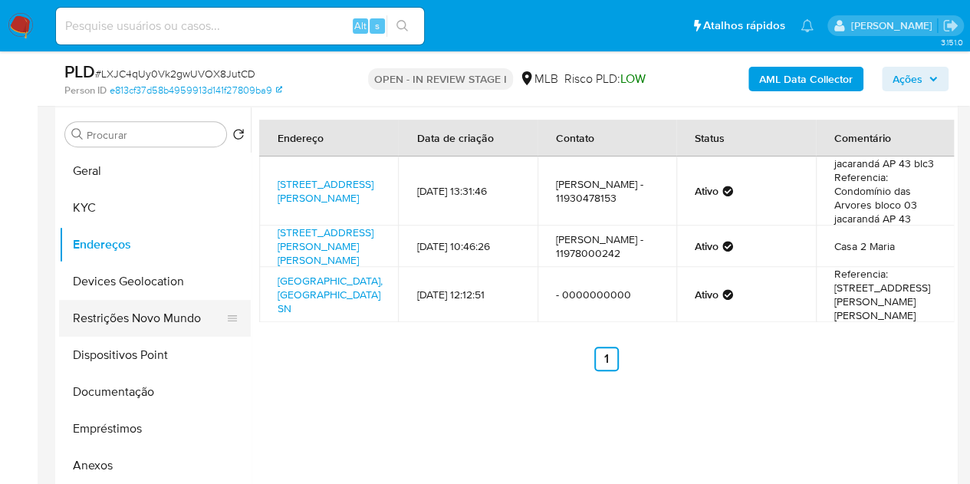
click at [109, 314] on button "Restrições Novo Mundo" at bounding box center [149, 318] width 180 height 37
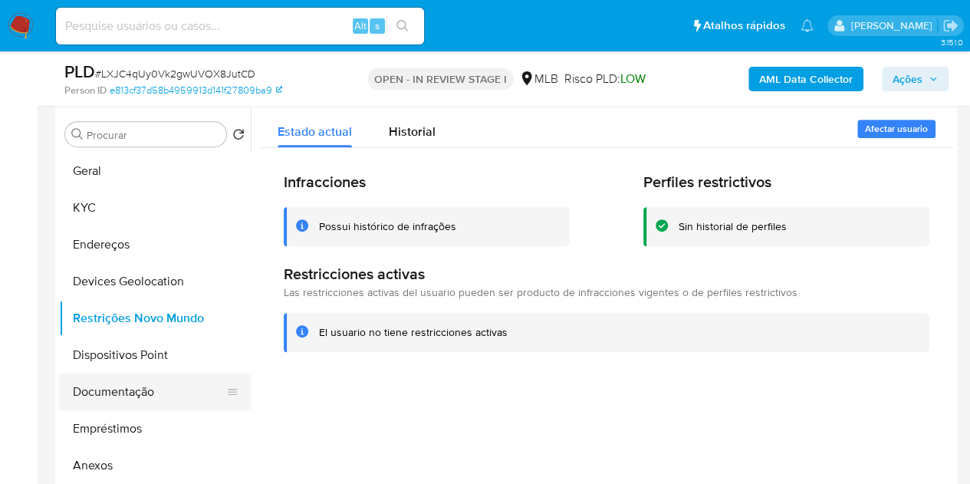
click at [107, 400] on button "Documentação" at bounding box center [149, 392] width 180 height 37
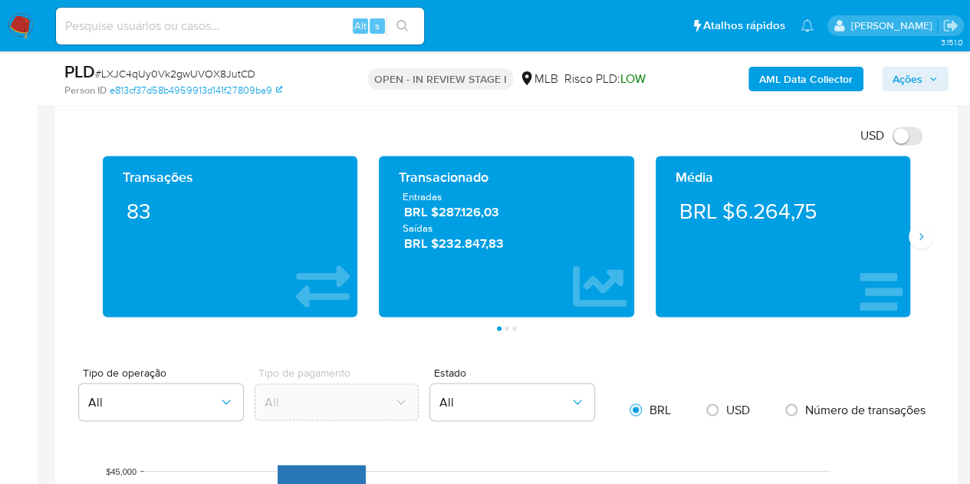
scroll to position [1058, 0]
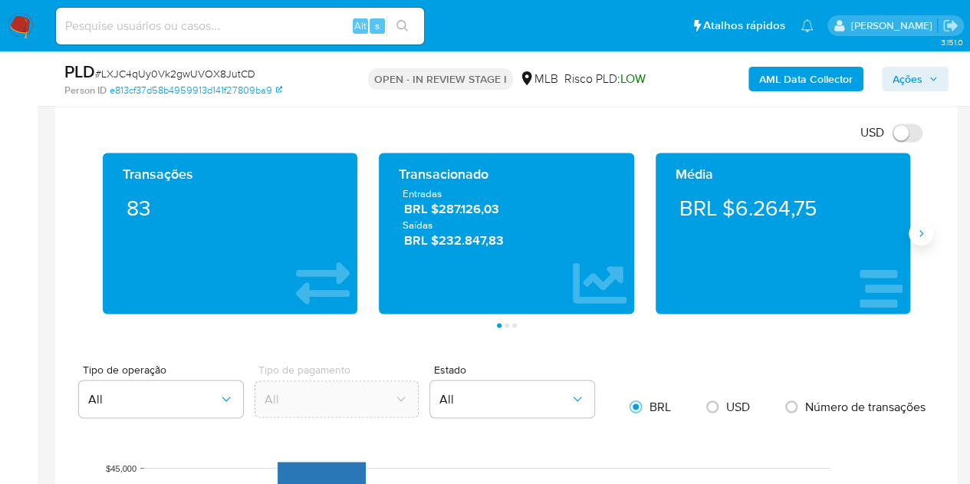
click at [917, 232] on icon "Siguiente" at bounding box center [921, 233] width 12 height 12
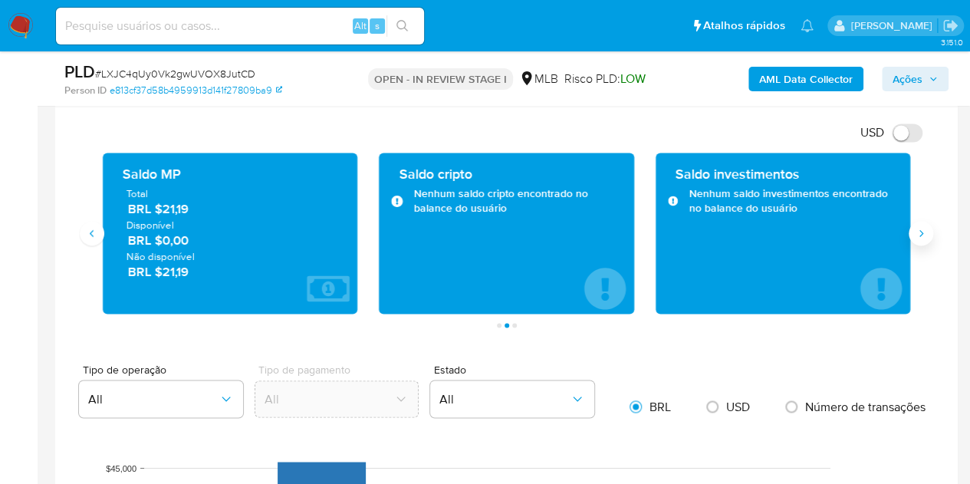
click at [917, 232] on icon "Siguiente" at bounding box center [921, 233] width 12 height 12
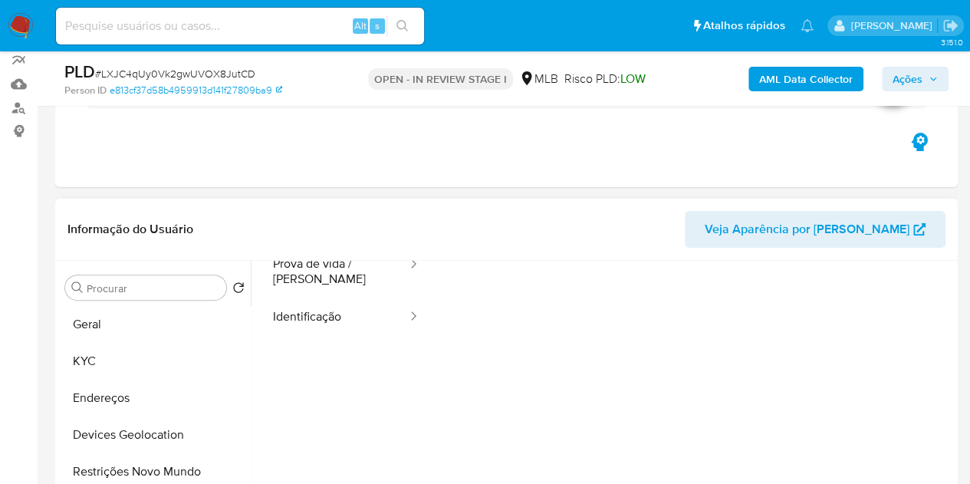
scroll to position [48, 0]
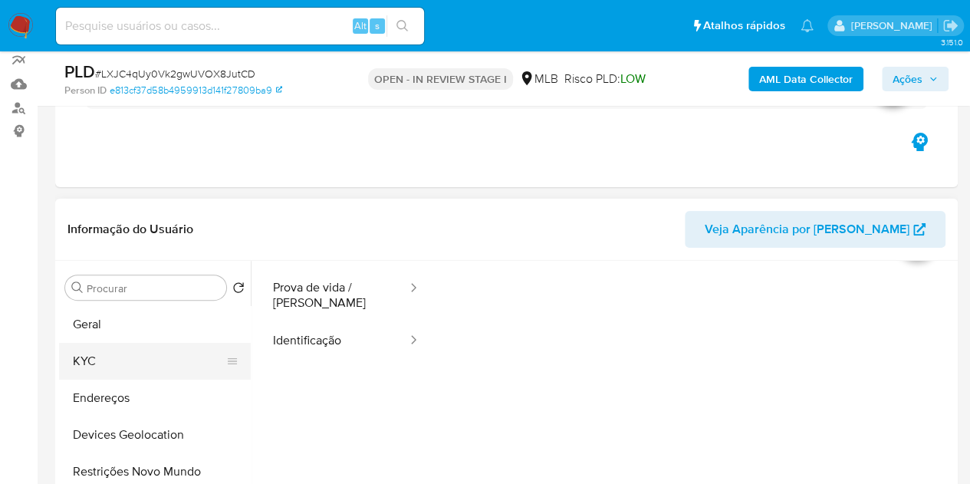
click at [83, 353] on button "KYC" at bounding box center [149, 361] width 180 height 37
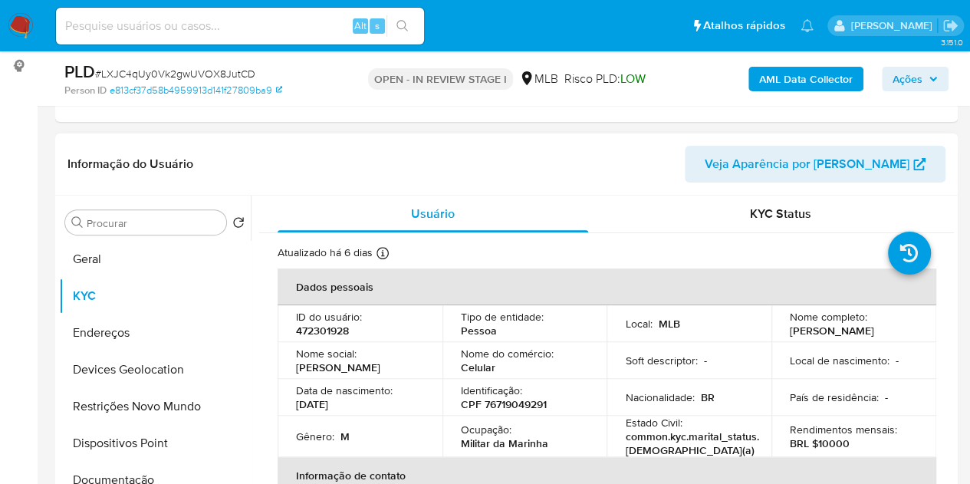
scroll to position [291, 0]
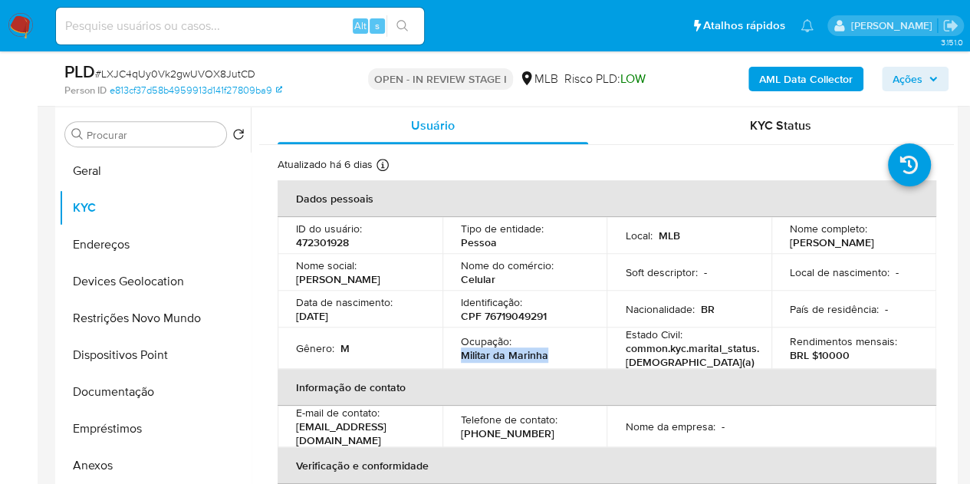
drag, startPoint x: 571, startPoint y: 357, endPoint x: 483, endPoint y: 157, distance: 217.8
click at [456, 363] on td "Ocupação : Militar da Marinha" at bounding box center [525, 348] width 165 height 41
copy p "Militar da Marinha"
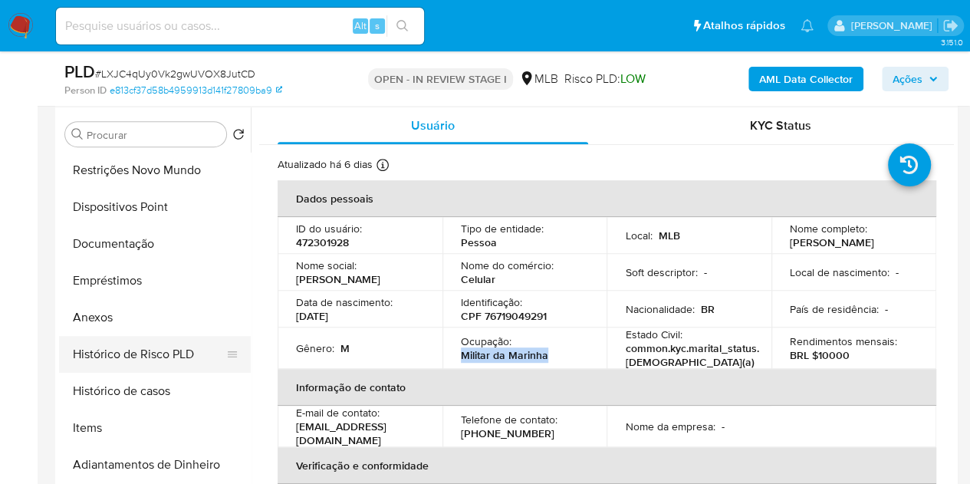
scroll to position [153, 0]
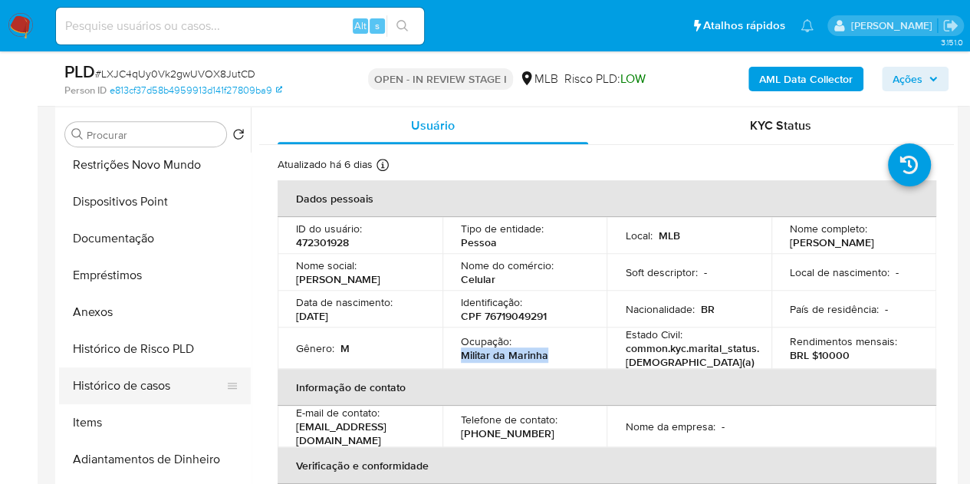
click at [147, 374] on button "Histórico de casos" at bounding box center [149, 385] width 180 height 37
